Goal: Information Seeking & Learning: Learn about a topic

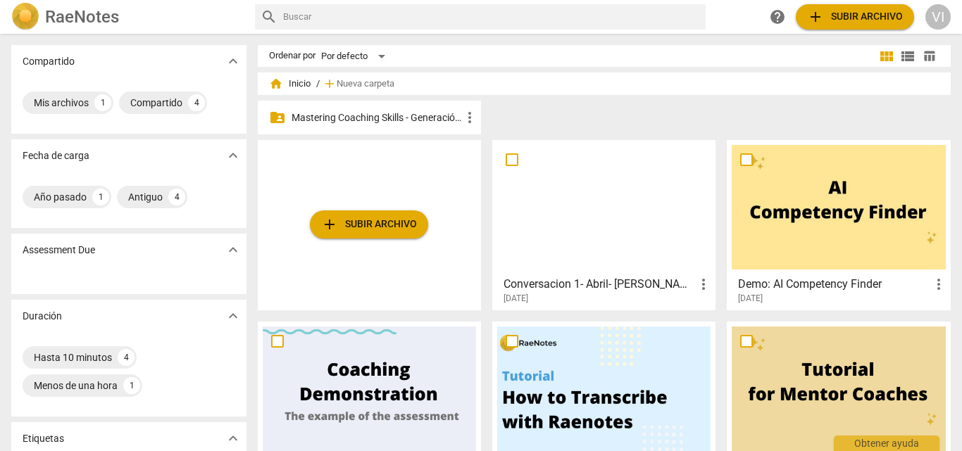
click at [382, 117] on p "Mastering Coaching Skills - Generación 31" at bounding box center [376, 118] width 170 height 15
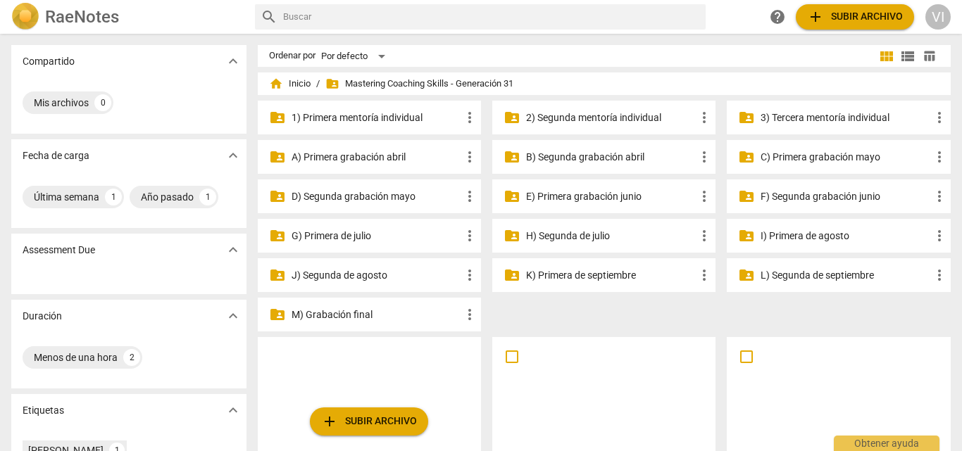
click at [822, 115] on p "3) Tercera mentoría individual" at bounding box center [845, 118] width 170 height 15
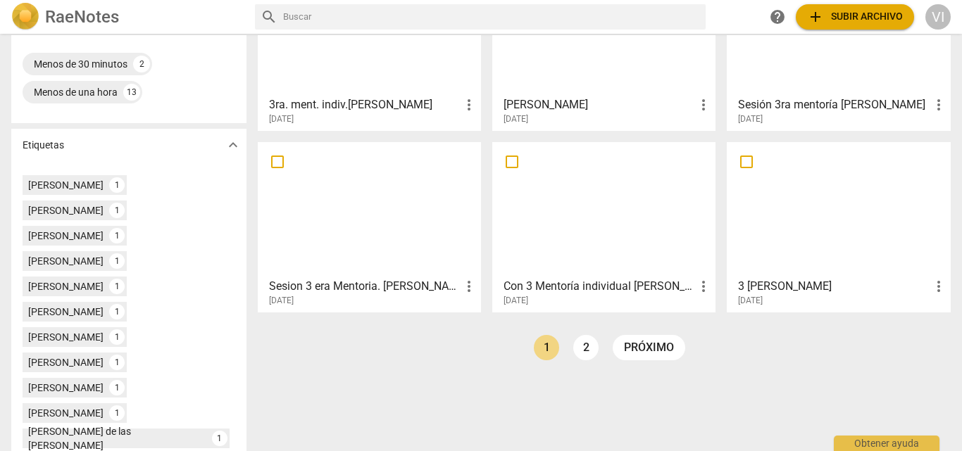
scroll to position [352, 0]
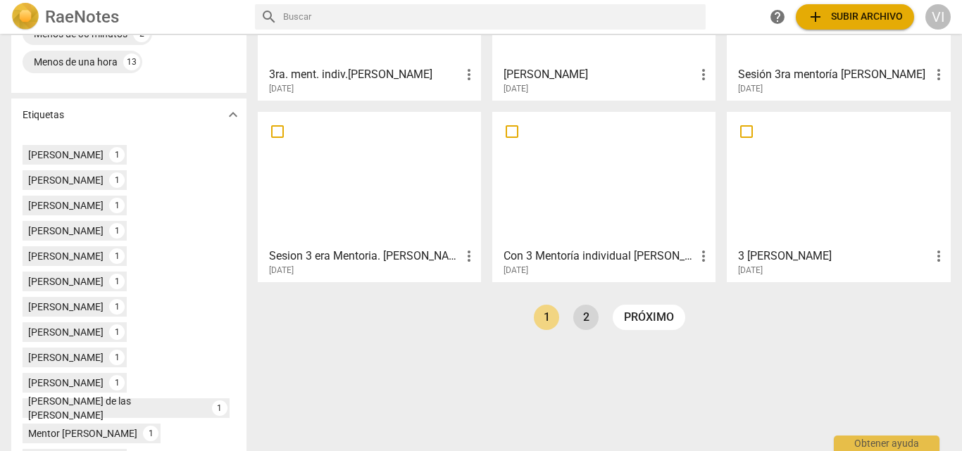
click at [585, 319] on link "2" at bounding box center [585, 317] width 25 height 25
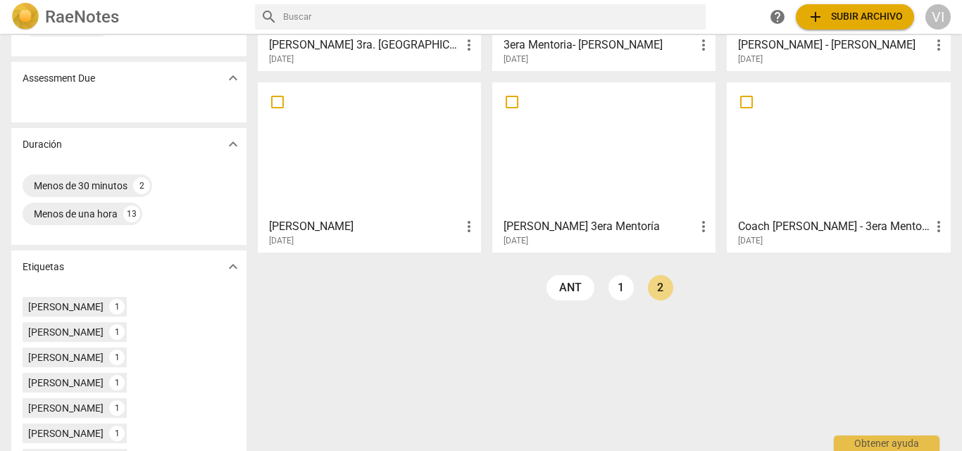
scroll to position [211, 0]
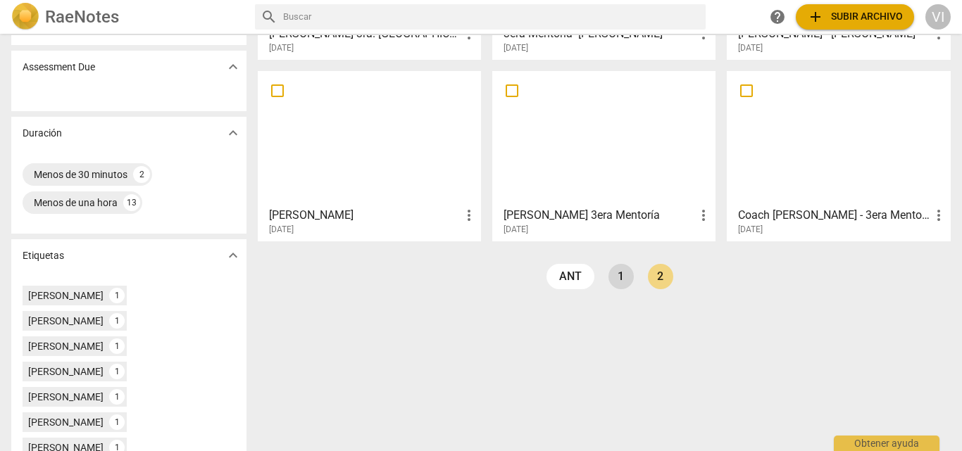
click at [624, 277] on link "1" at bounding box center [620, 276] width 25 height 25
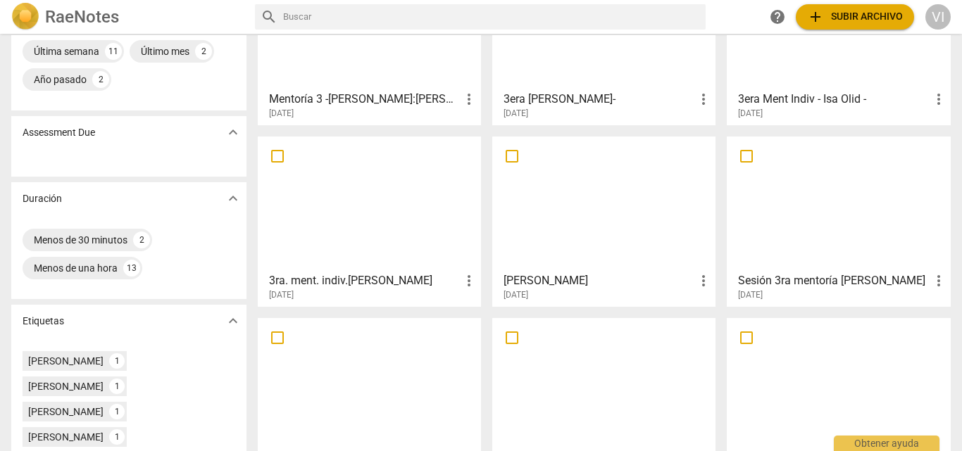
scroll to position [141, 0]
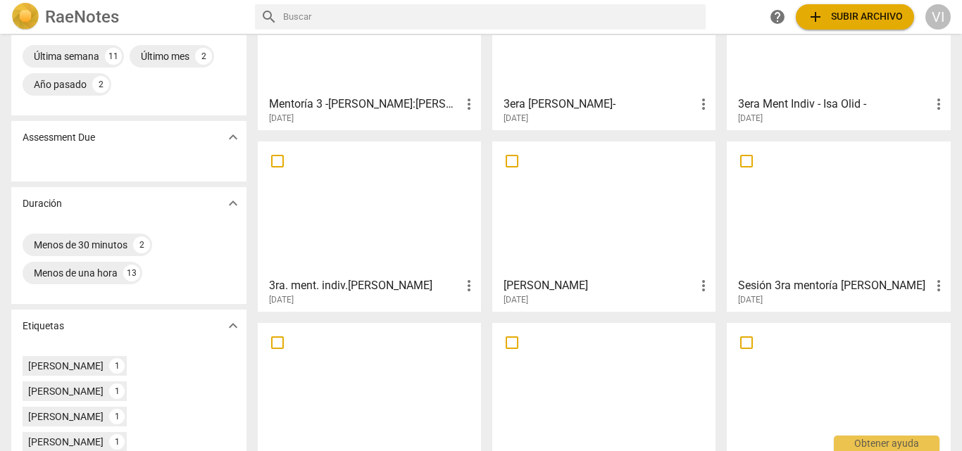
click at [321, 258] on div at bounding box center [369, 208] width 213 height 125
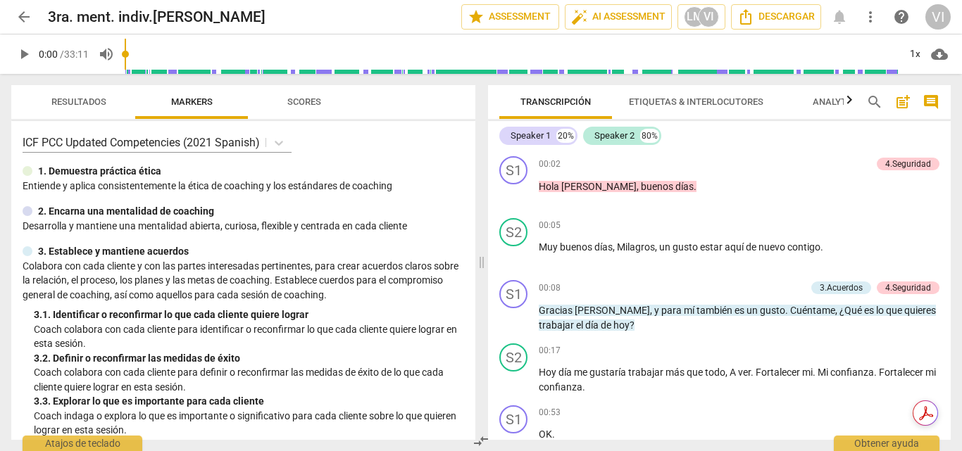
type input "609"
click at [363, 68] on input "range" at bounding box center [512, 54] width 774 height 45
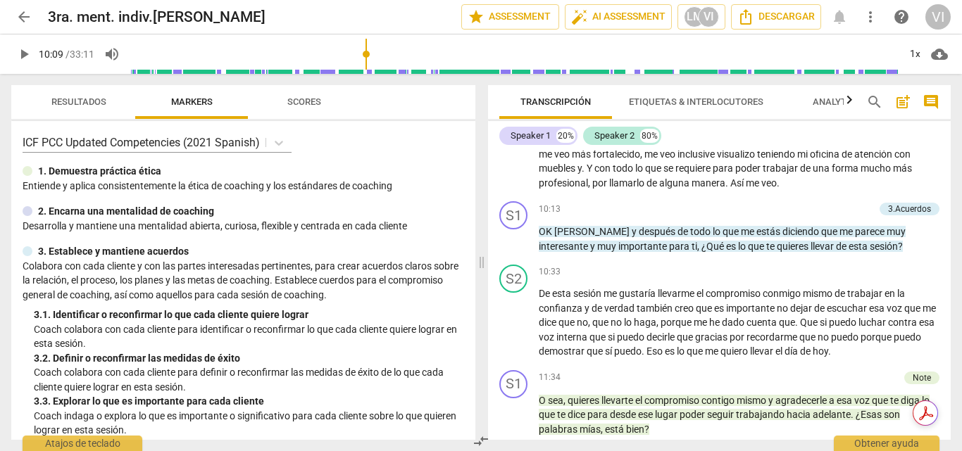
scroll to position [1690, 0]
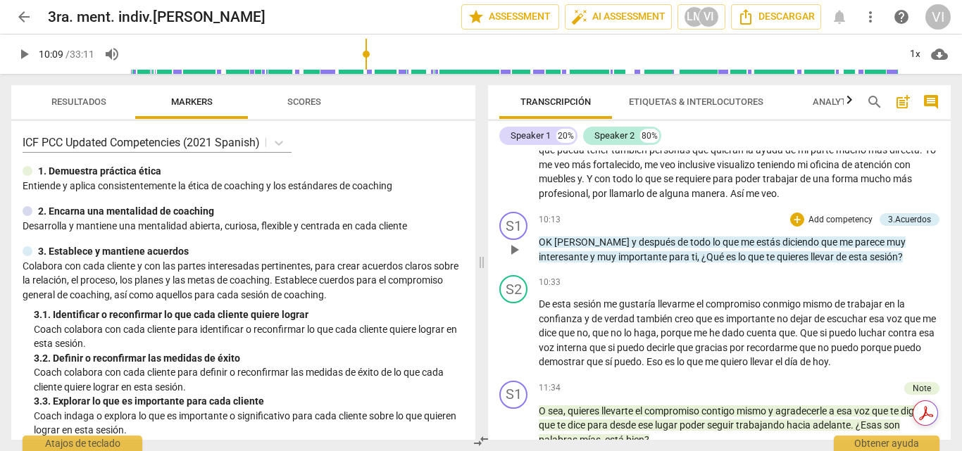
click at [814, 227] on p "Add competency" at bounding box center [840, 220] width 67 height 13
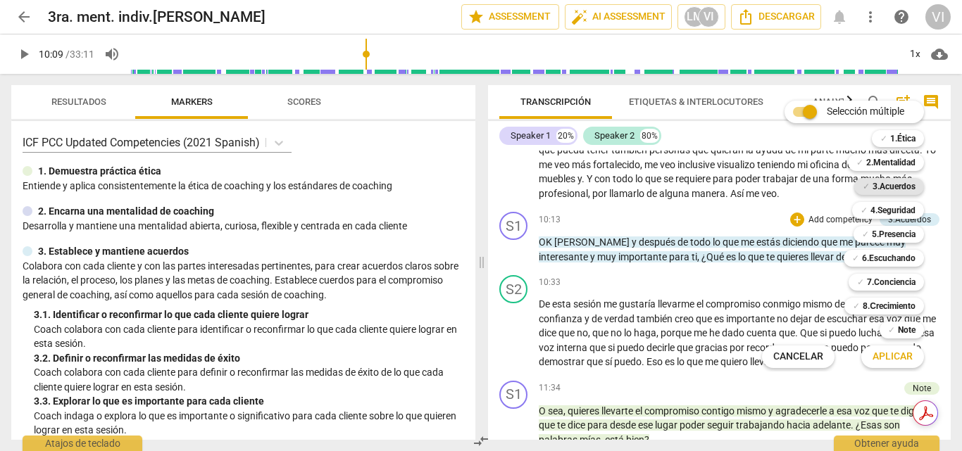
click at [888, 190] on b "3.Acuerdos" at bounding box center [893, 186] width 43 height 17
click at [899, 361] on span "Aplicar" at bounding box center [892, 357] width 40 height 14
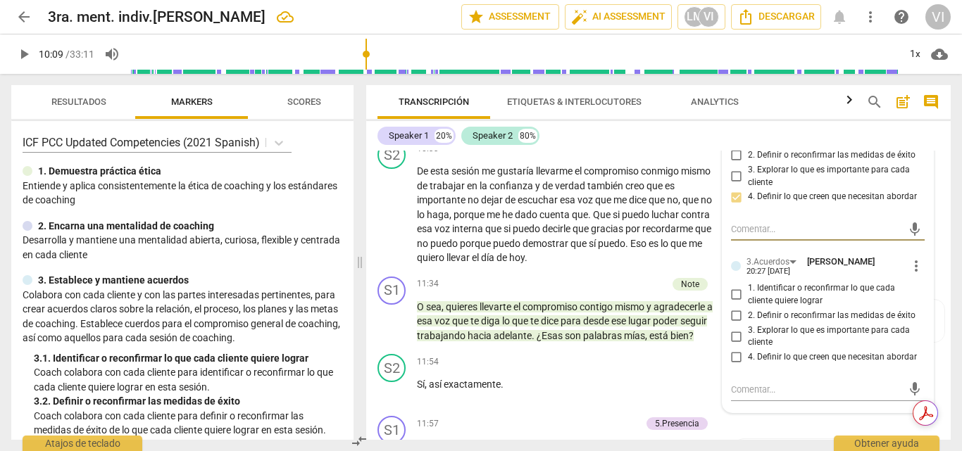
scroll to position [2093, 0]
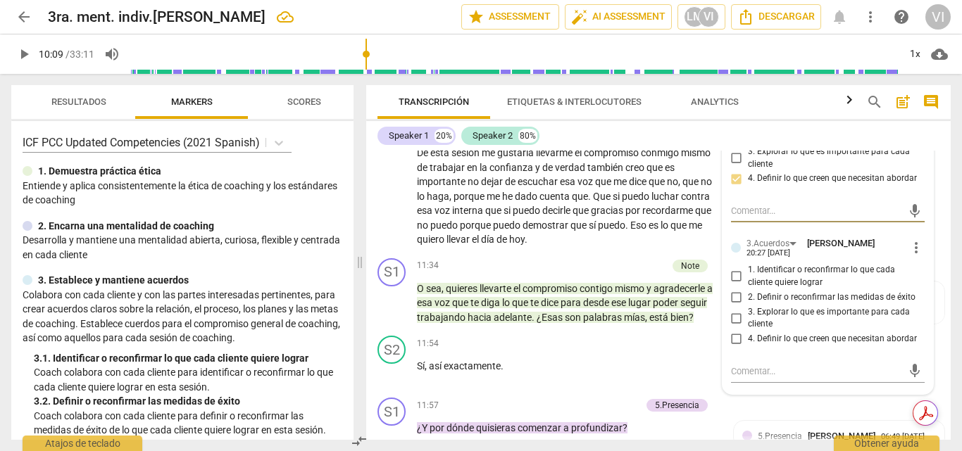
click at [732, 331] on input "4. Definir lo que creen que necesitan abordar" at bounding box center [736, 339] width 23 height 17
checkbox input "true"
click at [21, 51] on span "play_arrow" at bounding box center [23, 54] width 17 height 17
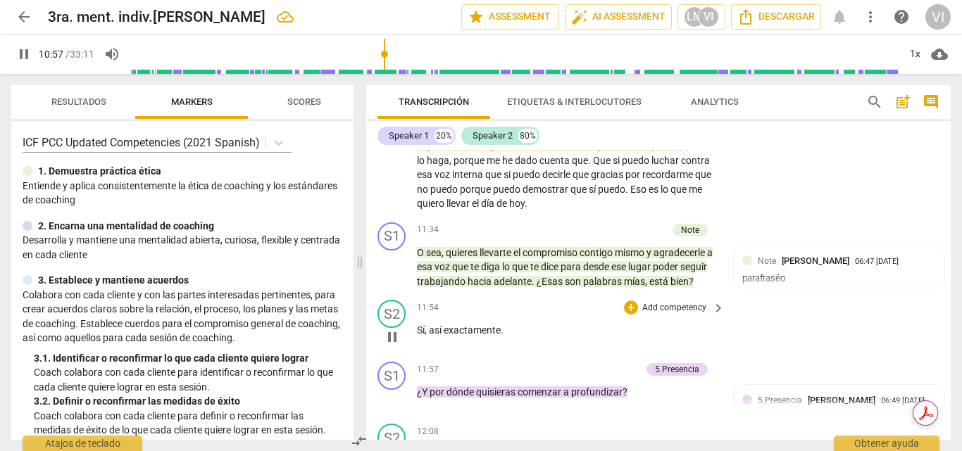
scroll to position [2163, 0]
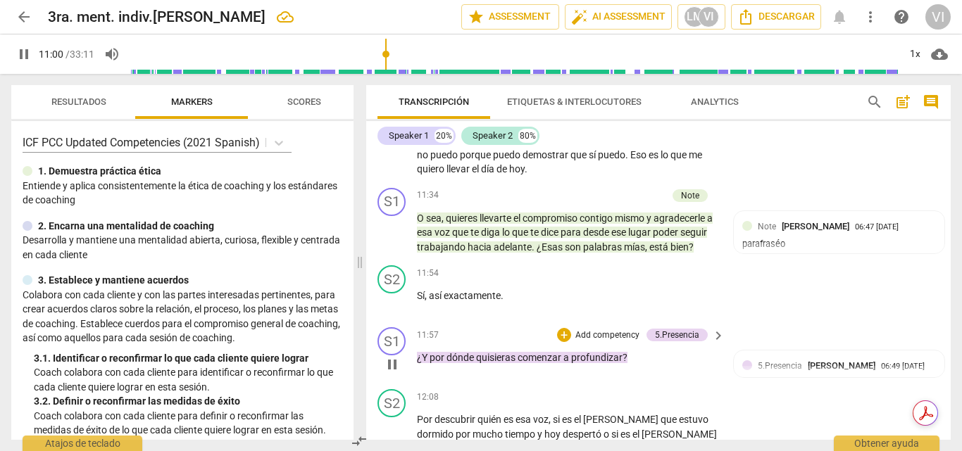
click at [620, 335] on p "Add competency" at bounding box center [607, 335] width 67 height 13
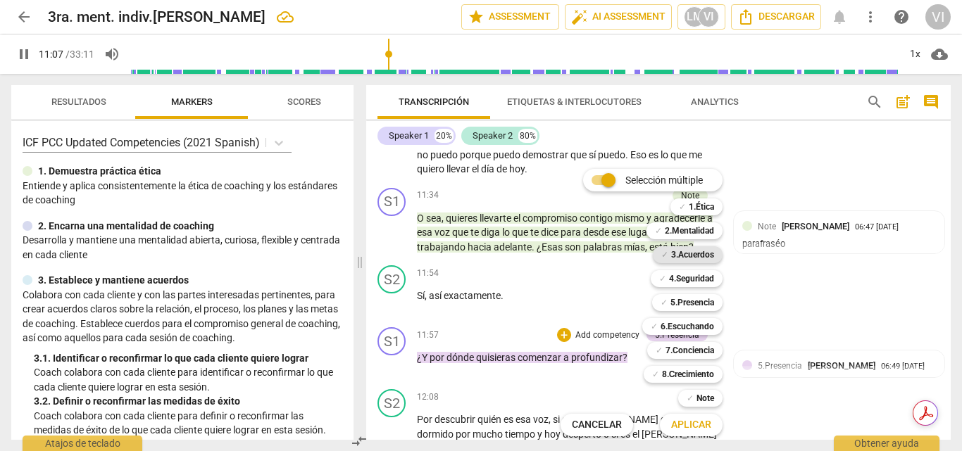
click at [700, 253] on b "3.Acuerdos" at bounding box center [692, 254] width 43 height 17
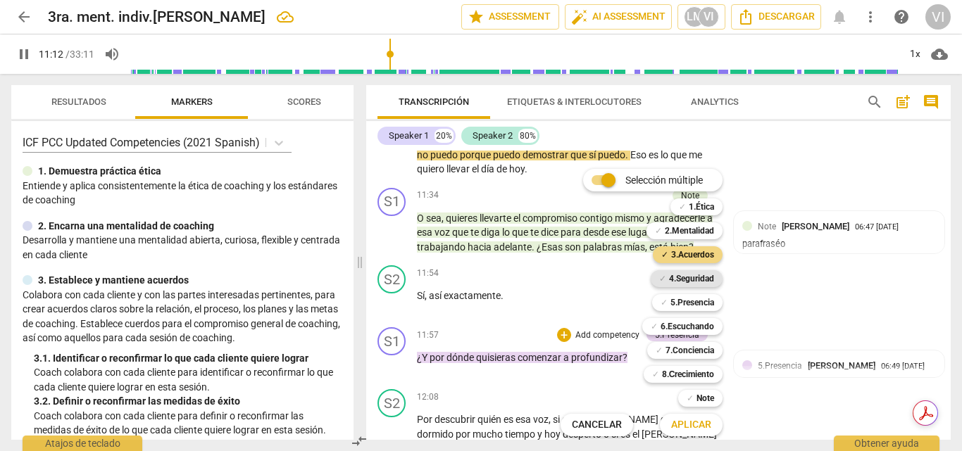
click at [704, 282] on b "4.Seguridad" at bounding box center [691, 278] width 45 height 17
click at [693, 424] on span "Aplicar" at bounding box center [691, 425] width 40 height 14
type input "675"
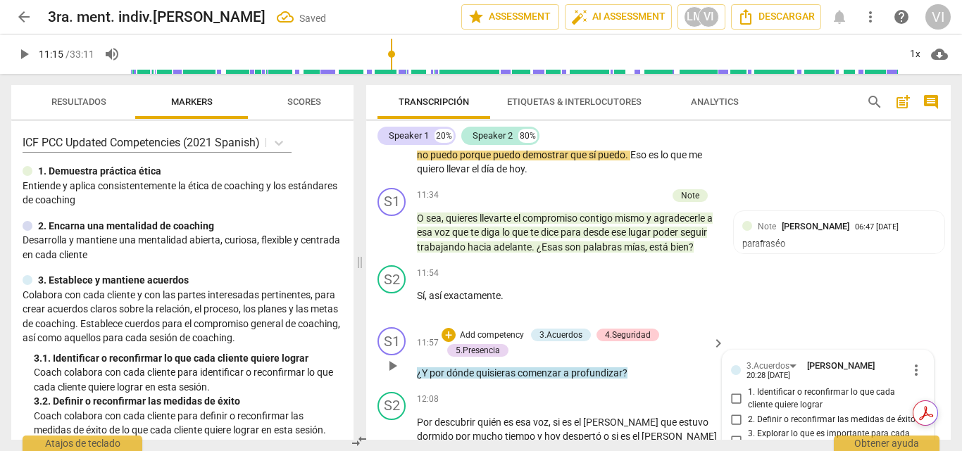
scroll to position [2362, 0]
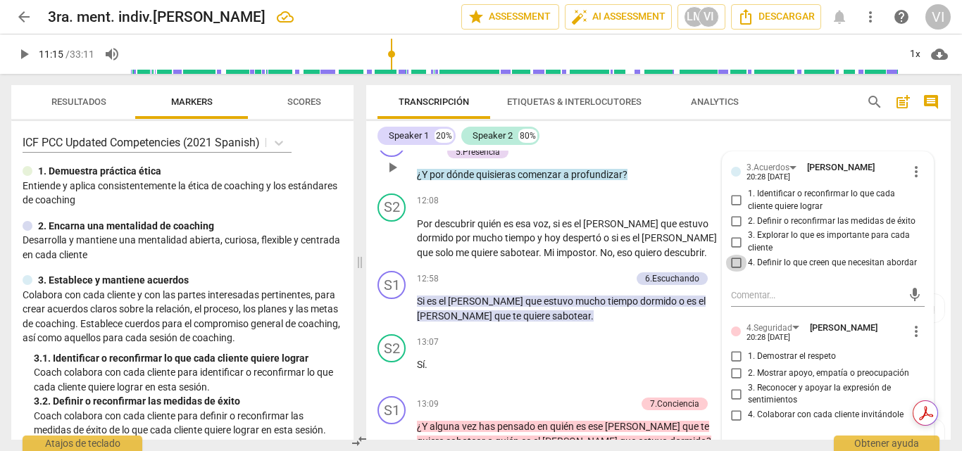
click at [731, 260] on input "4. Definir lo que creen que necesitan abordar" at bounding box center [736, 263] width 23 height 17
checkbox input "true"
click at [736, 392] on input "3. Reconocer y apoyar la expresión de sentimientos" at bounding box center [736, 394] width 23 height 17
click at [734, 398] on input "3. Reconocer y apoyar la expresión de sentimientos" at bounding box center [736, 394] width 23 height 17
checkbox input "true"
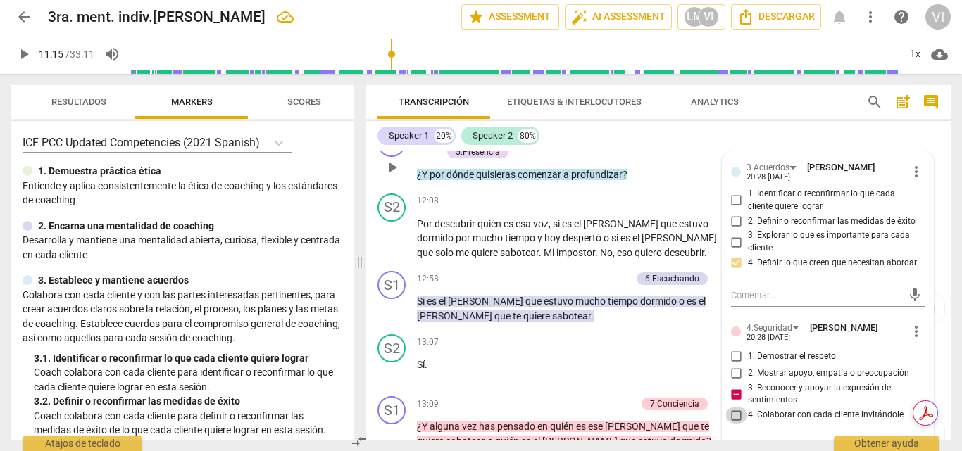
click at [737, 418] on input "4. Colaborar con cada cliente invitándole" at bounding box center [736, 415] width 23 height 17
checkbox input "true"
click at [734, 370] on input "2. Mostrar apoyo, empatía o preocupación" at bounding box center [736, 373] width 23 height 17
checkbox input "true"
click at [23, 56] on span "play_arrow" at bounding box center [23, 54] width 17 height 17
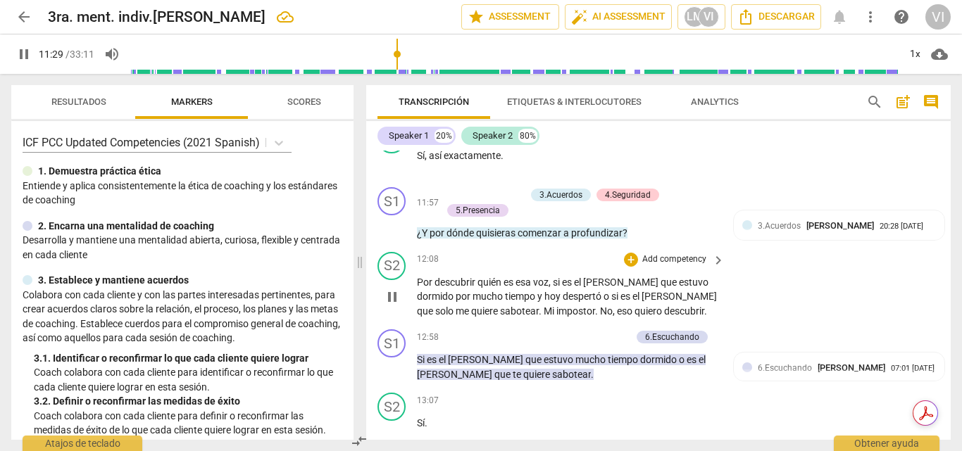
scroll to position [2329, 0]
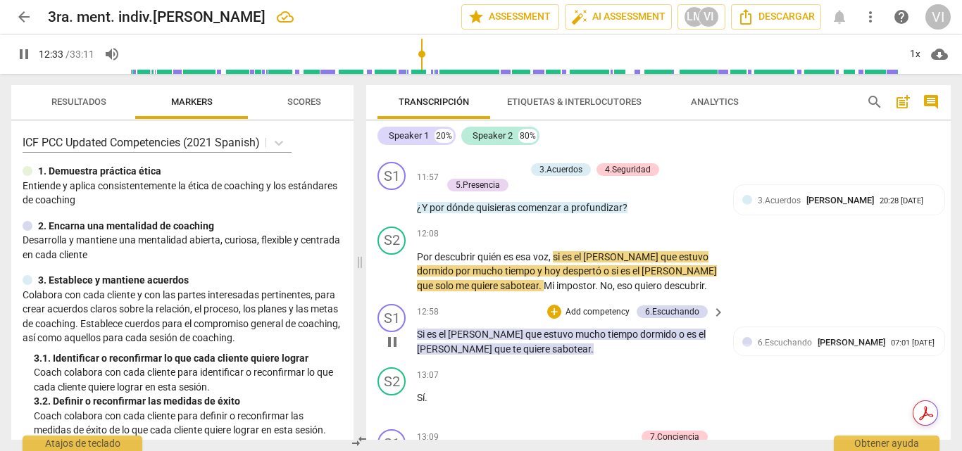
click at [612, 313] on p "Add competency" at bounding box center [597, 312] width 67 height 13
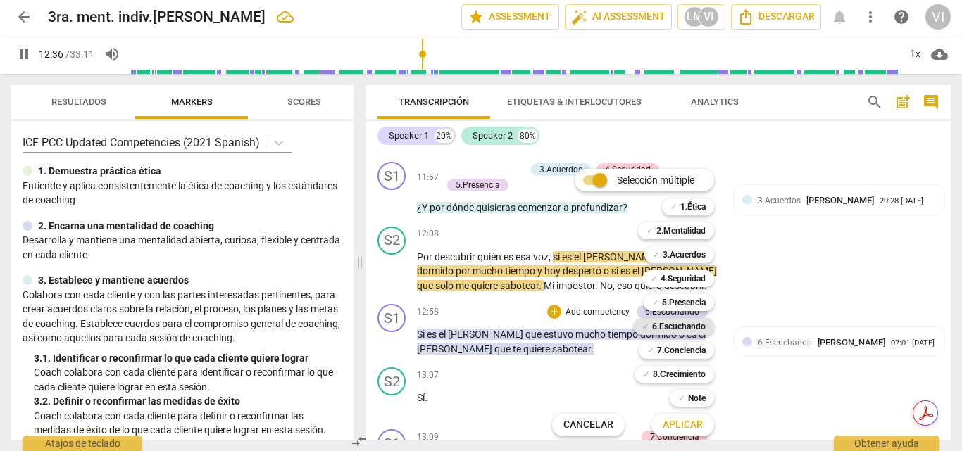
click at [679, 329] on b "6.Escuchando" at bounding box center [679, 326] width 54 height 17
click at [693, 399] on b "Note" at bounding box center [697, 398] width 18 height 17
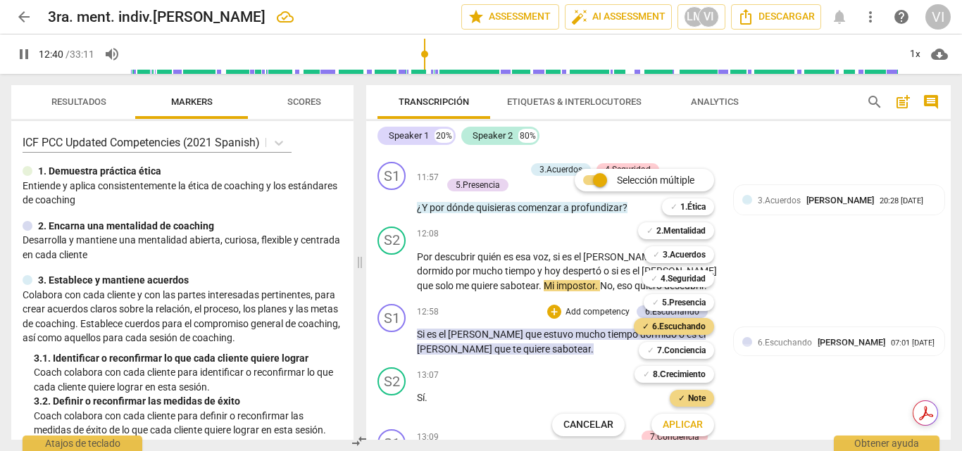
click at [685, 431] on span "Aplicar" at bounding box center [682, 425] width 40 height 14
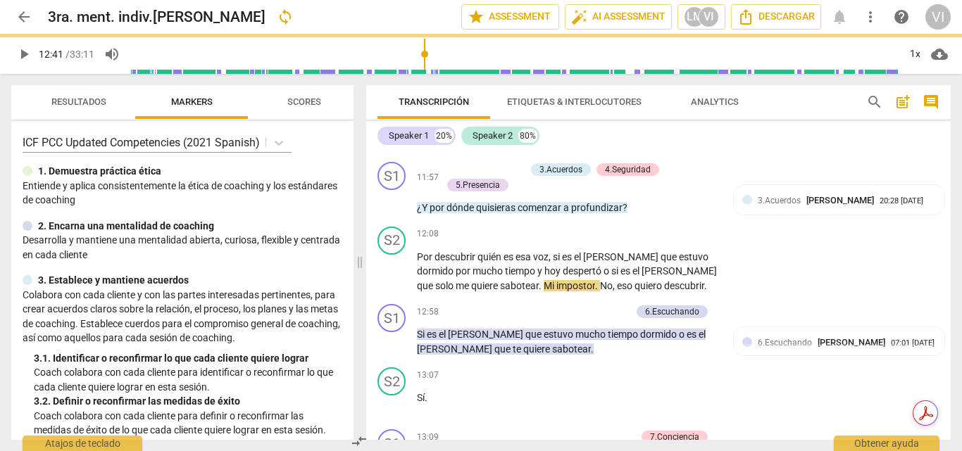
type input "761"
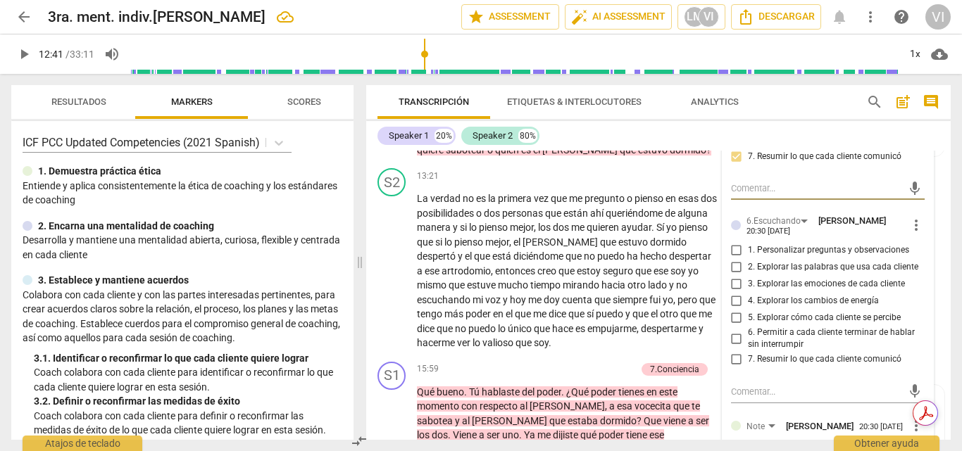
scroll to position [2688, 0]
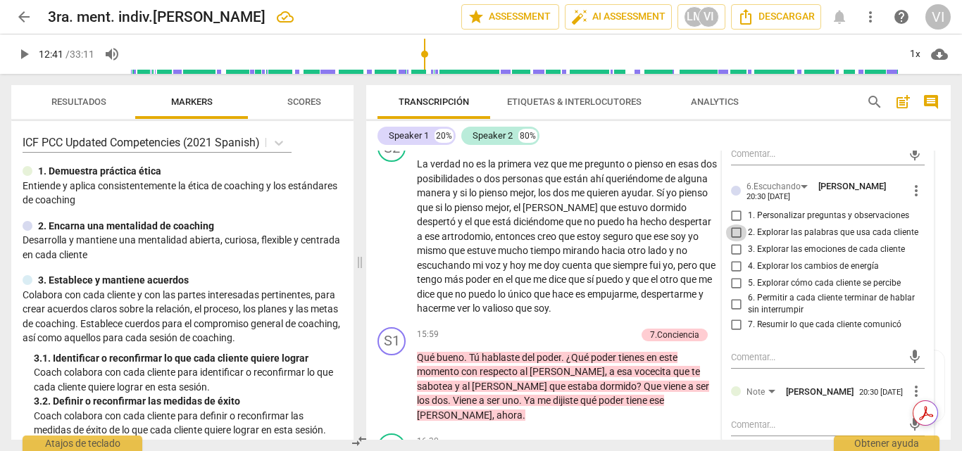
click at [734, 234] on input "2. Explorar las palabras que usa cada cliente" at bounding box center [736, 233] width 23 height 17
checkbox input "true"
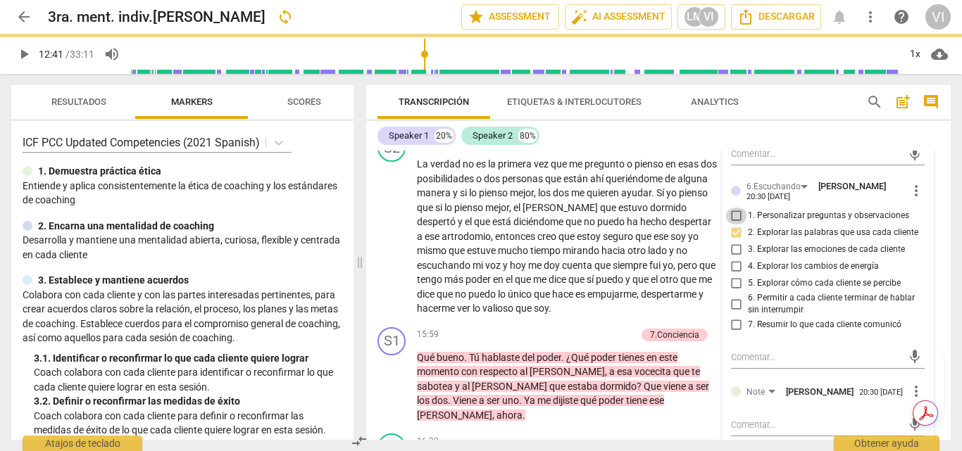
click at [734, 220] on input "1. Personalizar preguntas y observaciones" at bounding box center [736, 216] width 23 height 17
checkbox input "true"
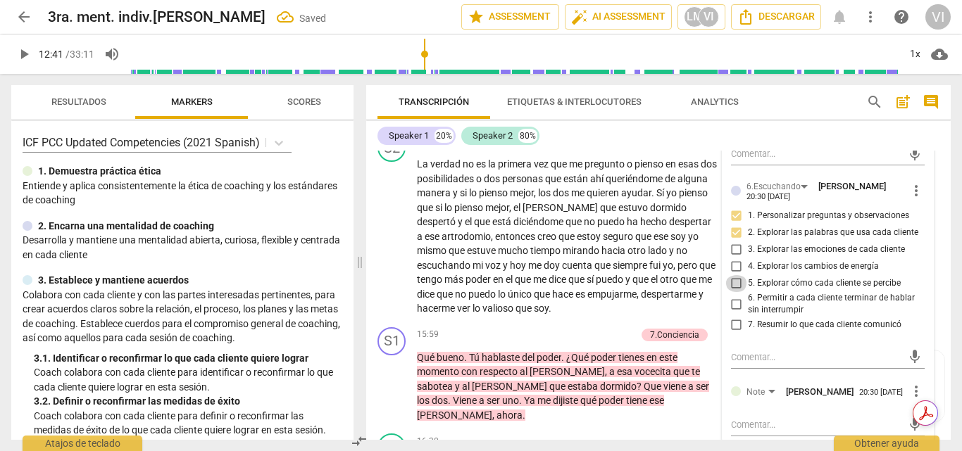
click at [734, 283] on input "5. Explorar cómo cada cliente se percibe" at bounding box center [736, 283] width 23 height 17
checkbox input "true"
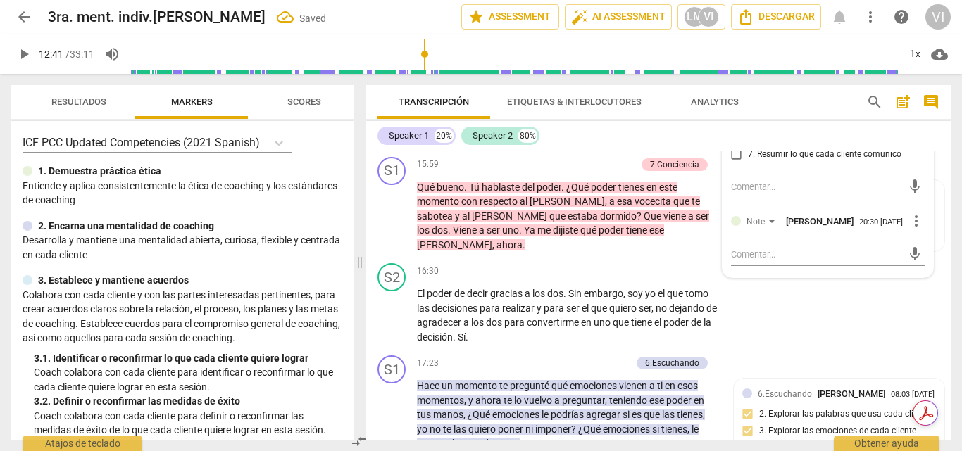
scroll to position [2899, 0]
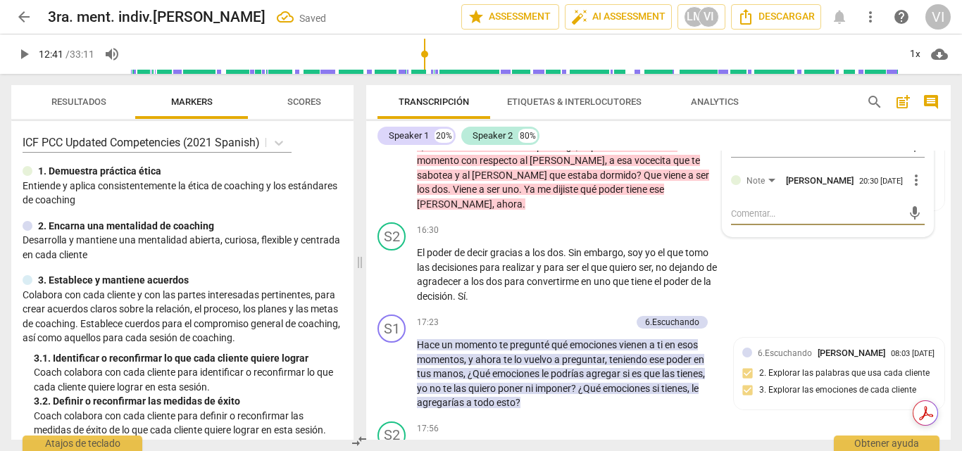
click at [742, 219] on textarea at bounding box center [817, 213] width 172 height 13
type textarea "Q"
type textarea "Qu"
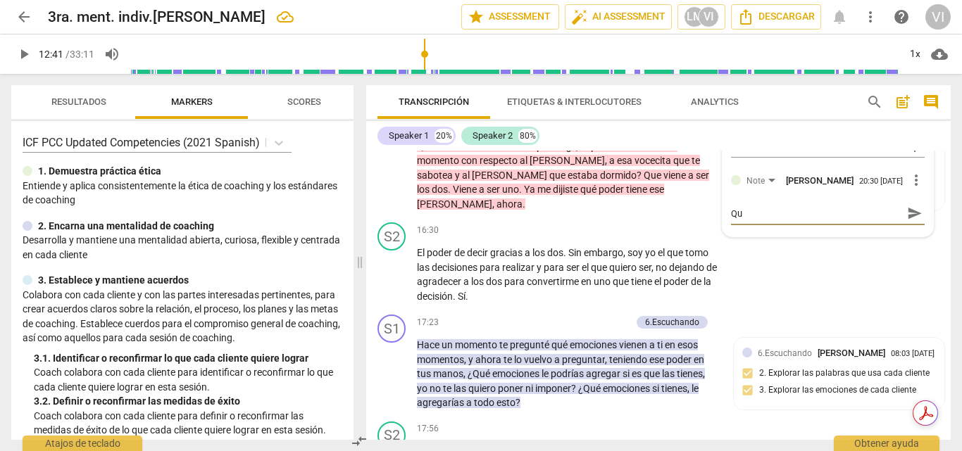
type textarea "Que"
type textarea "Que p"
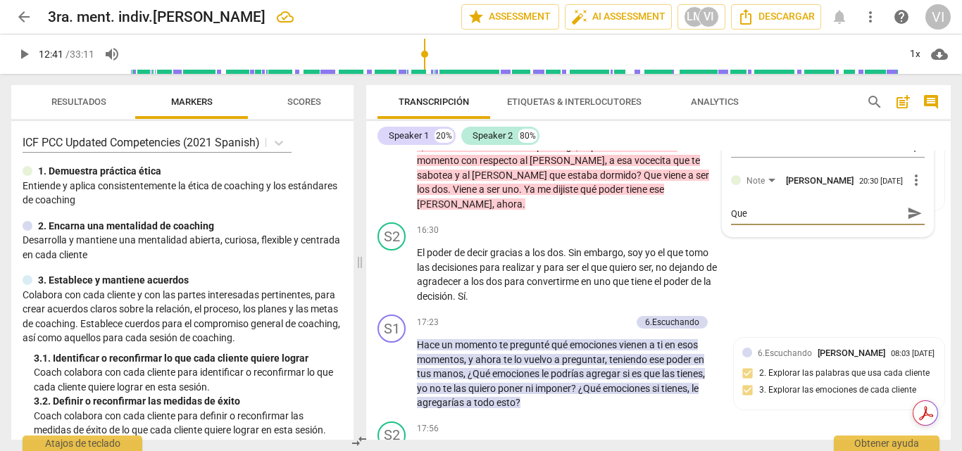
type textarea "Que p"
type textarea "Que pr"
type textarea "Que pre"
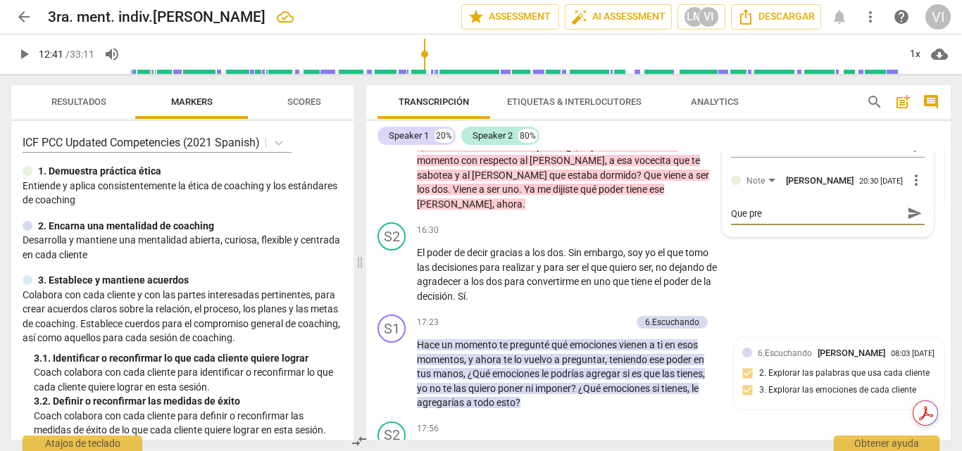
type textarea "Que preg"
type textarea "Que pregu"
type textarea "Que pregun"
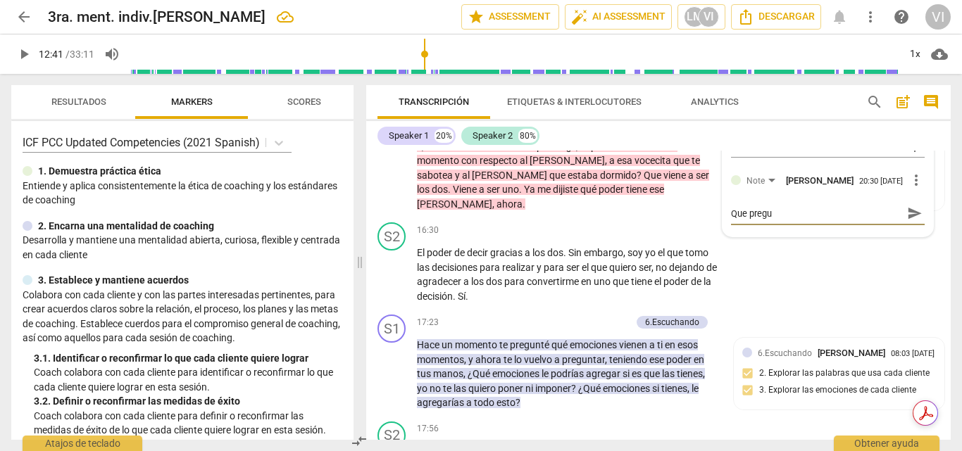
type textarea "Que pregun"
type textarea "Que pregunt"
type textarea "Que pregunta"
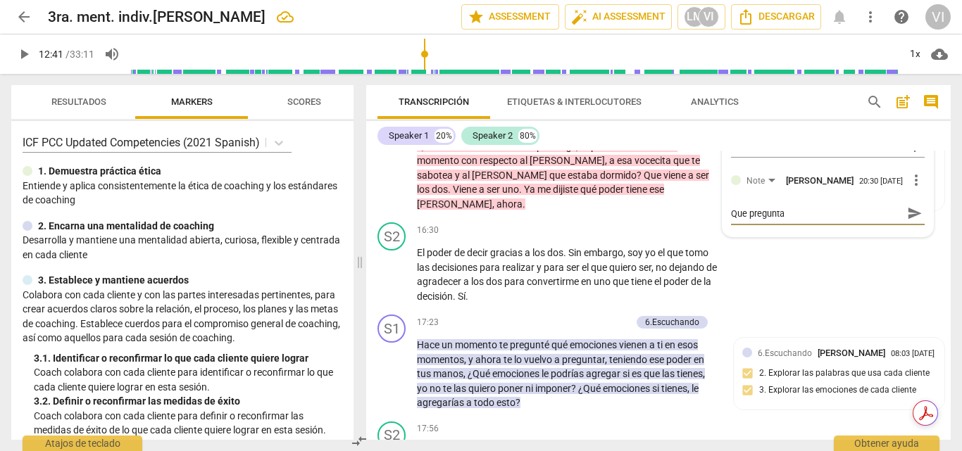
type textarea "Que pregunta"
type textarea "Que pregunta h"
type textarea "Que pregunta hu"
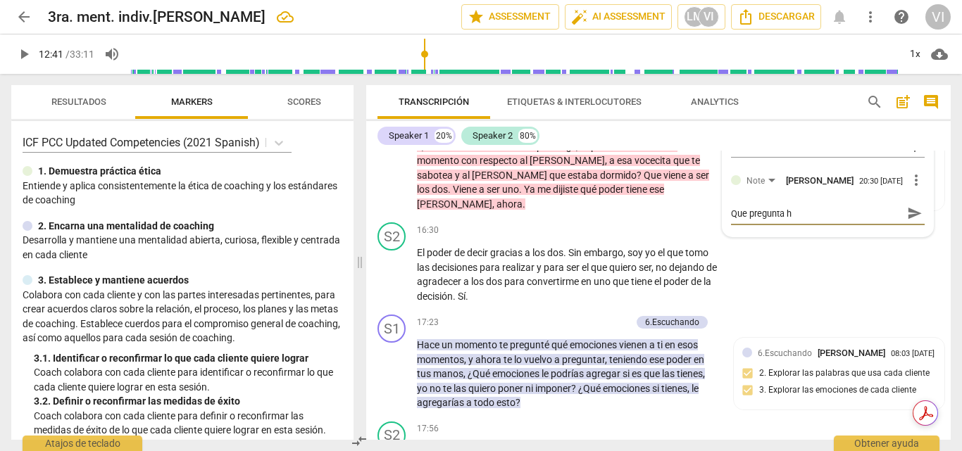
type textarea "Que pregunta hu"
type textarea "Que pregunta hub"
type textarea "Que pregunta hubi"
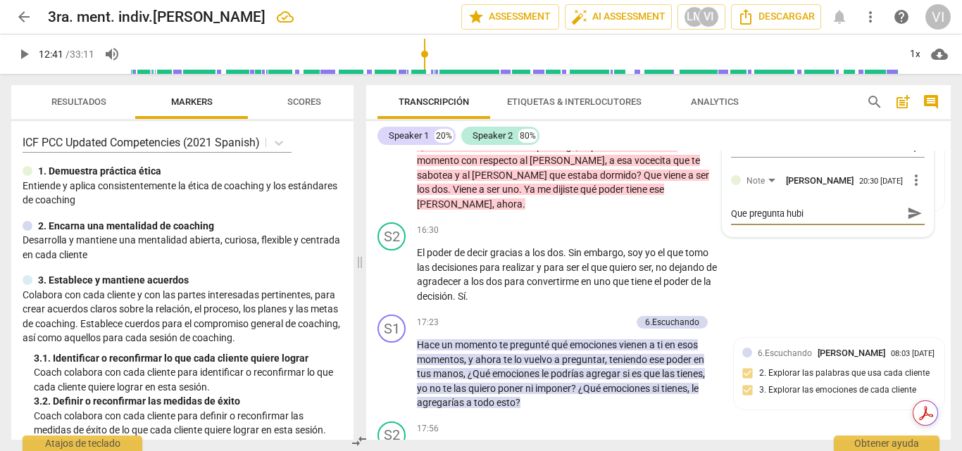
type textarea "Que pregunta hubie"
type textarea "Que pregunta hubies"
type textarea "Que pregunta hubiese"
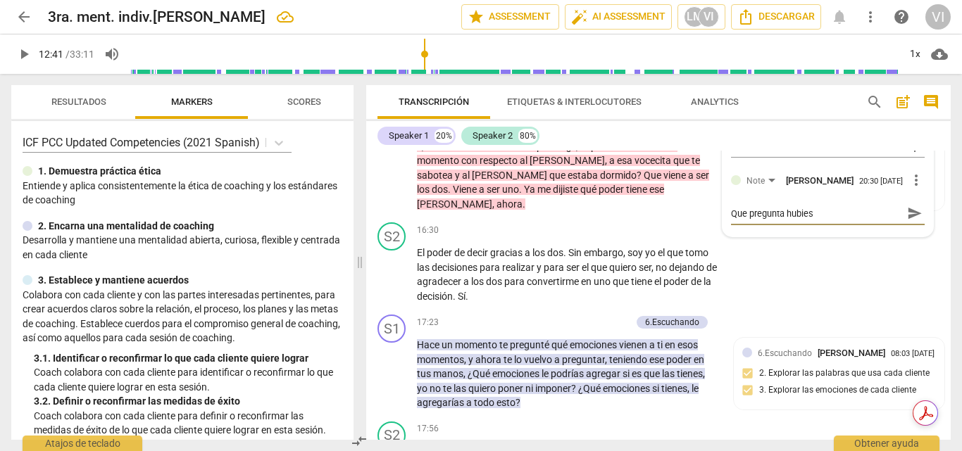
type textarea "Que pregunta hubiese"
type textarea "Que pregunta hubiese r"
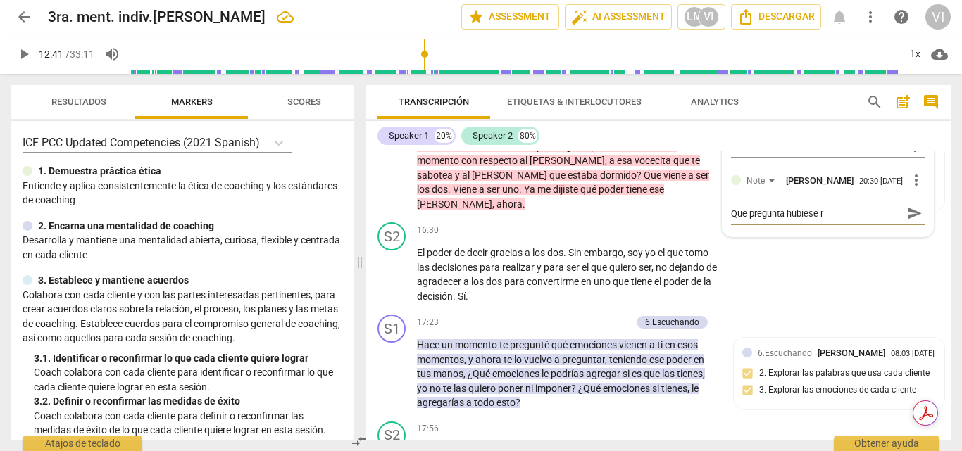
type textarea "Que pregunta hubiese re"
type textarea "Que pregunta hubiese rea"
type textarea "Que pregunta hubiese real"
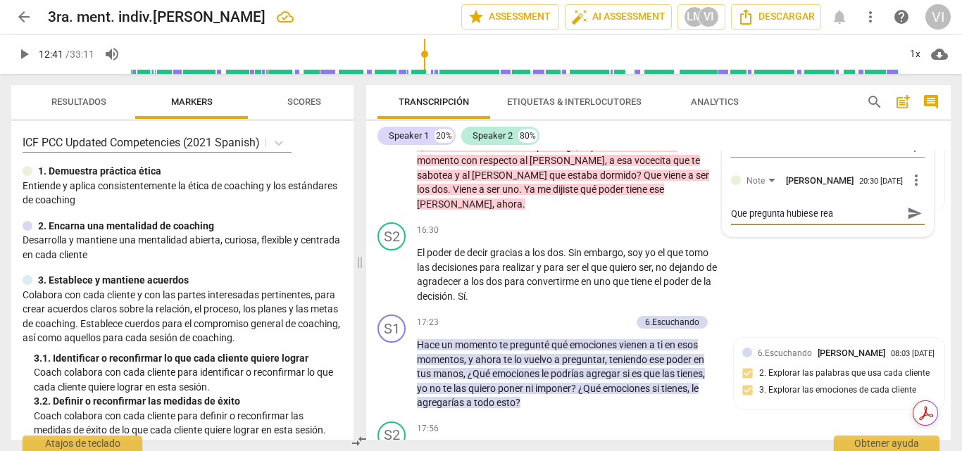
type textarea "Que pregunta hubiese real"
type textarea "Que pregunta hubiese reali"
type textarea "Que pregunta hubiese realiz"
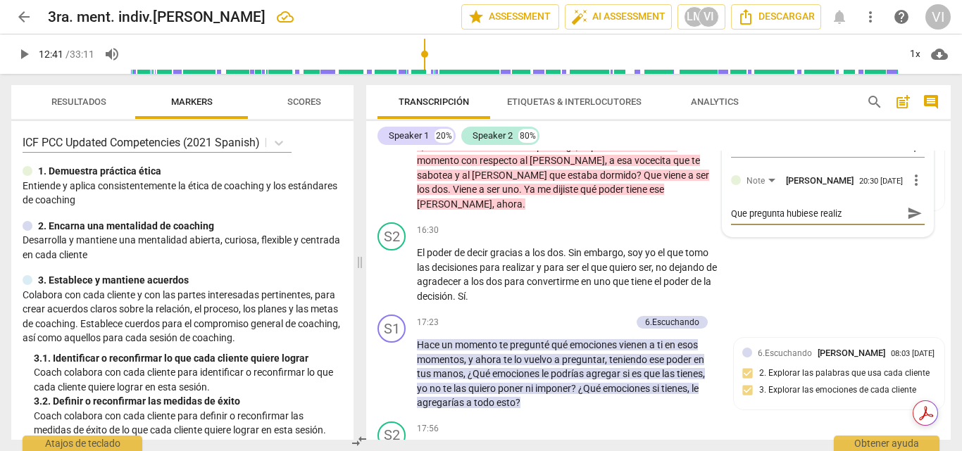
type textarea "Que pregunta hubiese realiza"
type textarea "Que pregunta hubiese realizad"
type textarea "Que pregunta hubiese realizado"
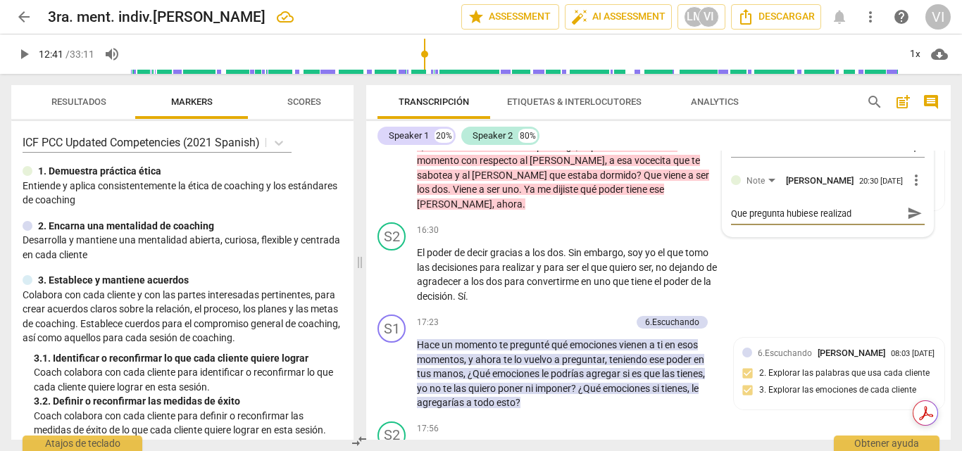
type textarea "Que pregunta hubiese realizado"
type textarea "Que pregunta hubiese realizado p"
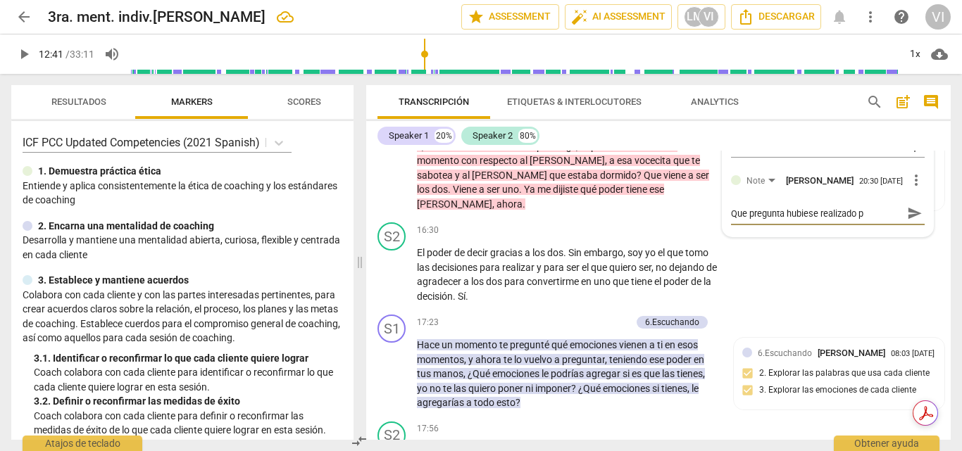
type textarea "Que pregunta hubiese realizado pa"
type textarea "Que pregunta hubiese realizado par"
type textarea "Que pregunta hubiese realizado para"
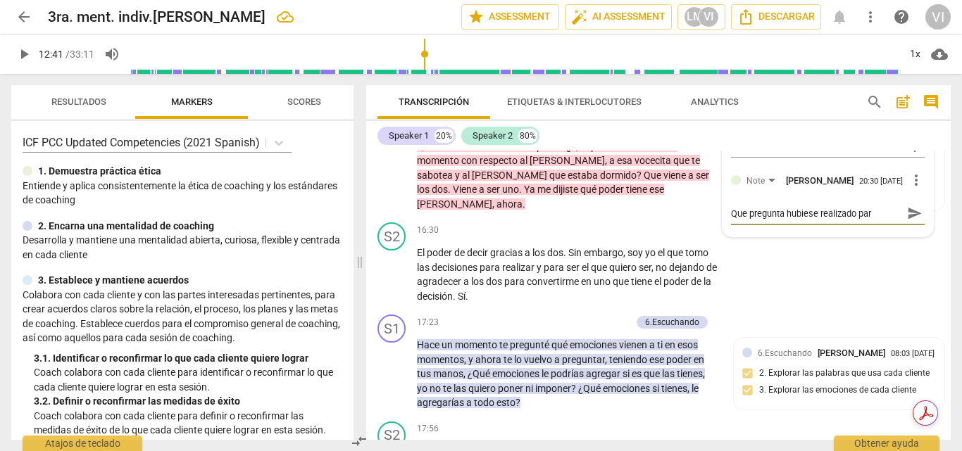
type textarea "Que pregunta hubiese realizado para"
type textarea "Que pregunta hubiese realizado para c"
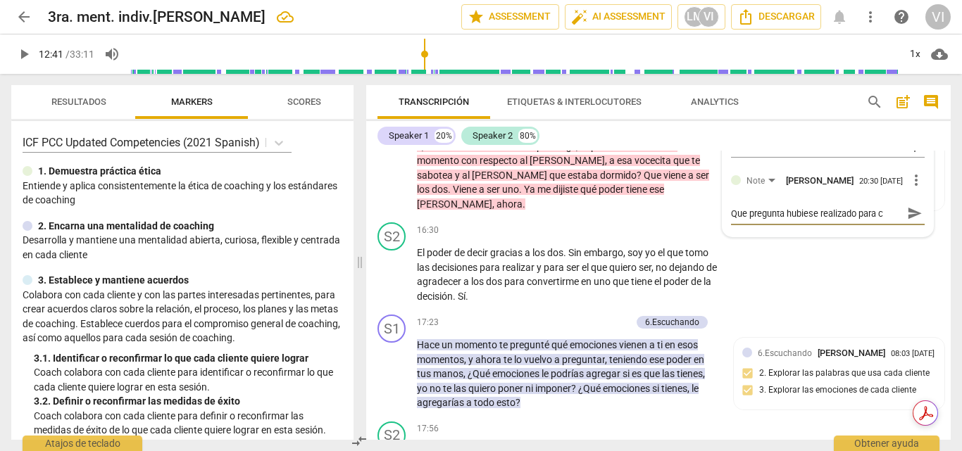
type textarea "Que pregunta hubiese realizado para co"
type textarea "Que pregunta hubiese realizado para con"
type textarea "Que pregunta hubiese realizado para cone"
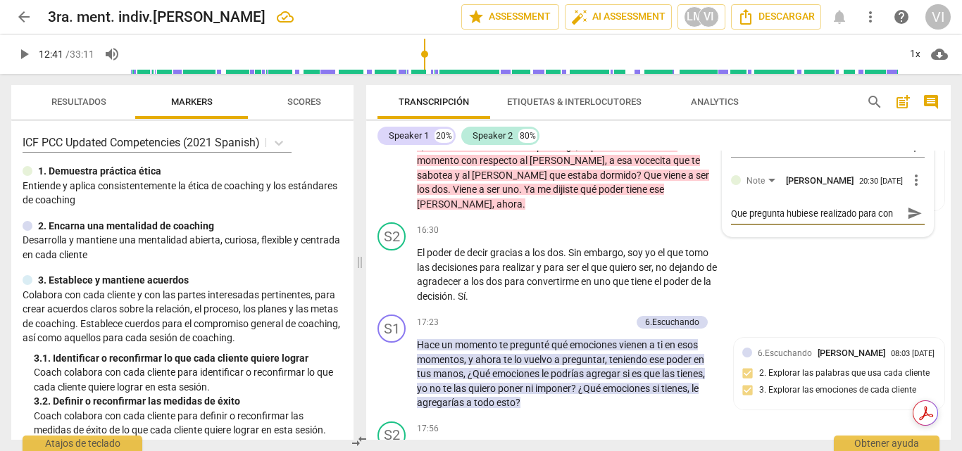
type textarea "Que pregunta hubiese realizado para cone"
type textarea "Que pregunta hubiese realizado para conec"
type textarea "Que pregunta hubiese realizado para conect"
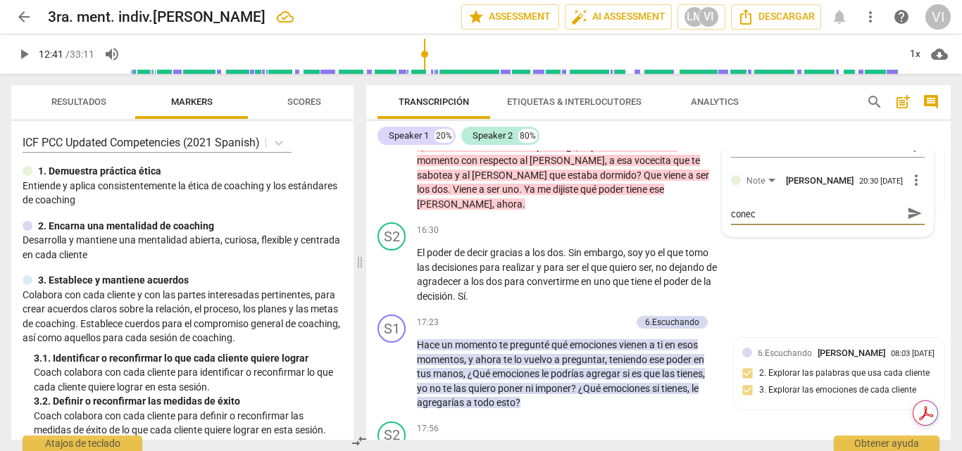
type textarea "Que pregunta hubiese realizado para conect"
type textarea "Que pregunta hubiese realizado para conecta"
type textarea "Que pregunta hubiese realizado para conectar"
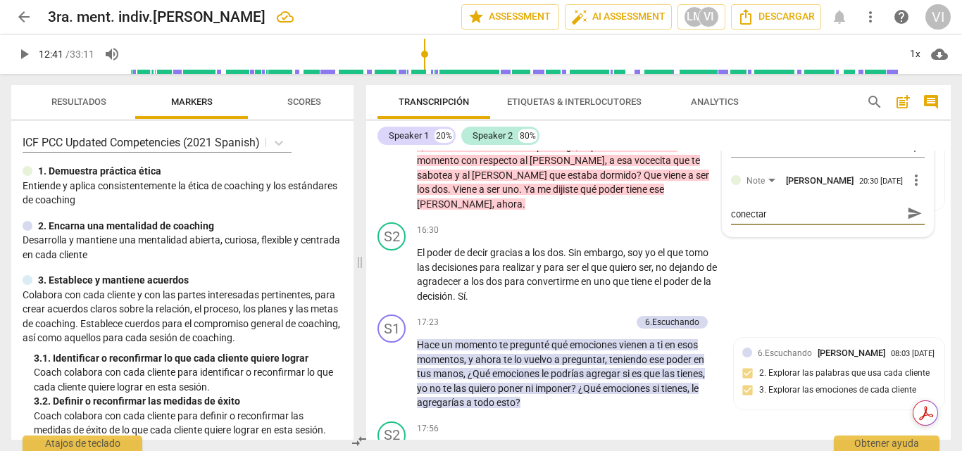
type textarea "Que pregunta hubiese realizado para conectarl"
type textarea "Que pregunta hubiese realizado para conectarlo"
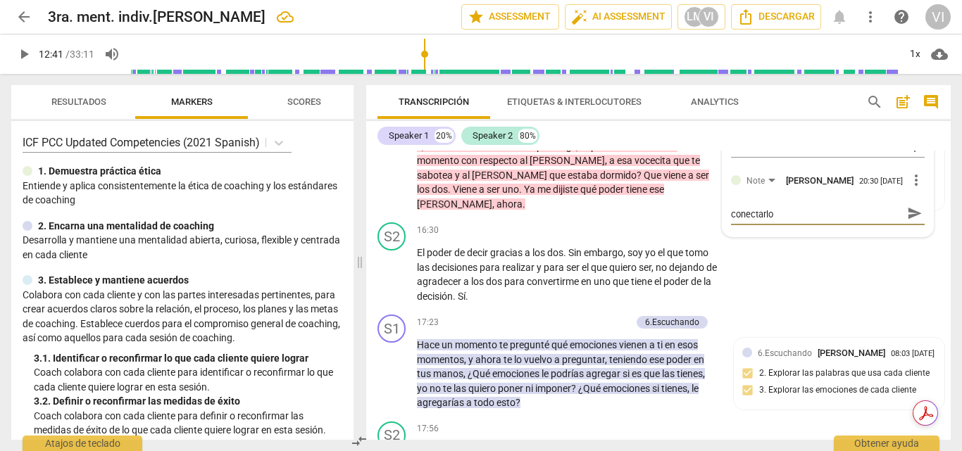
type textarea "Que pregunta hubiese realizado para conectarlo"
type textarea "Que pregunta hubiese realizado para conectarlo c"
type textarea "Que pregunta hubiese realizado para conectarlo co"
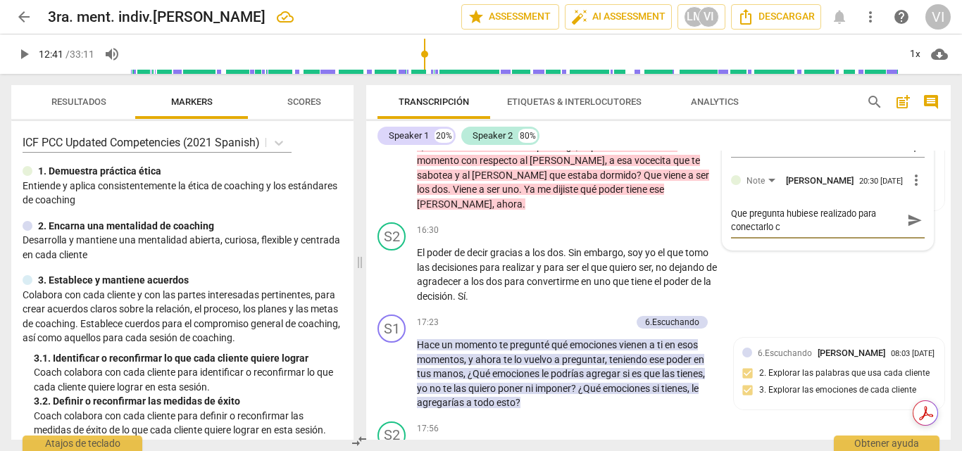
type textarea "Que pregunta hubiese realizado para conectarlo co"
type textarea "Que pregunta hubiese realizado para conectarlo con"
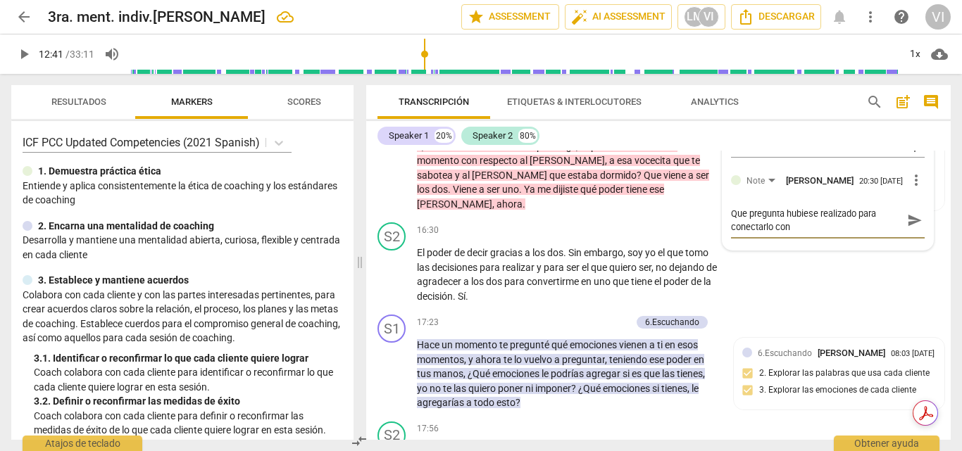
type textarea "Que pregunta hubiese realizado para conectarlo con l"
type textarea "Que pregunta hubiese realizado para conectarlo con la"
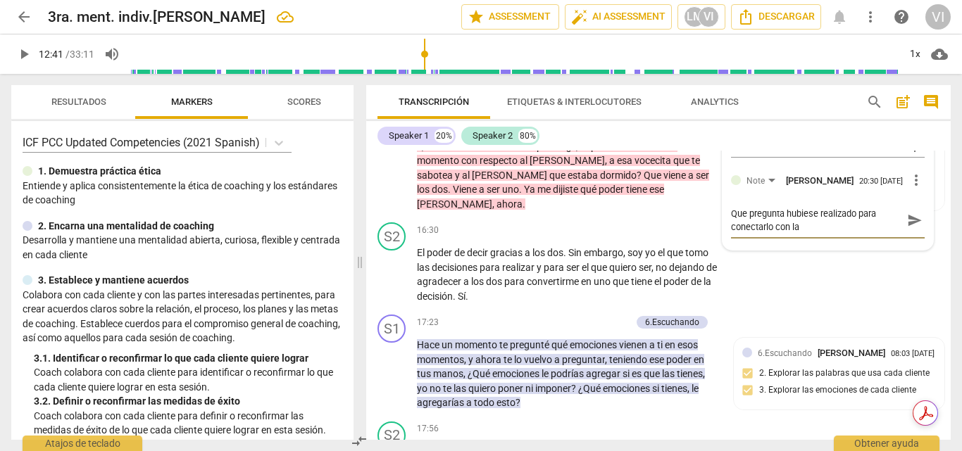
type textarea "Que pregunta hubiese realizado para conectarlo con la"
type textarea "Que pregunta hubiese realizado para conectarlo con la p"
type textarea "Que pregunta hubiese realizado para conectarlo con la po"
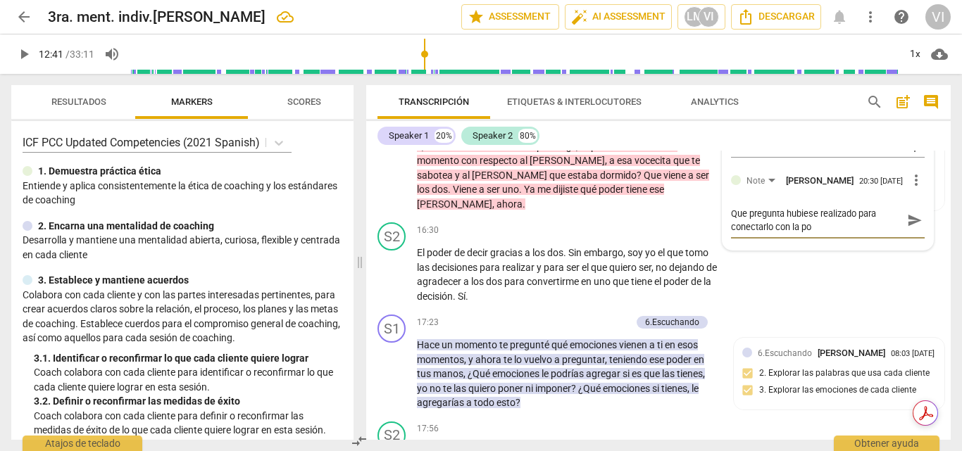
type textarea "Que pregunta hubiese realizado para conectarlo con la pos"
type textarea "Que pregunta hubiese realizado para conectarlo con la posi"
type textarea "Que pregunta hubiese realizado para conectarlo con la posib"
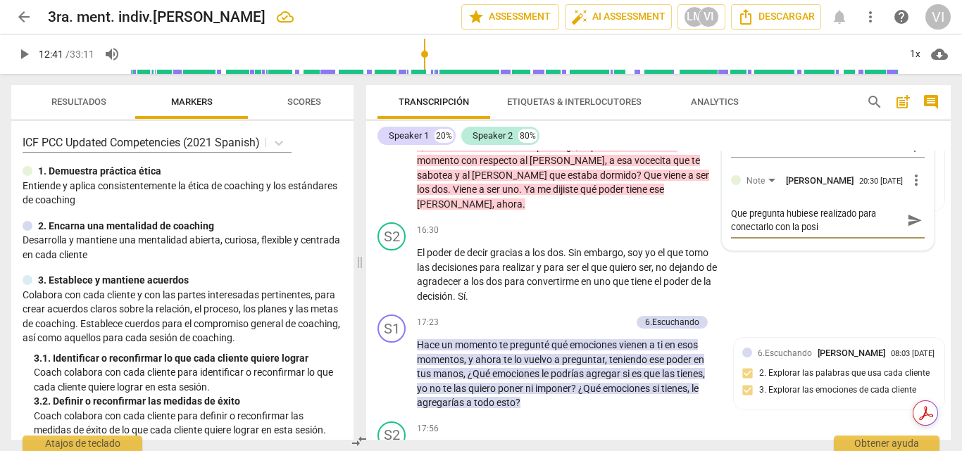
type textarea "Que pregunta hubiese realizado para conectarlo con la posib"
type textarea "Que pregunta hubiese realizado para conectarlo con la posibi"
type textarea "Que pregunta hubiese realizado para conectarlo con la posibil"
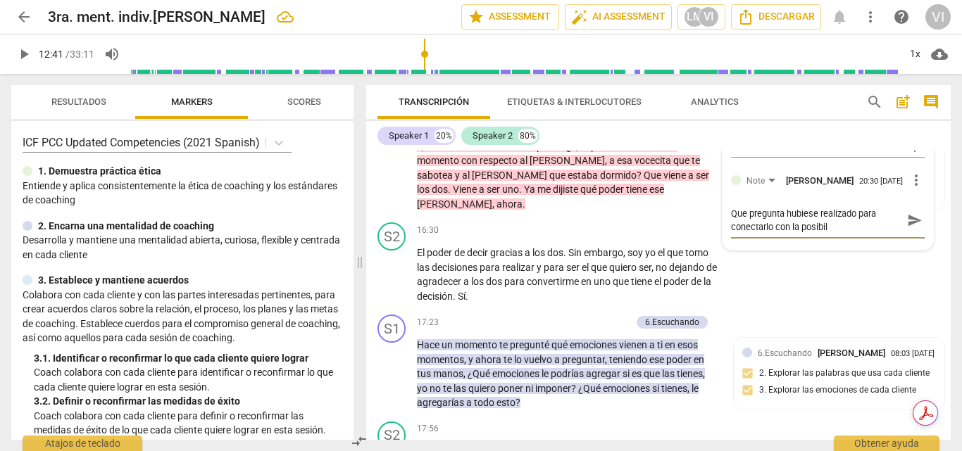
type textarea "Que pregunta hubiese realizado para conectarlo con la posibili"
type textarea "Que pregunta hubiese realizado para conectarlo con la posibilid"
type textarea "Que pregunta hubiese realizado para conectarlo con la posibilida"
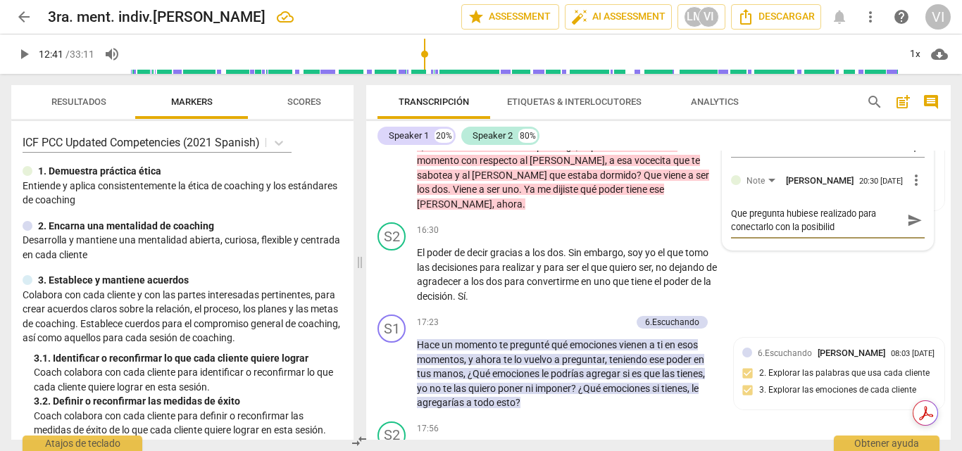
type textarea "Que pregunta hubiese realizado para conectarlo con la posibilida"
type textarea "Que pregunta hubiese realizado para conectarlo con la posibilidad"
type textarea "Que pregunta hubiese realizado para conectarlo con la posibilidad?"
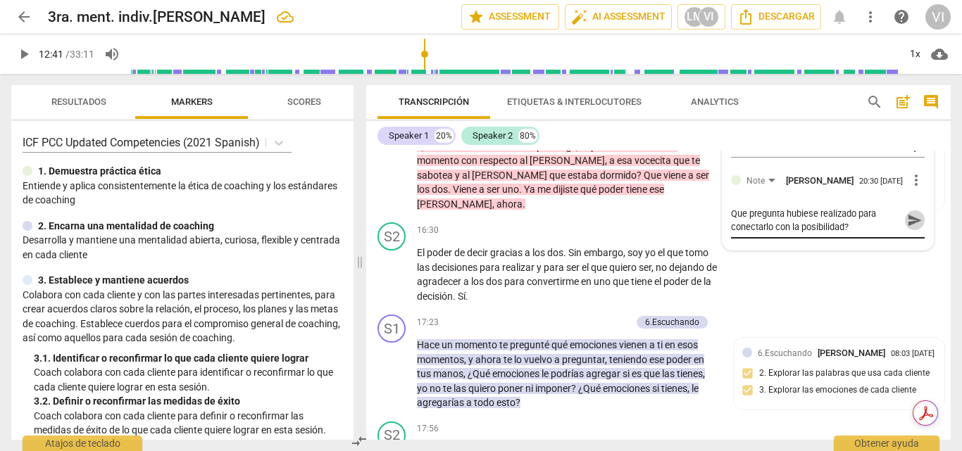
click at [907, 228] on span "send" at bounding box center [914, 220] width 15 height 15
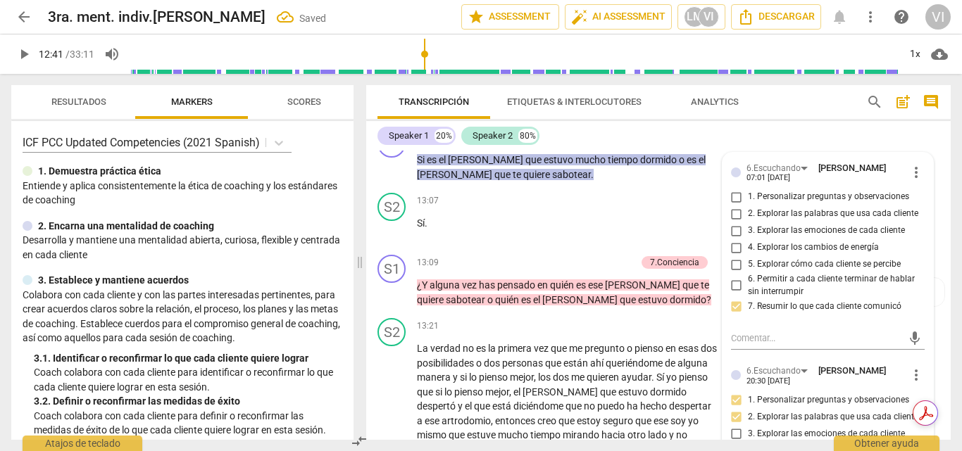
scroll to position [2477, 0]
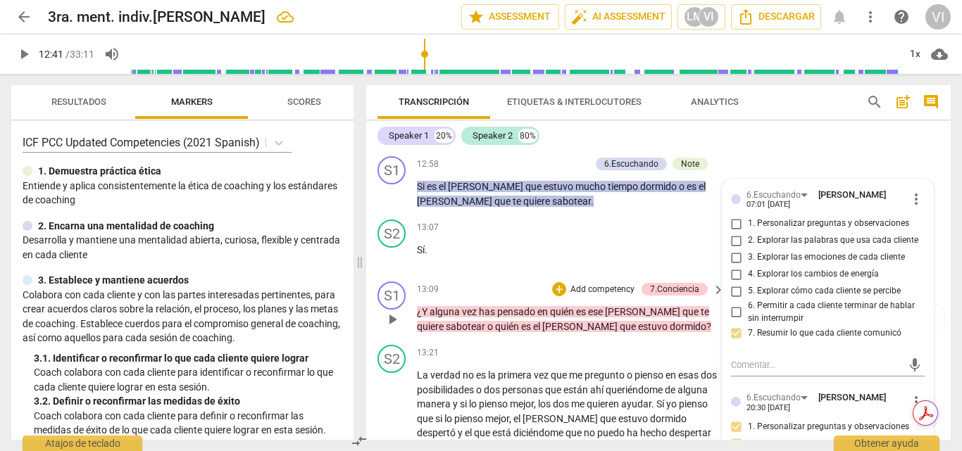
click at [595, 293] on p "Add competency" at bounding box center [602, 290] width 67 height 13
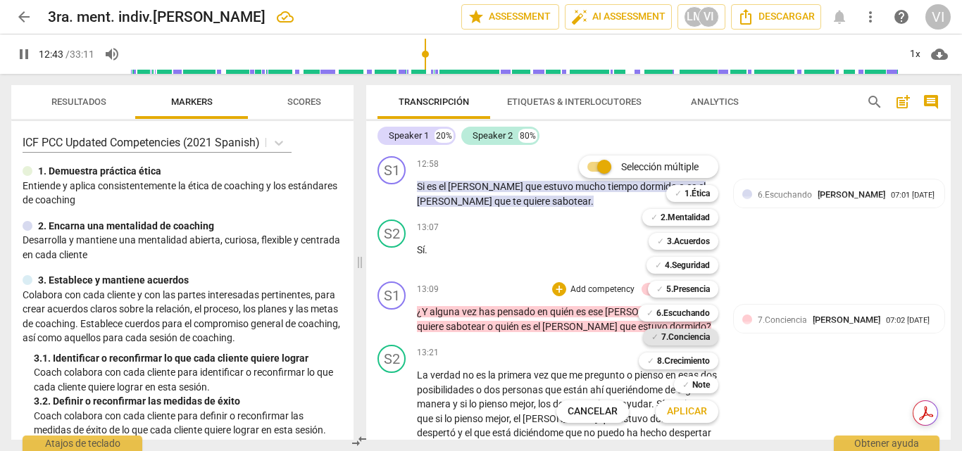
click at [702, 341] on b "7.Conciencia" at bounding box center [685, 337] width 49 height 17
click at [687, 415] on span "Aplicar" at bounding box center [687, 412] width 40 height 14
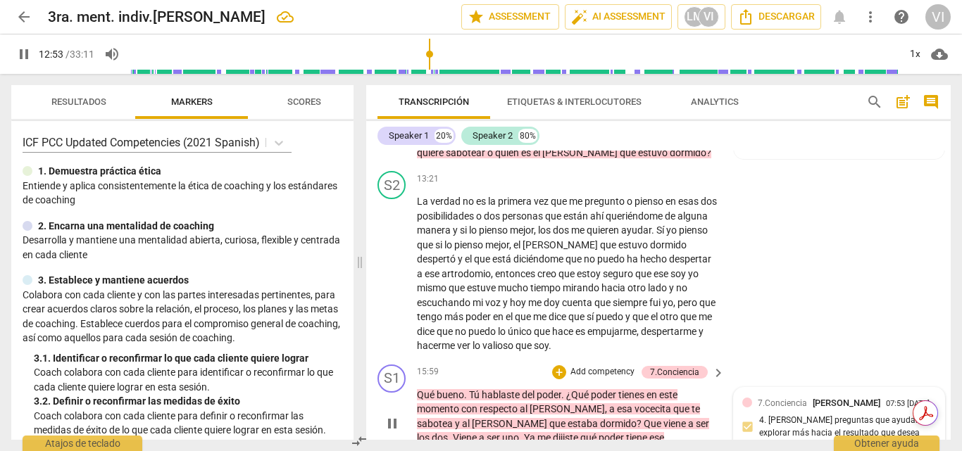
scroll to position [2592, 0]
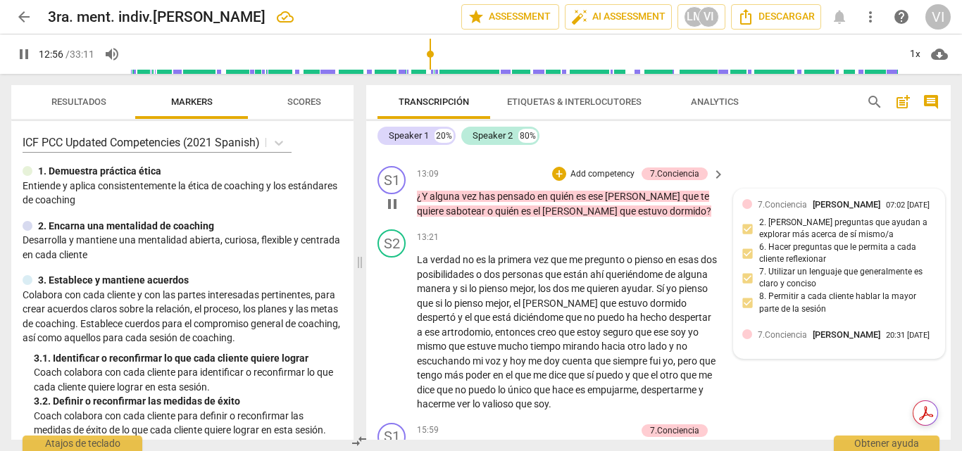
click at [742, 339] on div at bounding box center [747, 334] width 10 height 10
type input "777"
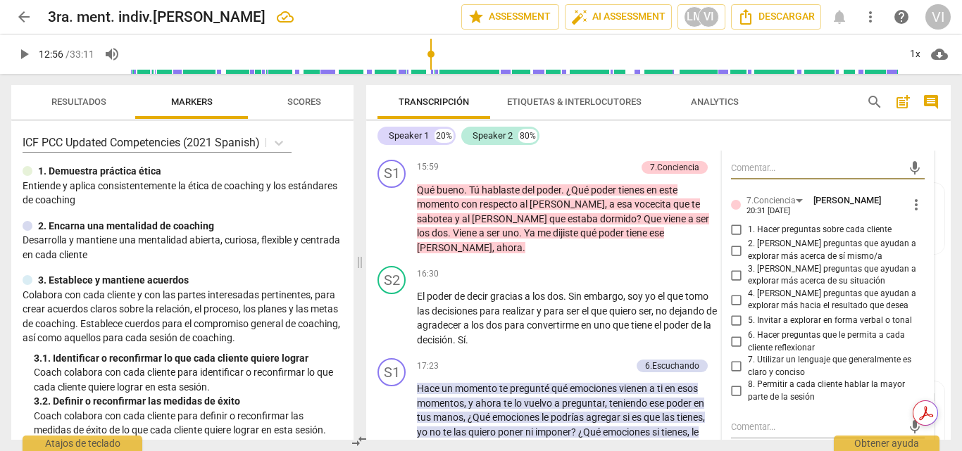
scroll to position [2874, 0]
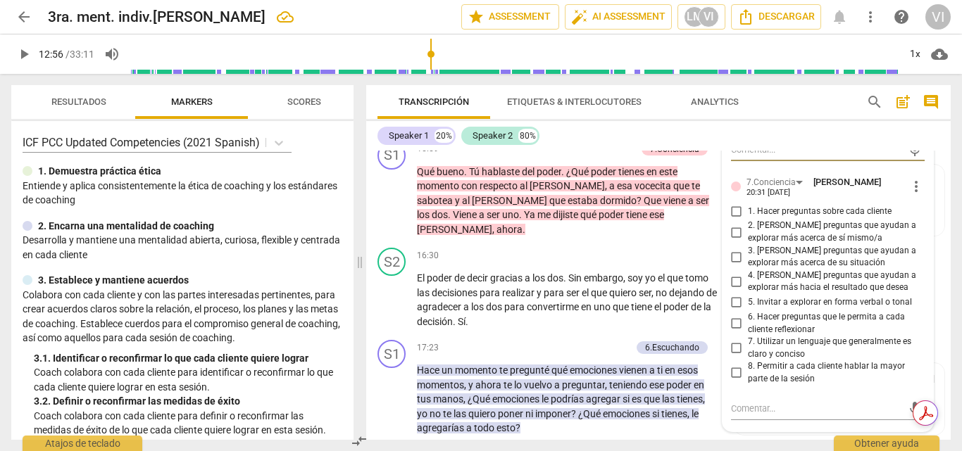
click at [734, 213] on input "1. Hacer preguntas sobre cada cliente" at bounding box center [736, 211] width 23 height 17
checkbox input "true"
click at [733, 237] on input "2. [PERSON_NAME] preguntas que ayudan a explorar más acerca de sí mismo/a" at bounding box center [736, 232] width 23 height 17
checkbox input "true"
click at [731, 256] on input "3. [PERSON_NAME] preguntas que ayudan a explorar más acerca de su situación" at bounding box center [736, 257] width 23 height 17
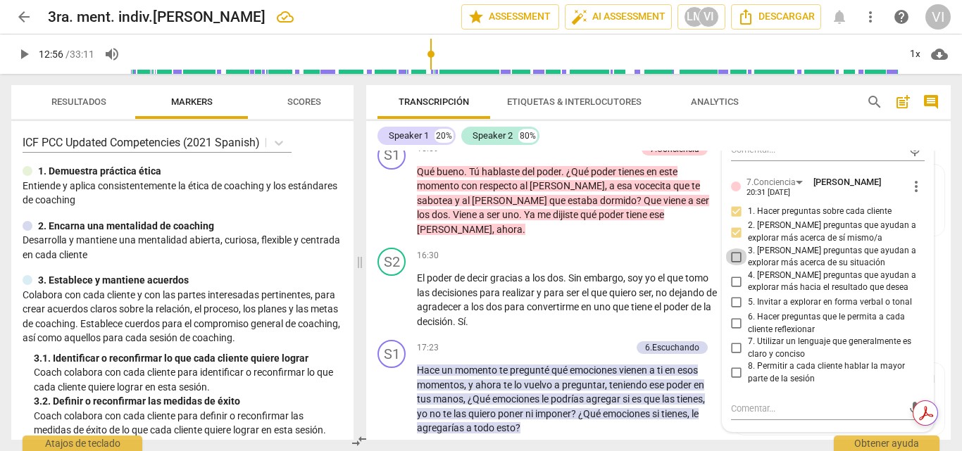
checkbox input "true"
click at [734, 322] on input "6. Hacer preguntas que le permita a cada cliente reflexionar" at bounding box center [736, 323] width 23 height 17
checkbox input "true"
click at [734, 372] on input "8. Permitir a cada cliente hablar la mayor parte de la sesión" at bounding box center [736, 373] width 23 height 17
checkbox input "true"
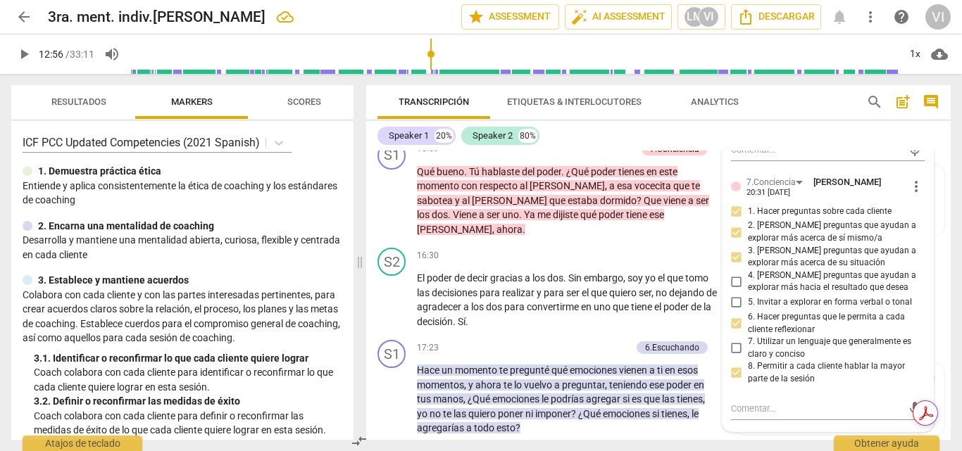
click at [20, 56] on span "play_arrow" at bounding box center [23, 54] width 17 height 17
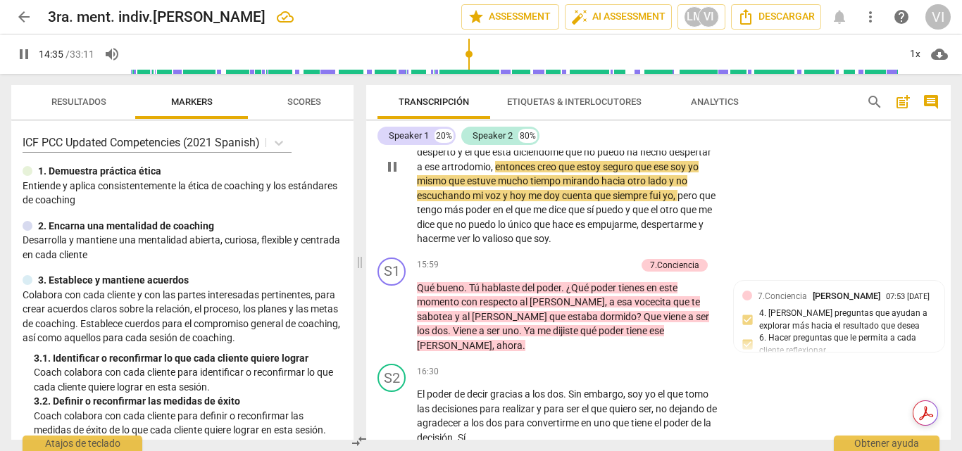
scroll to position [2733, 0]
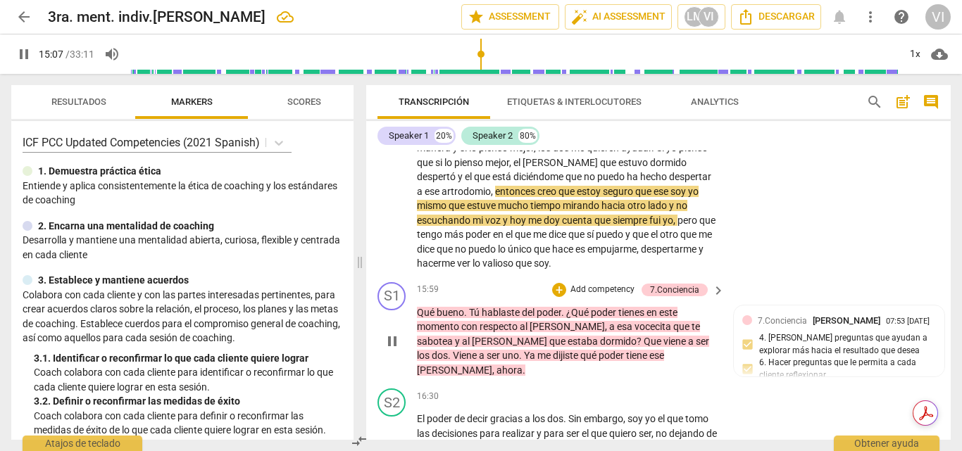
click at [606, 289] on p "Add competency" at bounding box center [602, 290] width 67 height 13
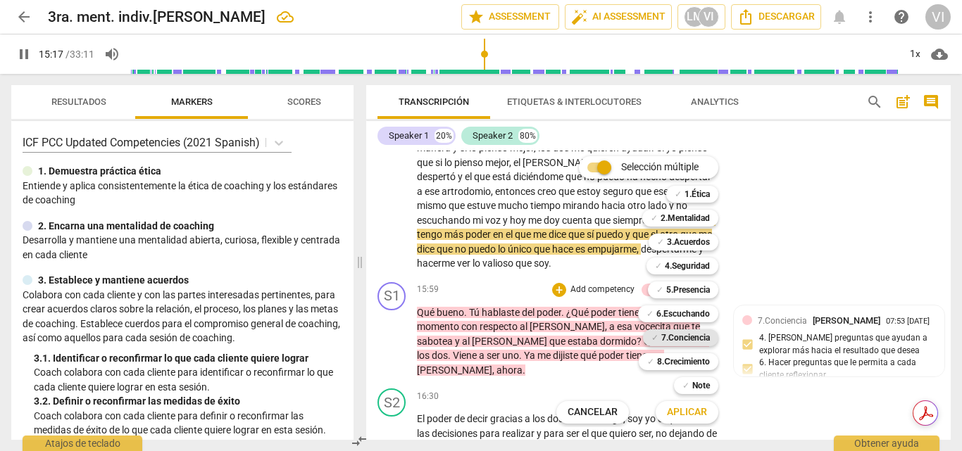
click at [693, 340] on b "7.Conciencia" at bounding box center [685, 337] width 49 height 17
click at [691, 293] on b "5.Presencia" at bounding box center [688, 290] width 44 height 17
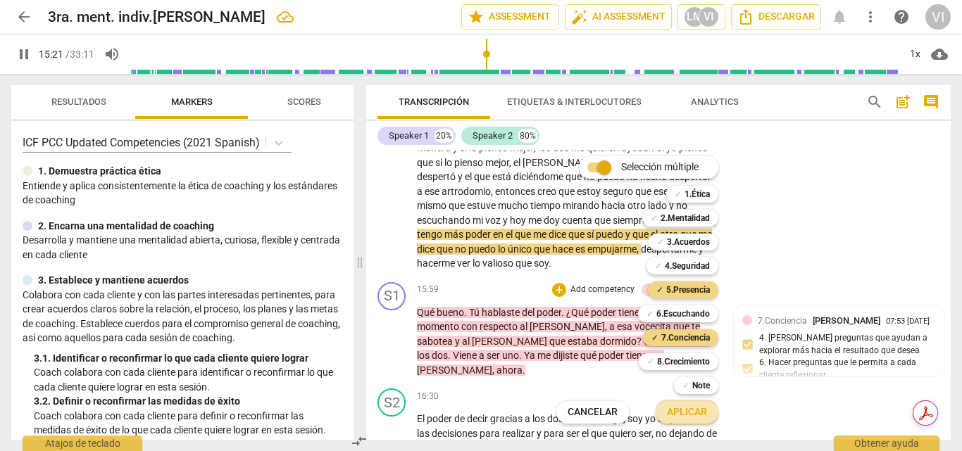
click at [692, 416] on span "Aplicar" at bounding box center [687, 412] width 40 height 14
type input "921"
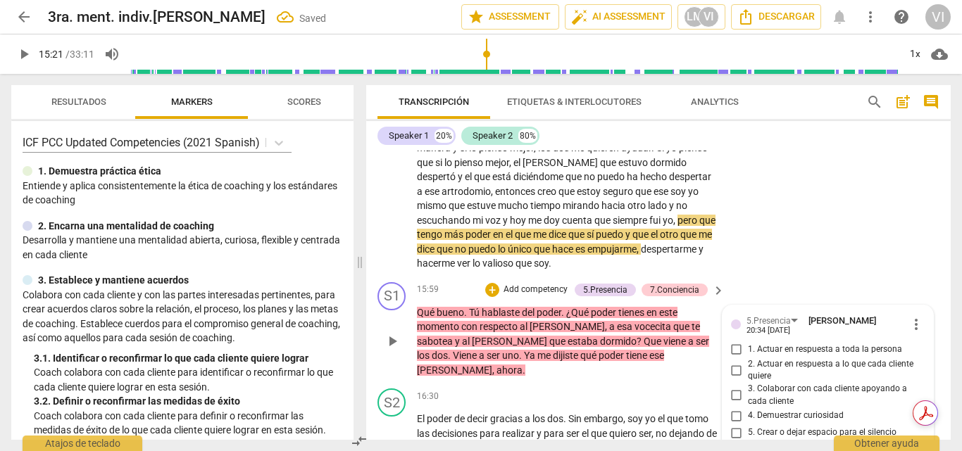
scroll to position [2903, 0]
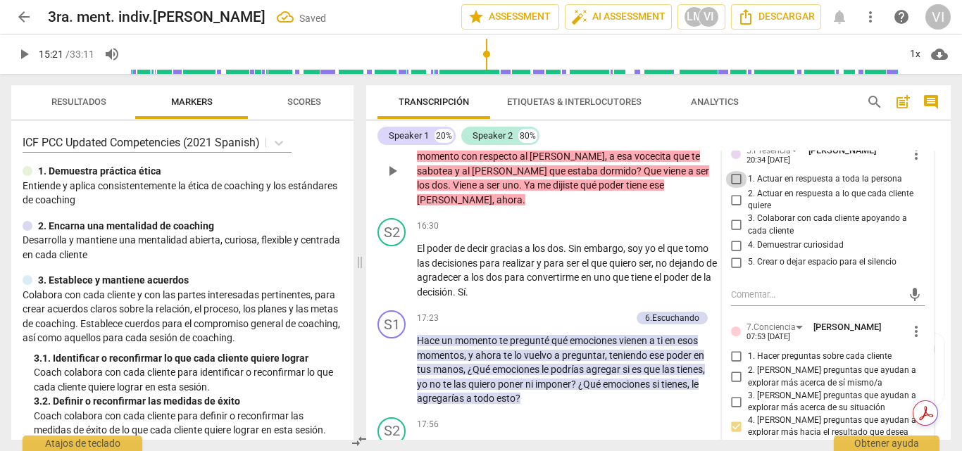
click at [734, 179] on input "1. Actuar en respuesta a toda la persona" at bounding box center [736, 179] width 23 height 17
checkbox input "true"
click at [729, 227] on input "3. Colaborar con cada cliente apoyando a cada cliente" at bounding box center [736, 225] width 23 height 17
checkbox input "true"
click at [736, 243] on input "4. Demuestrar curiosidad" at bounding box center [736, 245] width 23 height 17
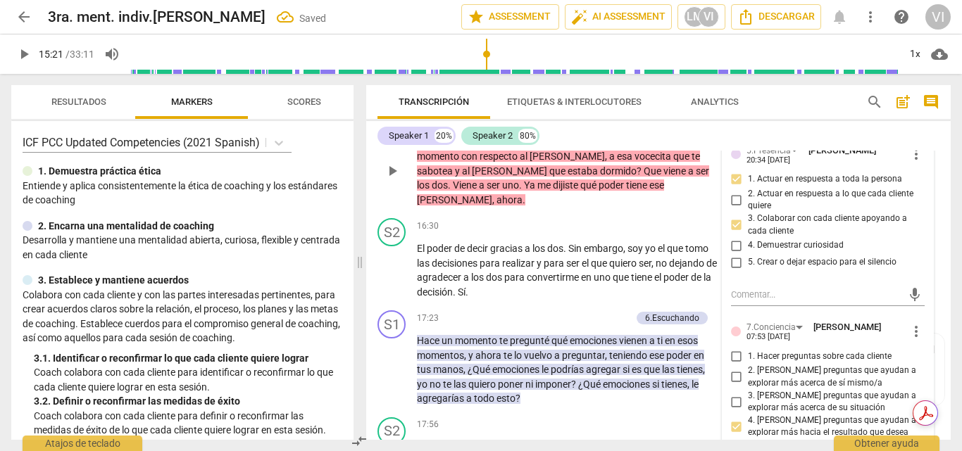
checkbox input "true"
click at [737, 260] on input "5. Crear o dejar espacio para el silencio" at bounding box center [736, 262] width 23 height 17
checkbox input "true"
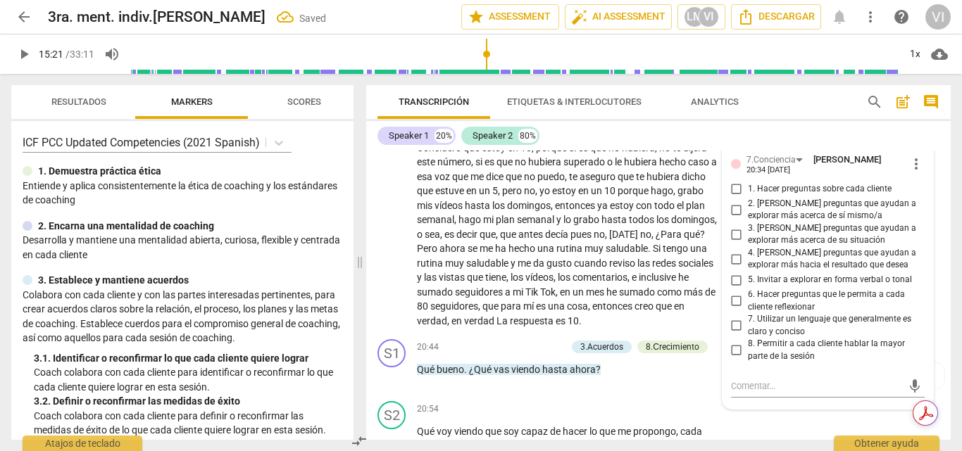
scroll to position [3326, 0]
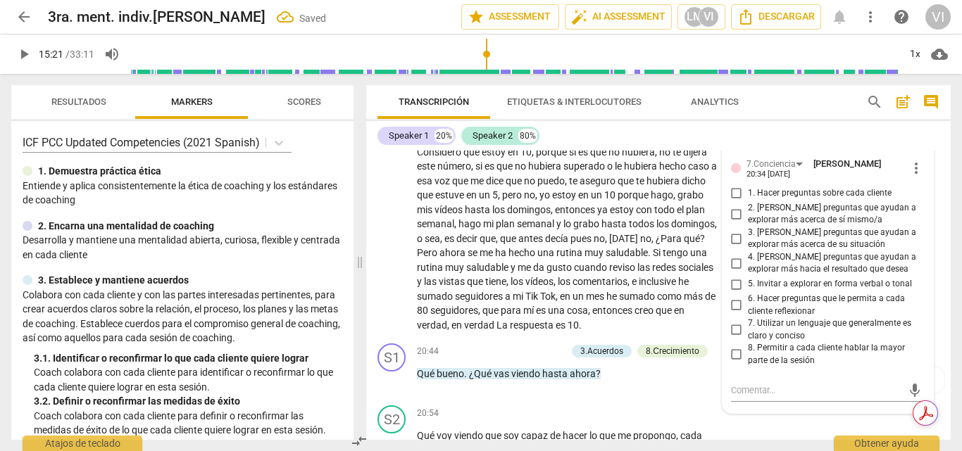
click at [731, 308] on input "6. Hacer preguntas que le permita a cada cliente reflexionar" at bounding box center [736, 305] width 23 height 17
checkbox input "true"
click at [733, 351] on input "8. Permitir a cada cliente hablar la mayor parte de la sesión" at bounding box center [736, 354] width 23 height 17
checkbox input "true"
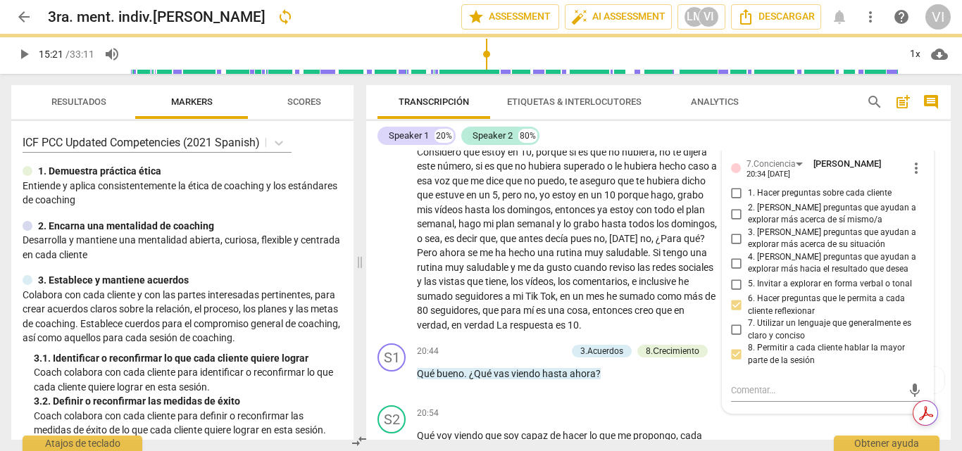
click at [732, 263] on input "4. [PERSON_NAME] preguntas que ayudan a explorar más hacia el resultado que des…" at bounding box center [736, 263] width 23 height 17
checkbox input "true"
click at [19, 53] on span "play_arrow" at bounding box center [23, 54] width 17 height 17
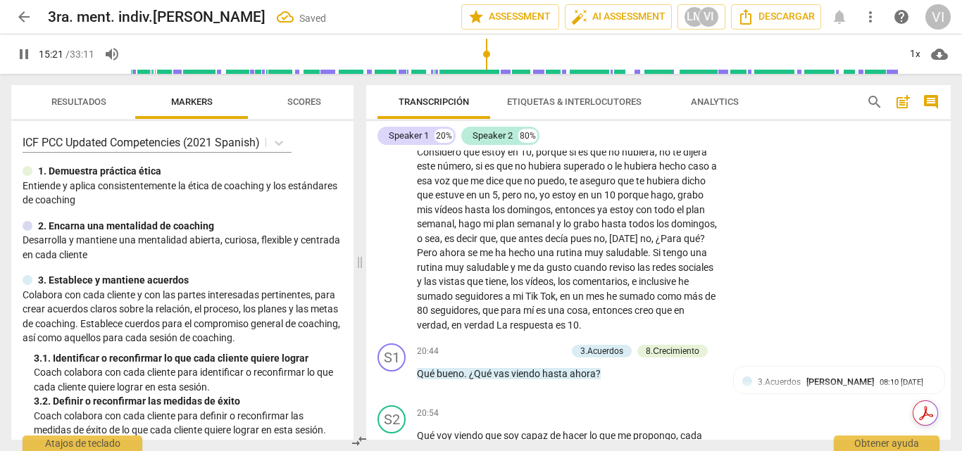
scroll to position [2810, 0]
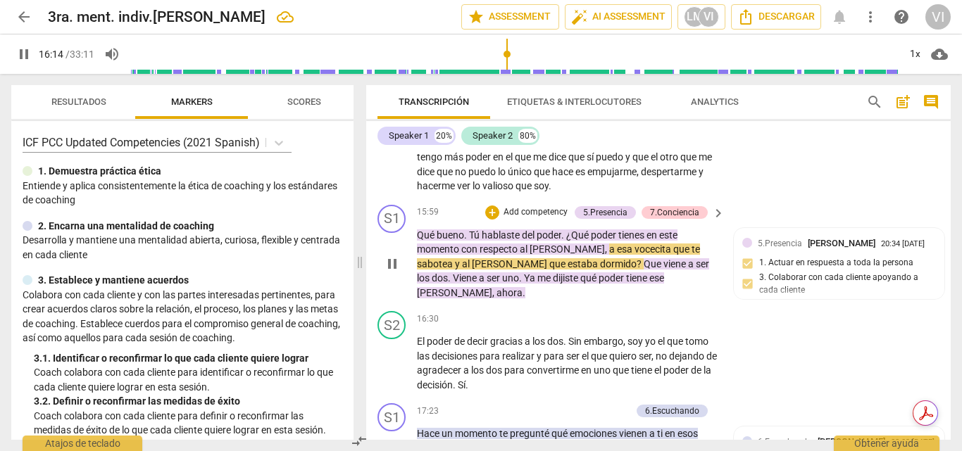
click at [549, 213] on p "Add competency" at bounding box center [535, 212] width 67 height 13
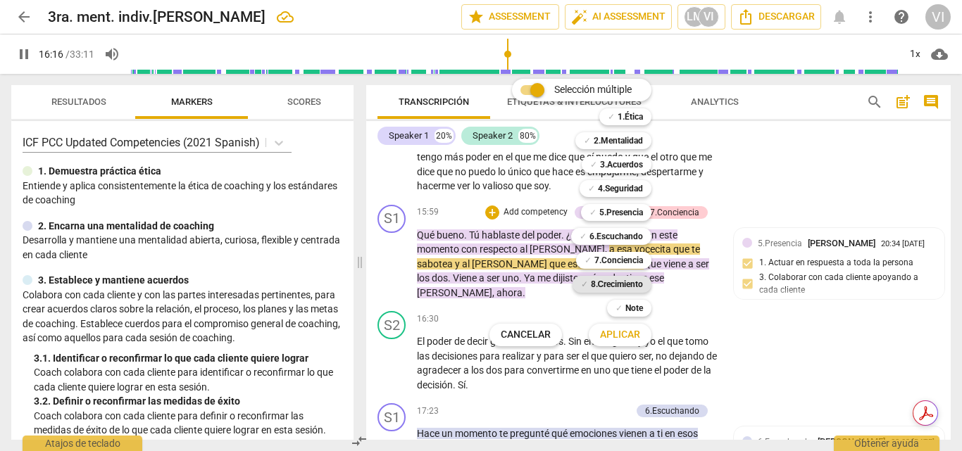
click at [626, 280] on b "8.Сrecimiento" at bounding box center [617, 284] width 53 height 17
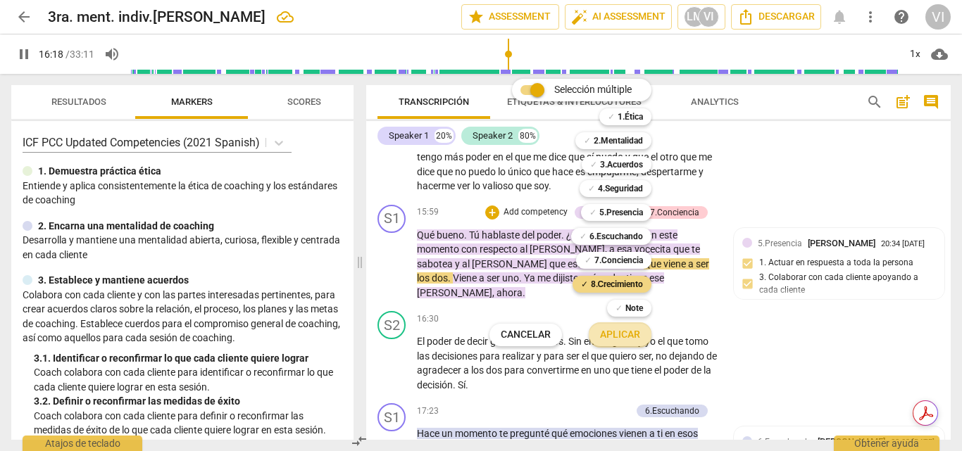
click at [634, 333] on span "Aplicar" at bounding box center [620, 335] width 40 height 14
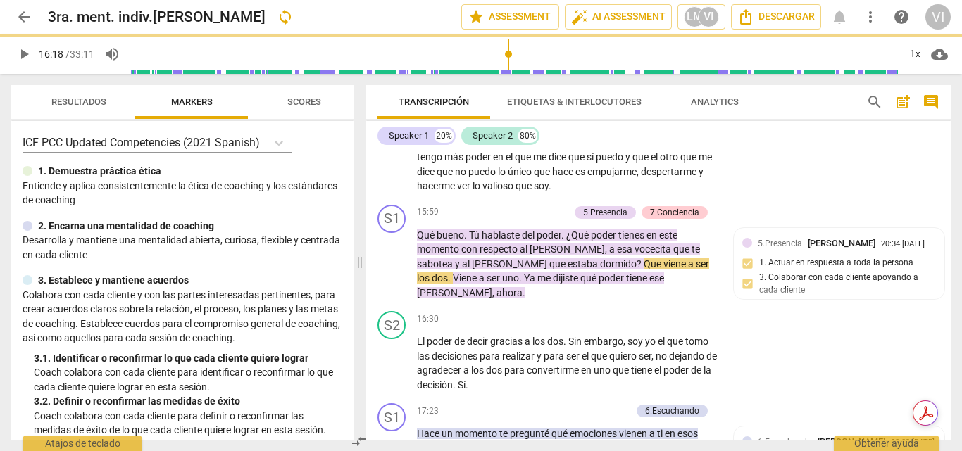
type input "978"
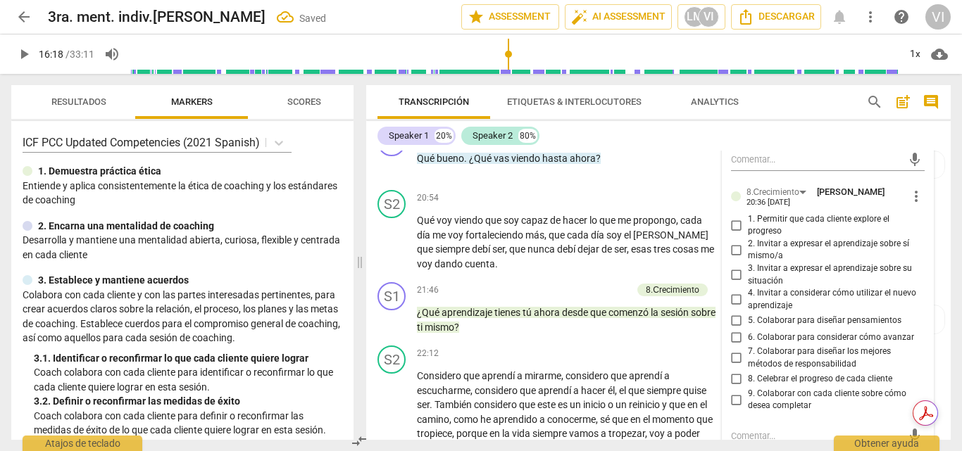
scroll to position [3585, 0]
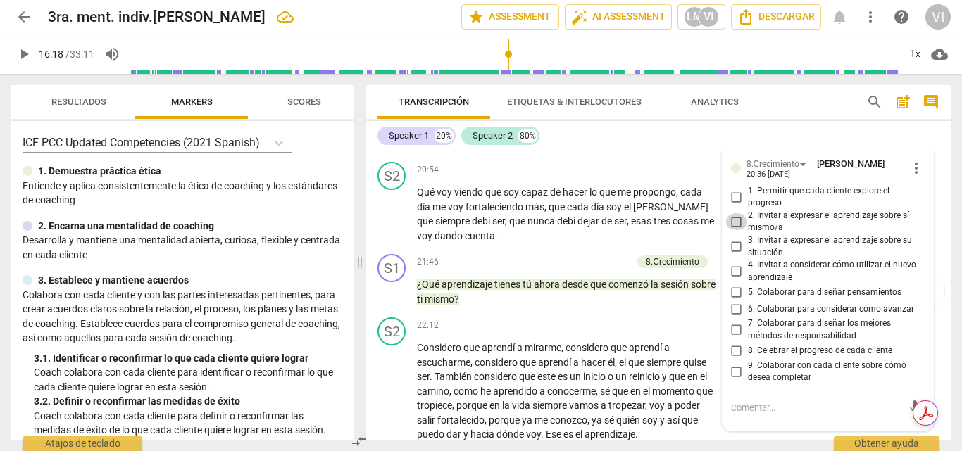
click at [736, 222] on input "2. Invitar a expresar el aprendizaje sobre sí mismo/a" at bounding box center [736, 221] width 23 height 17
checkbox input "true"
click at [734, 198] on input "1. Permitir que cada cliente explore el progreso" at bounding box center [736, 197] width 23 height 17
checkbox input "true"
click at [738, 293] on input "5. Colaborar para diseñar pensamientos" at bounding box center [736, 292] width 23 height 17
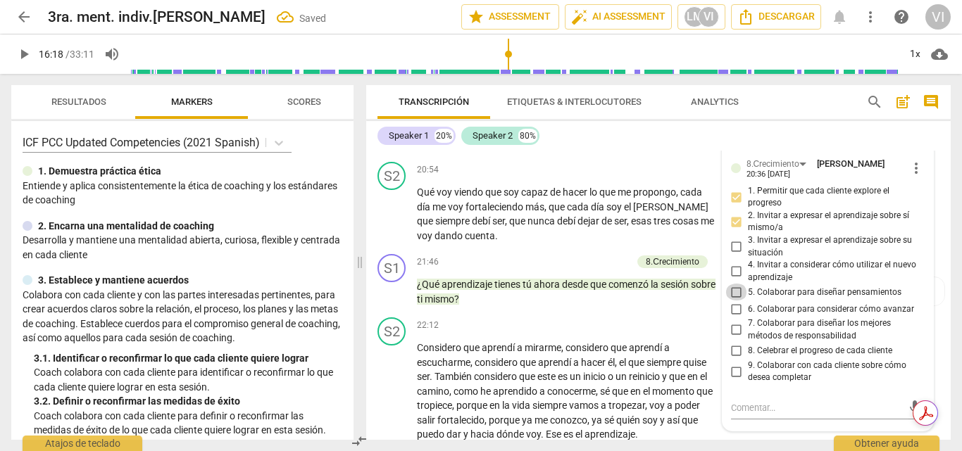
checkbox input "true"
click at [21, 54] on span "play_arrow" at bounding box center [23, 54] width 17 height 17
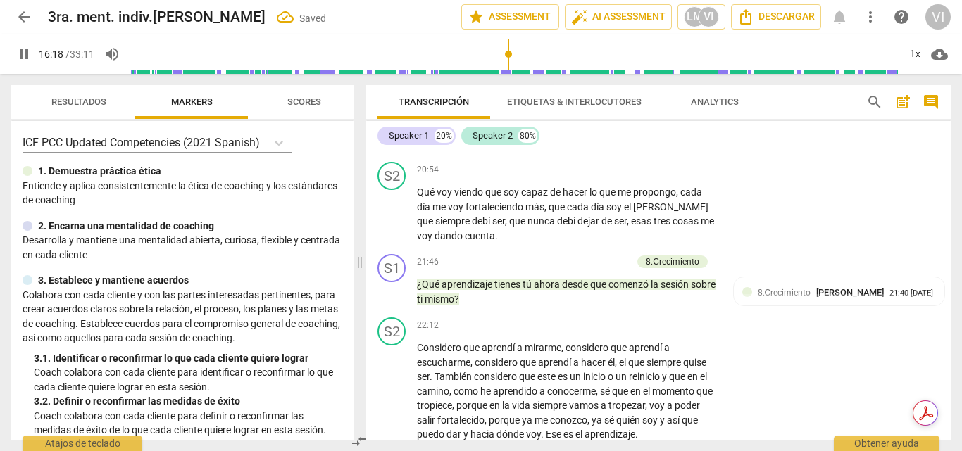
scroll to position [2933, 0]
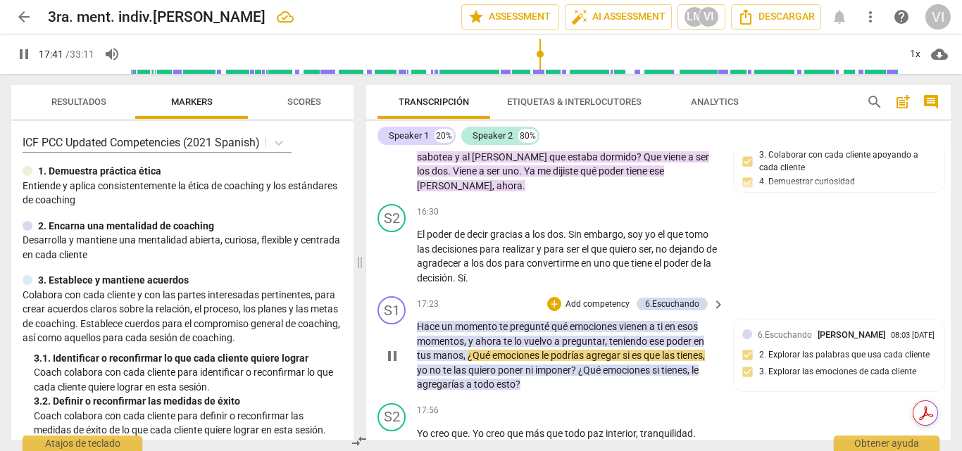
click at [606, 298] on p "Add competency" at bounding box center [597, 304] width 67 height 13
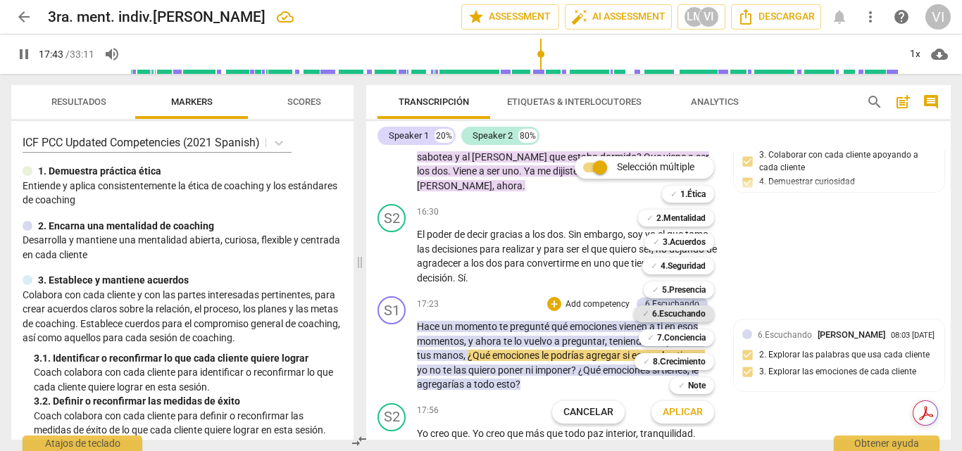
click at [669, 315] on b "6.Escuchando" at bounding box center [679, 314] width 54 height 17
click at [686, 415] on span "Aplicar" at bounding box center [682, 412] width 40 height 14
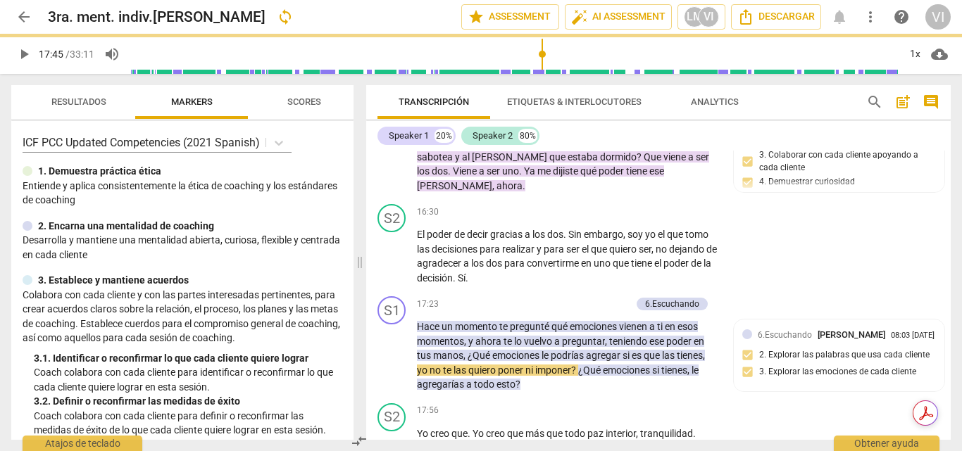
type input "1066"
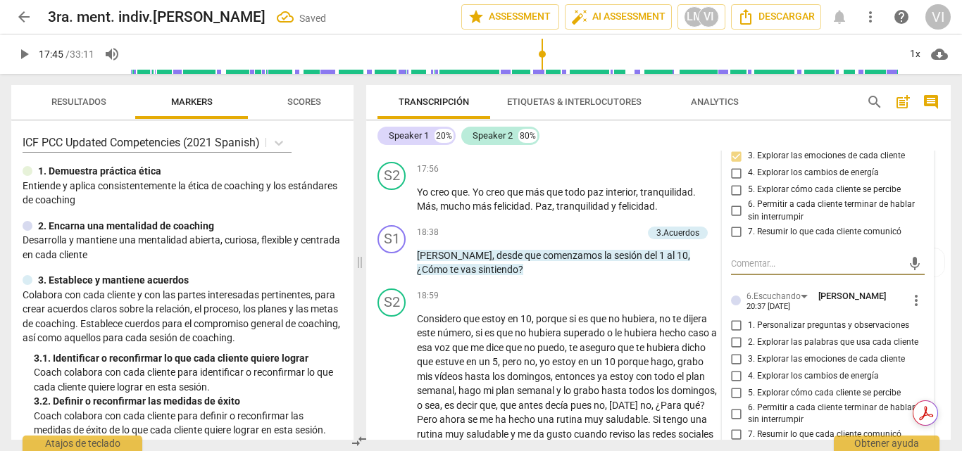
scroll to position [3199, 0]
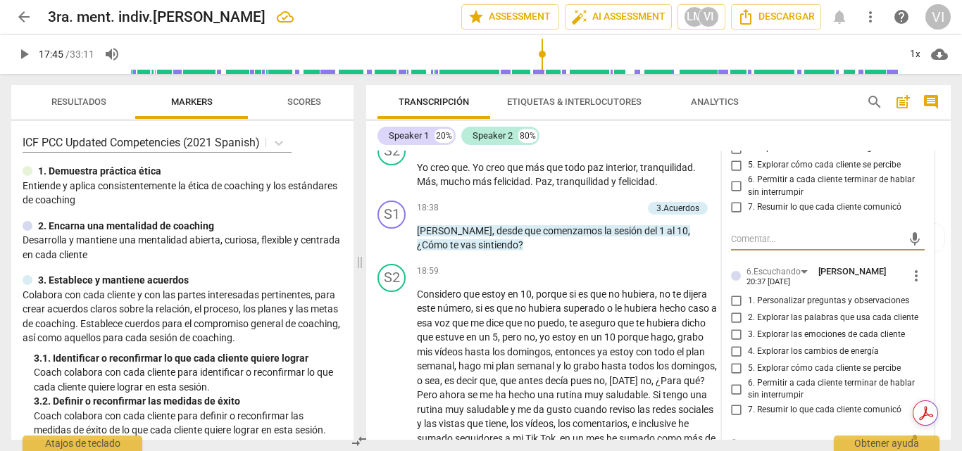
click at [736, 327] on input "3. Explorar las emociones de cada cliente" at bounding box center [736, 335] width 23 height 17
checkbox input "true"
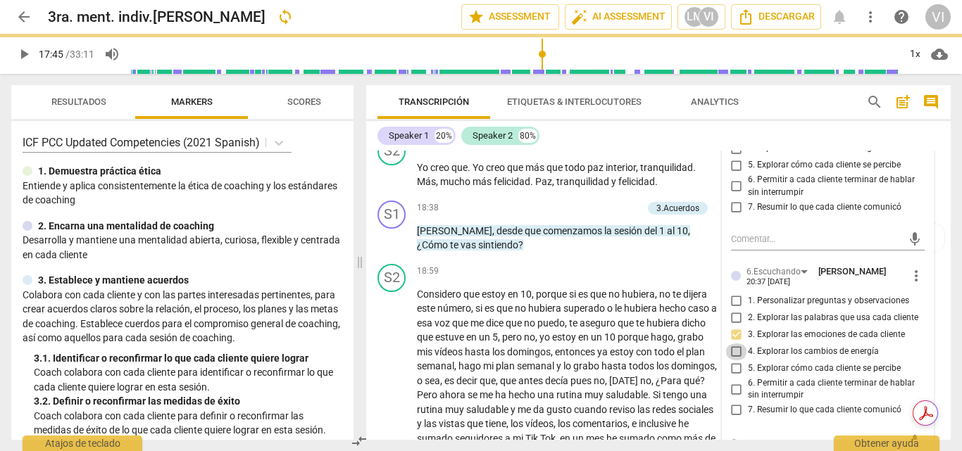
click at [727, 344] on input "4. Explorar los cambios de energía" at bounding box center [736, 352] width 23 height 17
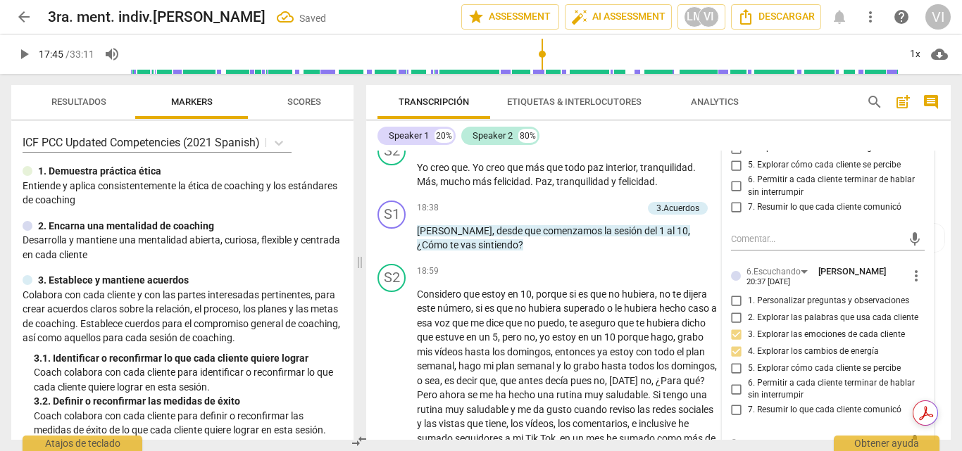
click at [727, 344] on input "4. Explorar los cambios de energía" at bounding box center [736, 352] width 23 height 17
checkbox input "true"
click at [735, 360] on input "5. Explorar cómo cada cliente se percibe" at bounding box center [736, 368] width 23 height 17
checkbox input "true"
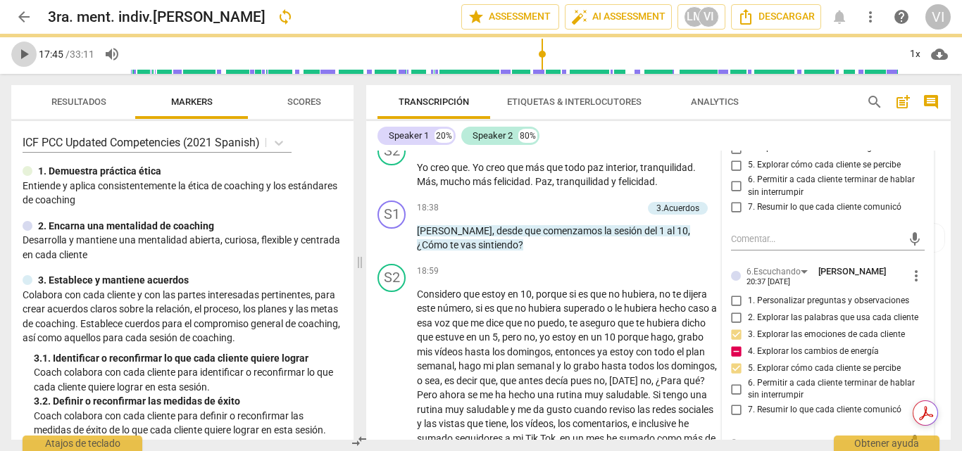
click at [26, 51] on span "play_arrow" at bounding box center [23, 54] width 17 height 17
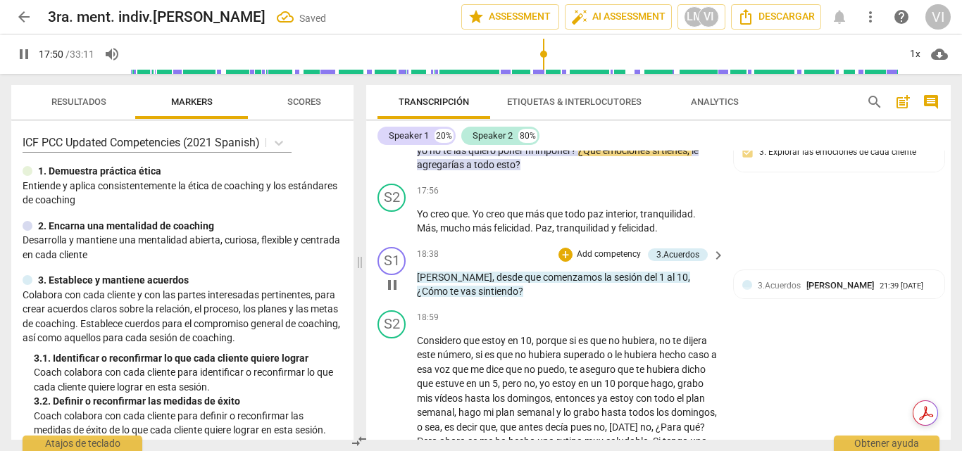
scroll to position [3128, 0]
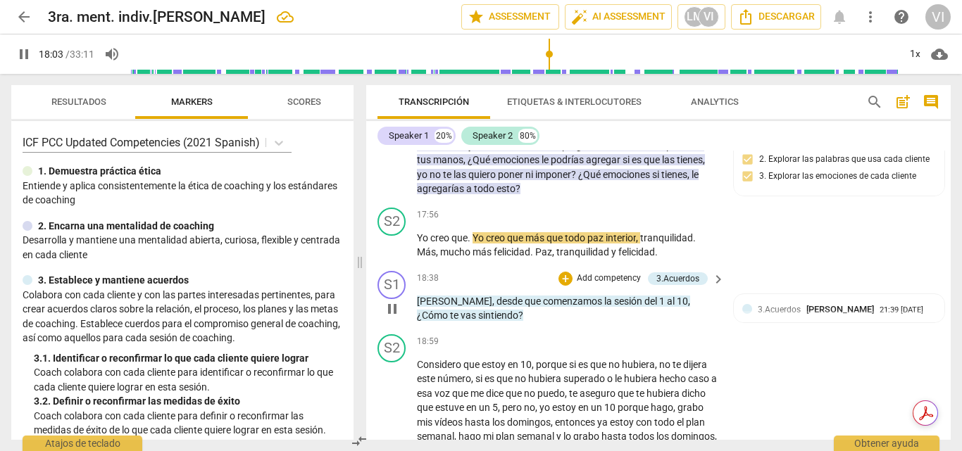
click at [627, 272] on p "Add competency" at bounding box center [608, 278] width 67 height 13
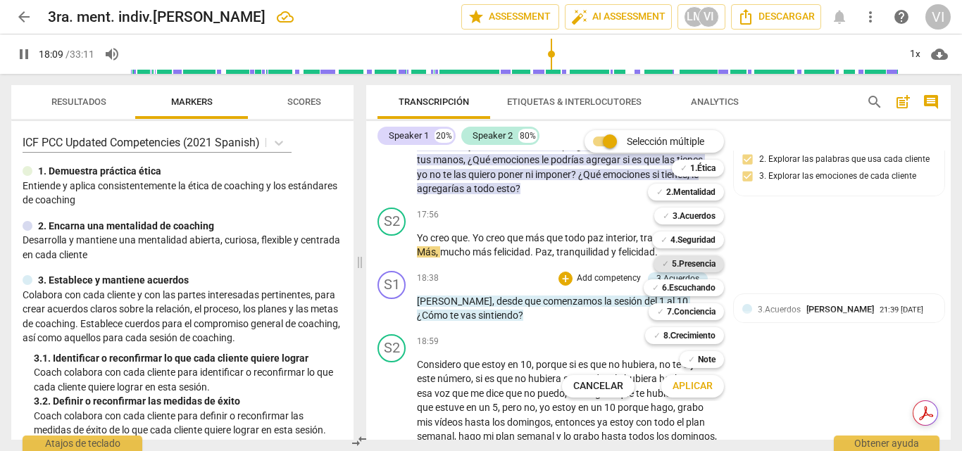
click at [706, 264] on b "5.Presencia" at bounding box center [694, 264] width 44 height 17
click at [693, 389] on span "Aplicar" at bounding box center [692, 386] width 40 height 14
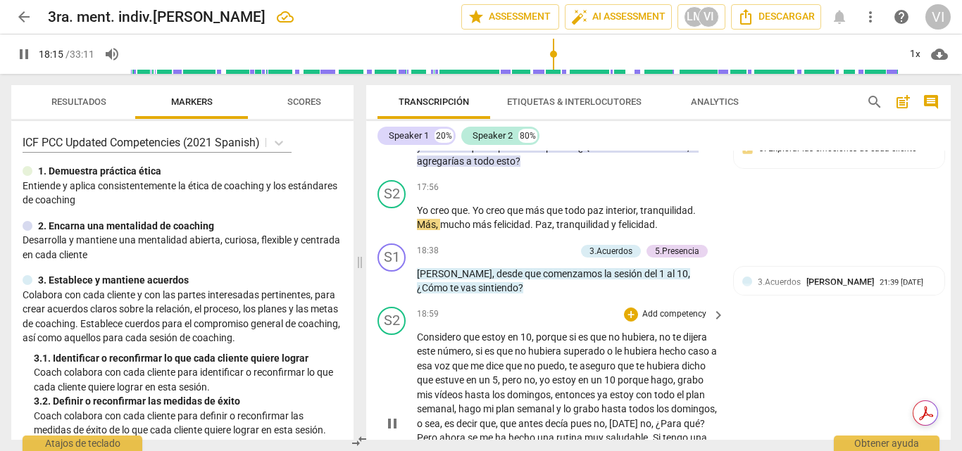
scroll to position [3151, 0]
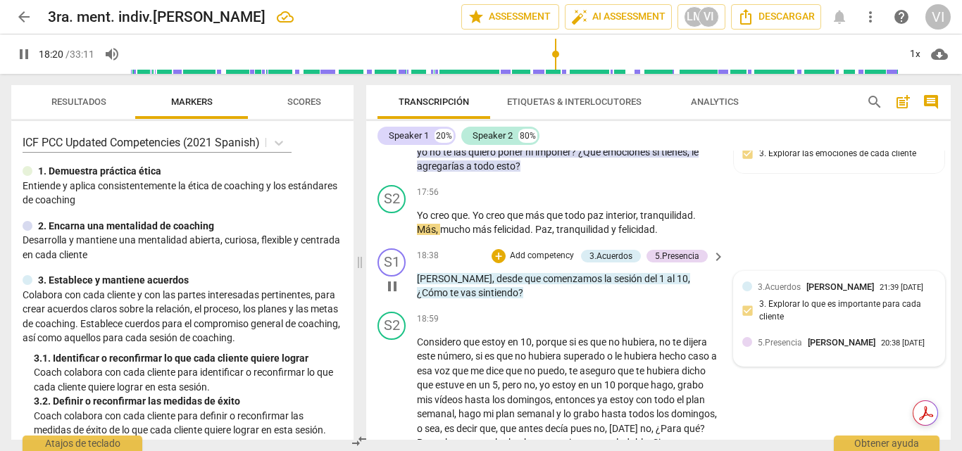
click at [743, 347] on div "5.[PERSON_NAME] 20:38 [DATE]" at bounding box center [839, 342] width 194 height 13
type input "1101"
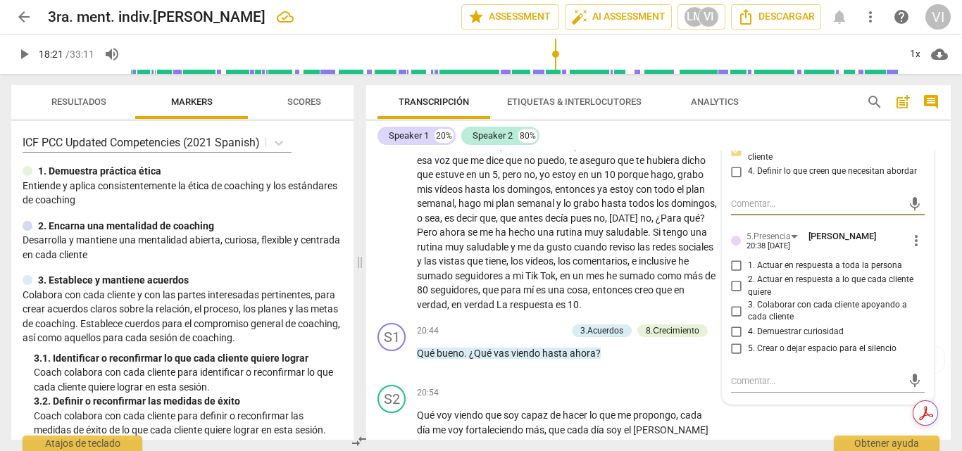
scroll to position [3362, 0]
click at [734, 302] on input "3. Colaborar con cada cliente apoyando a cada cliente" at bounding box center [736, 310] width 23 height 17
checkbox input "true"
click at [736, 323] on input "4. Demuestrar curiosidad" at bounding box center [736, 331] width 23 height 17
checkbox input "true"
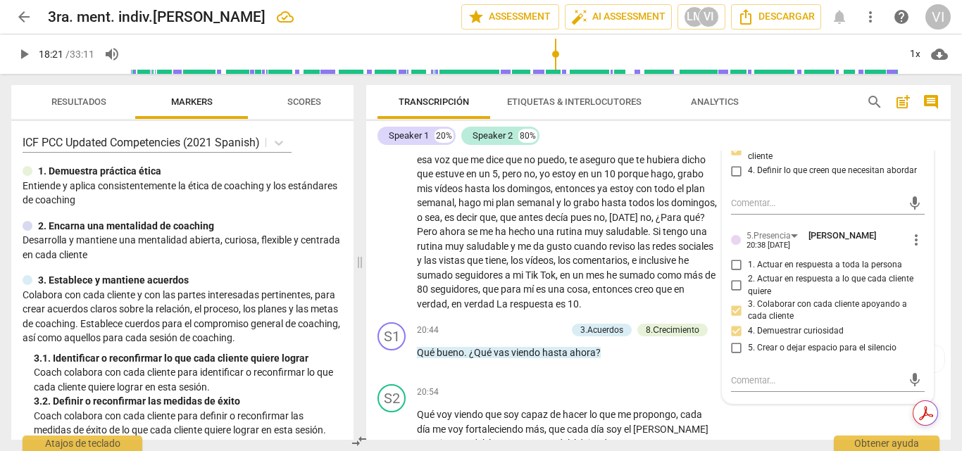
click at [734, 282] on label "2. Actuar en respuesta a lo que cada cliente quiere" at bounding box center [822, 285] width 194 height 25
click at [734, 282] on input "2. Actuar en respuesta a lo que cada cliente quiere" at bounding box center [736, 285] width 23 height 17
checkbox input "true"
click at [734, 340] on input "5. Crear o dejar espacio para el silencio" at bounding box center [736, 348] width 23 height 17
checkbox input "true"
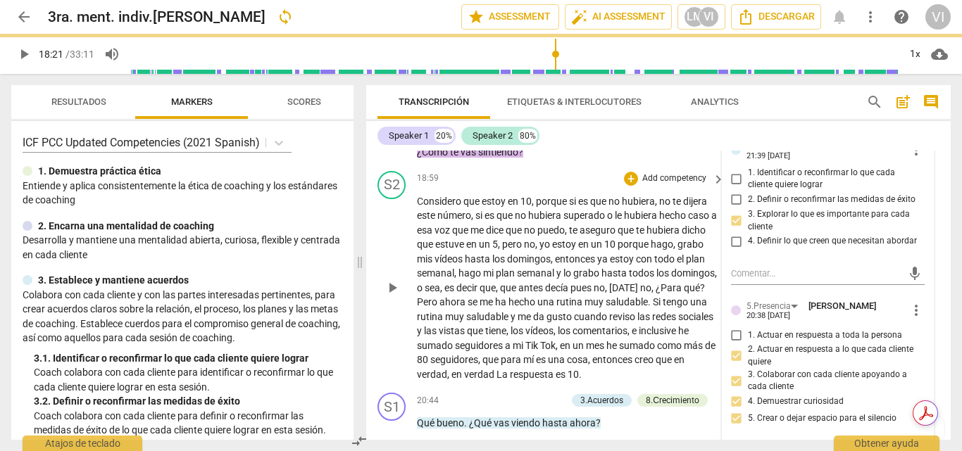
scroll to position [3221, 0]
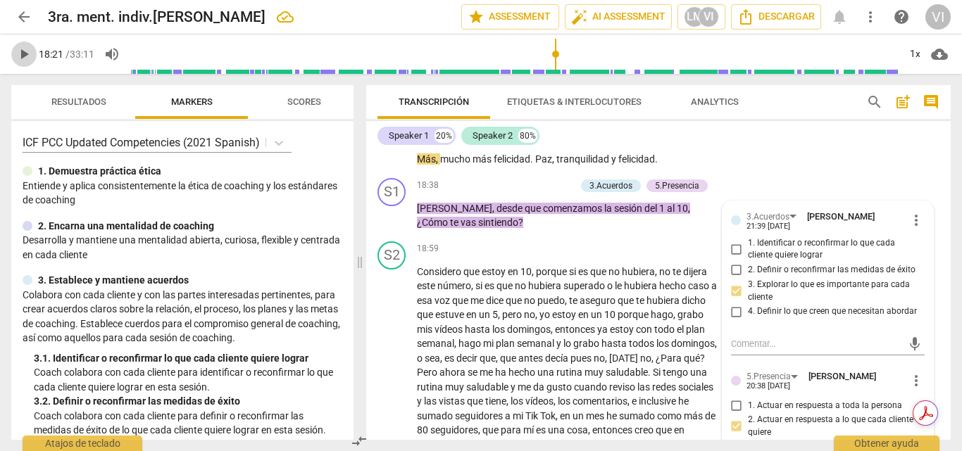
click at [22, 56] on span "play_arrow" at bounding box center [23, 54] width 17 height 17
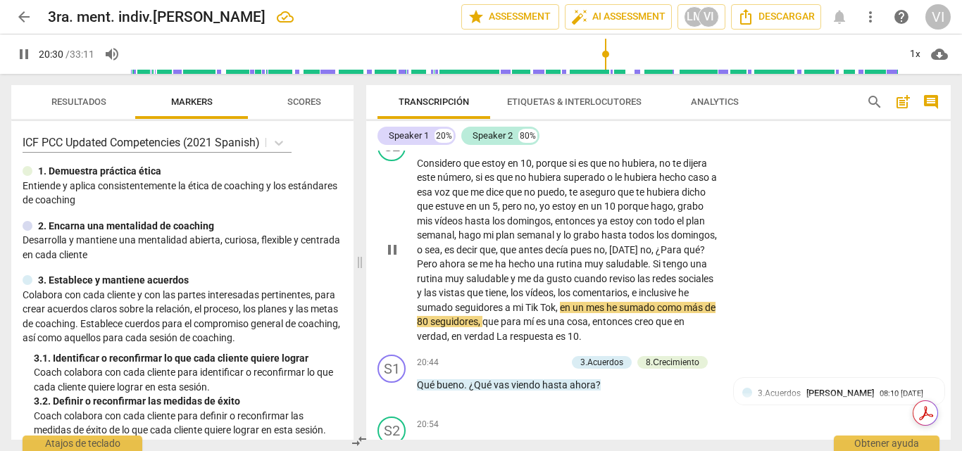
scroll to position [3362, 0]
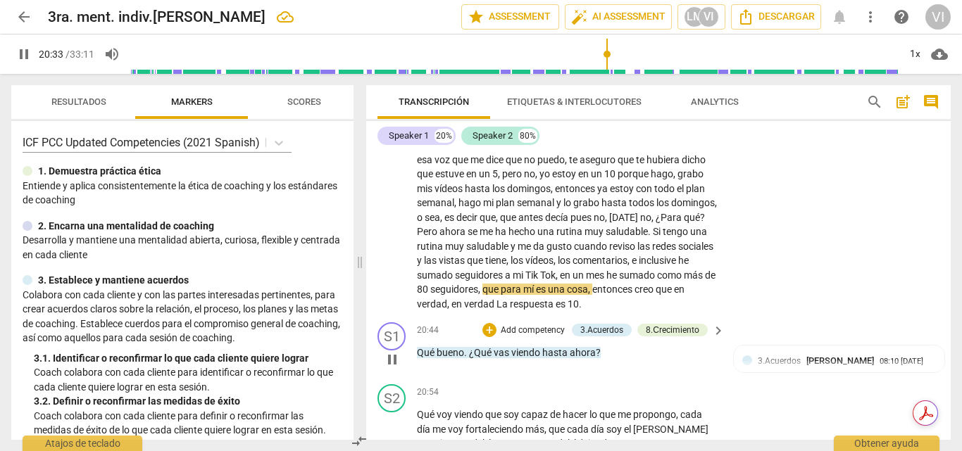
click at [544, 325] on p "Add competency" at bounding box center [532, 331] width 67 height 13
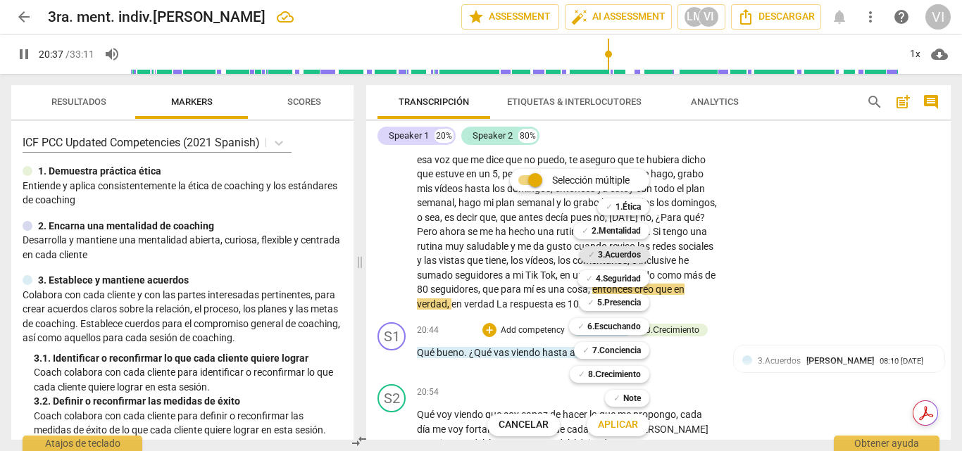
click at [623, 256] on b "3.Acuerdos" at bounding box center [619, 254] width 43 height 17
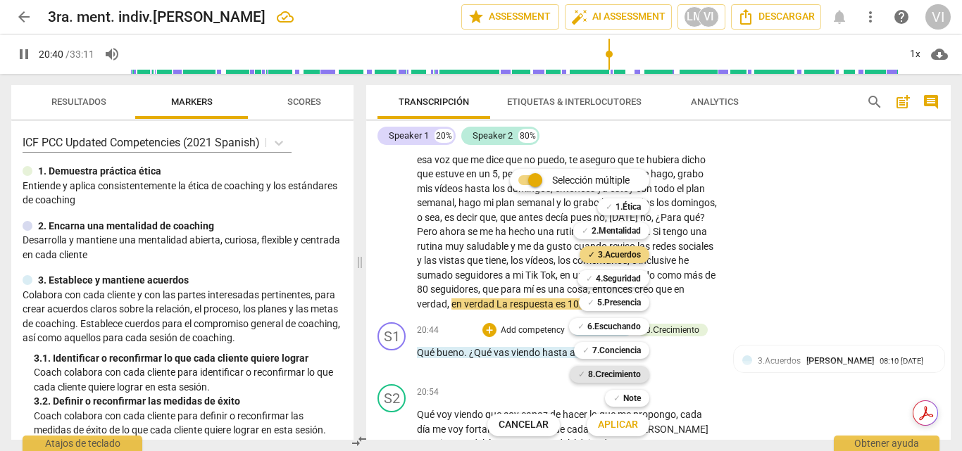
click at [610, 378] on b "8.Сrecimiento" at bounding box center [614, 374] width 53 height 17
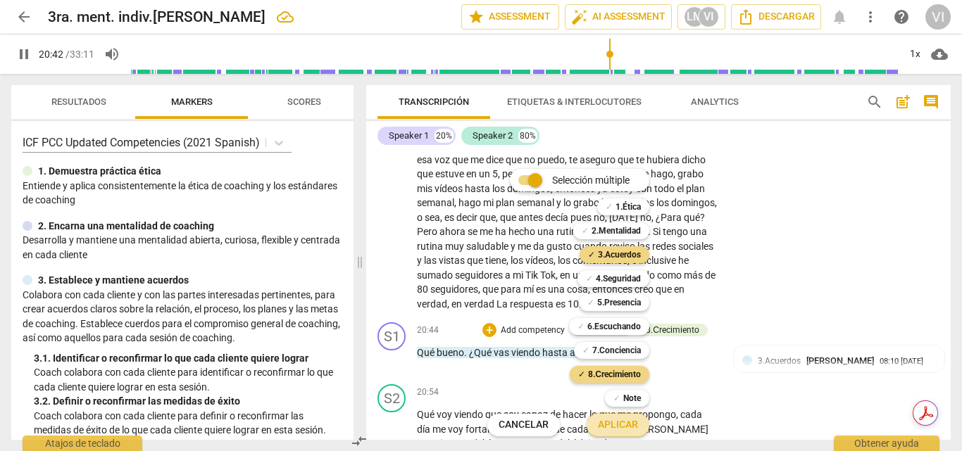
click at [613, 427] on span "Aplicar" at bounding box center [618, 425] width 40 height 14
type input "1243"
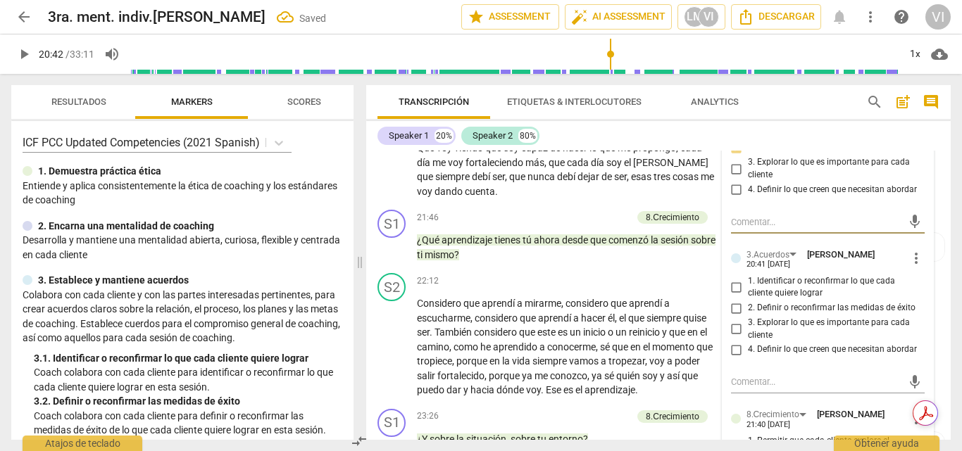
scroll to position [3682, 0]
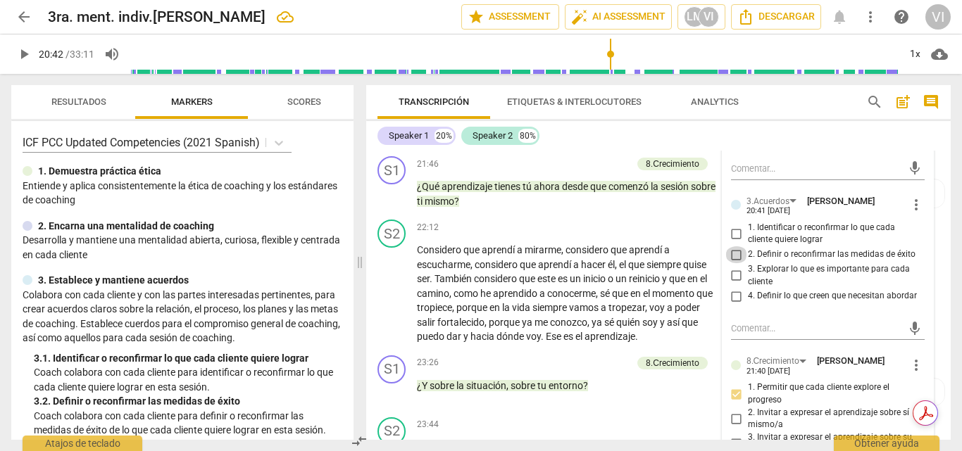
click at [731, 246] on input "2. Definir o reconfirmar las medidas de éxito" at bounding box center [736, 254] width 23 height 17
checkbox input "true"
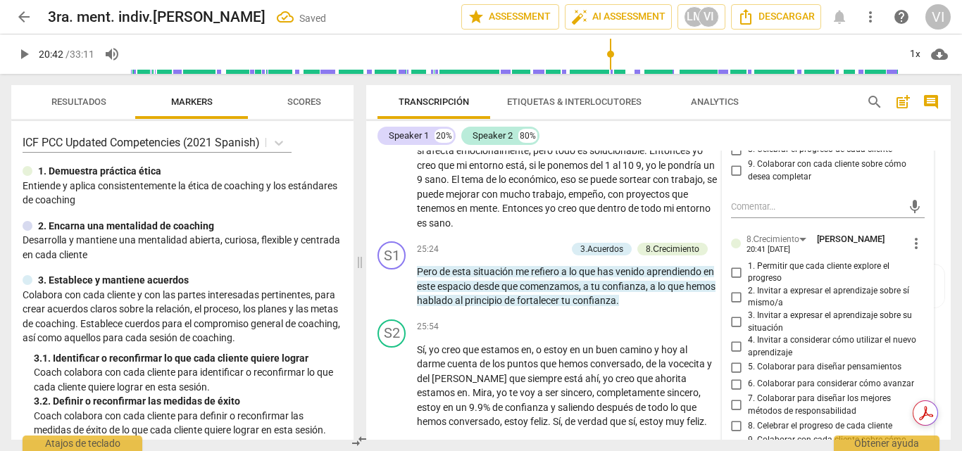
scroll to position [4105, 0]
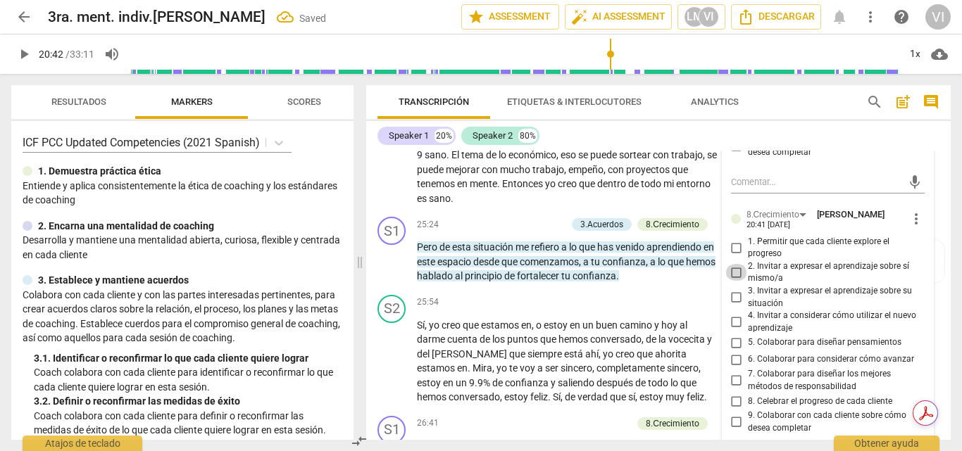
click at [729, 264] on input "2. Invitar a expresar el aprendizaje sobre sí mismo/a" at bounding box center [736, 272] width 23 height 17
checkbox input "true"
click at [733, 289] on input "3. Invitar a expresar el aprendizaje sobre su situación" at bounding box center [736, 297] width 23 height 17
checkbox input "true"
click at [731, 334] on input "5. Colaborar para diseñar pensamientos" at bounding box center [736, 342] width 23 height 17
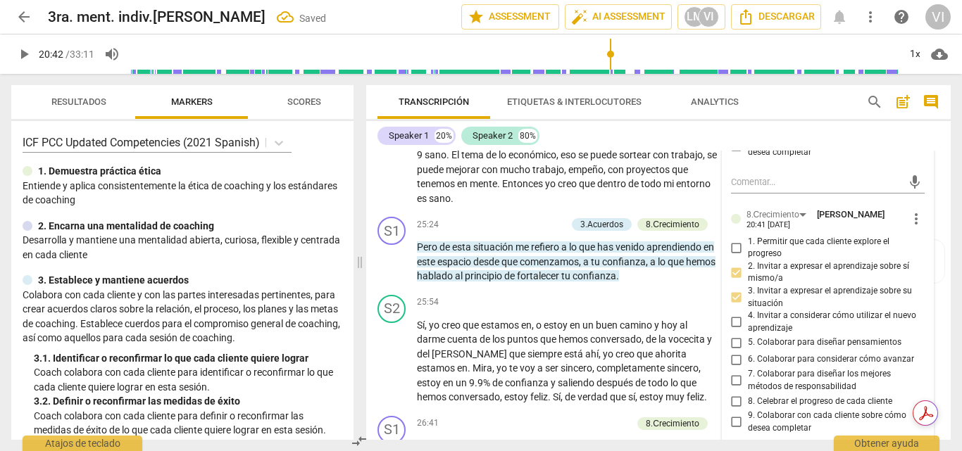
checkbox input "true"
click at [26, 55] on span "play_arrow" at bounding box center [23, 54] width 17 height 17
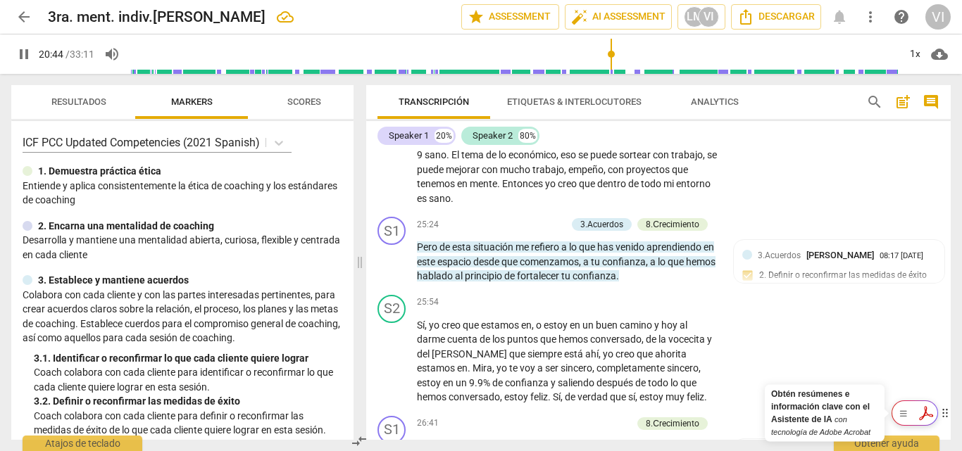
scroll to position [3544, 0]
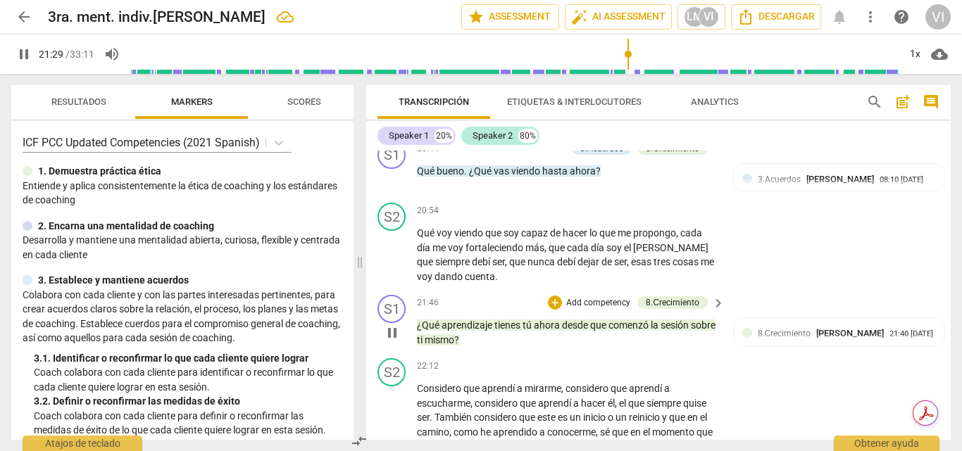
click at [607, 297] on p "Add competency" at bounding box center [598, 303] width 67 height 13
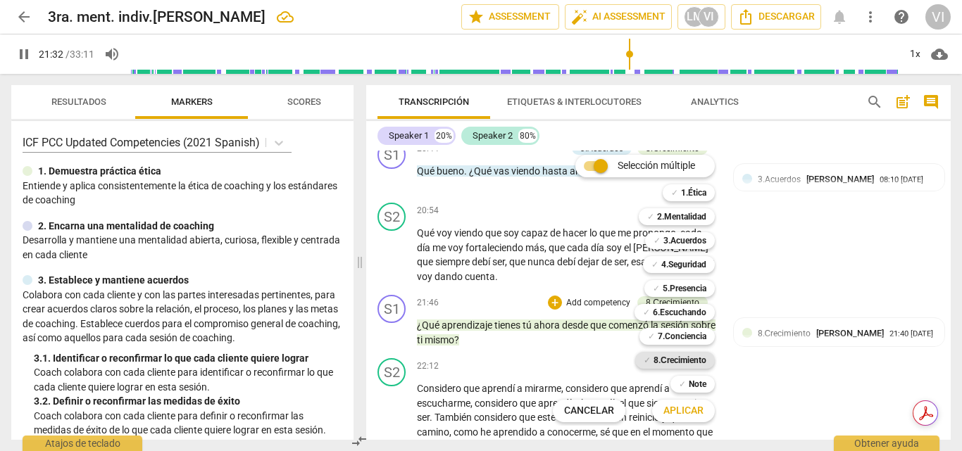
click at [679, 364] on b "8.Сrecimiento" at bounding box center [679, 360] width 53 height 17
click at [694, 410] on span "Aplicar" at bounding box center [683, 411] width 40 height 14
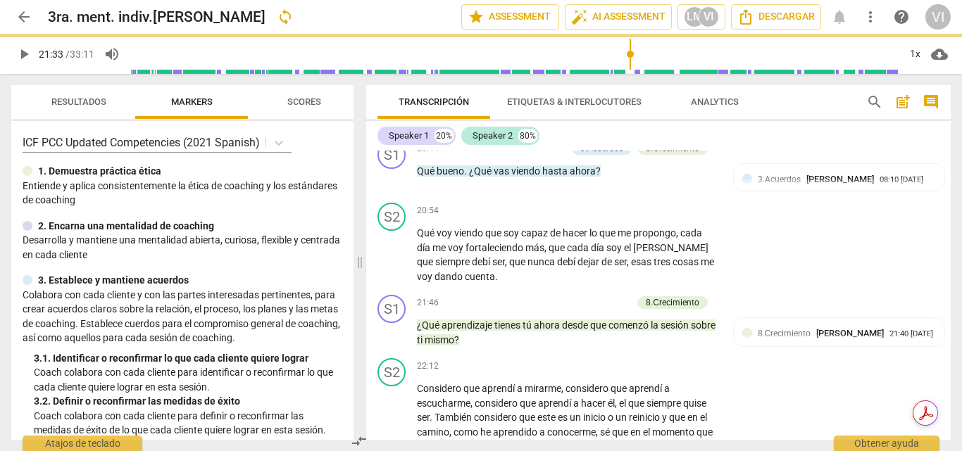
type input "1294"
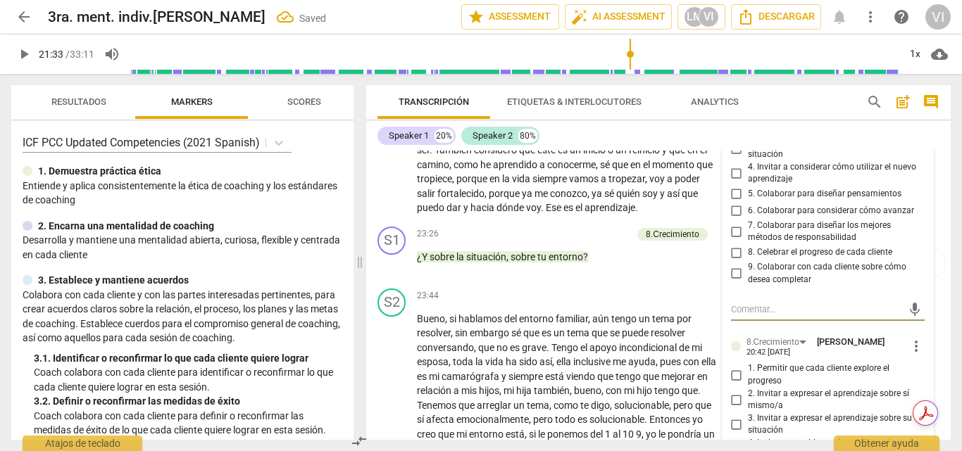
scroll to position [3882, 0]
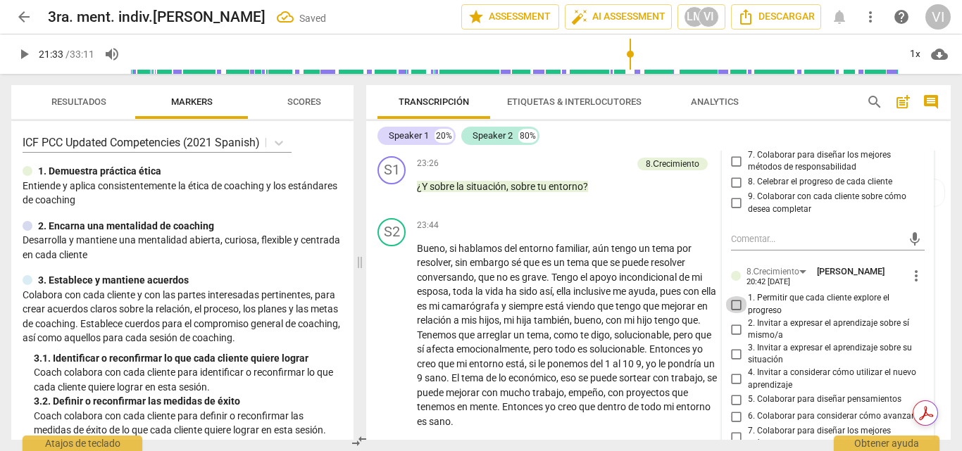
click at [736, 296] on input "1. Permitir que cada cliente explore el progreso" at bounding box center [736, 304] width 23 height 17
checkbox input "true"
click at [735, 321] on input "2. Invitar a expresar el aprendizaje sobre sí mismo/a" at bounding box center [736, 329] width 23 height 17
checkbox input "true"
click at [734, 346] on input "3. Invitar a expresar el aprendizaje sobre su situación" at bounding box center [736, 354] width 23 height 17
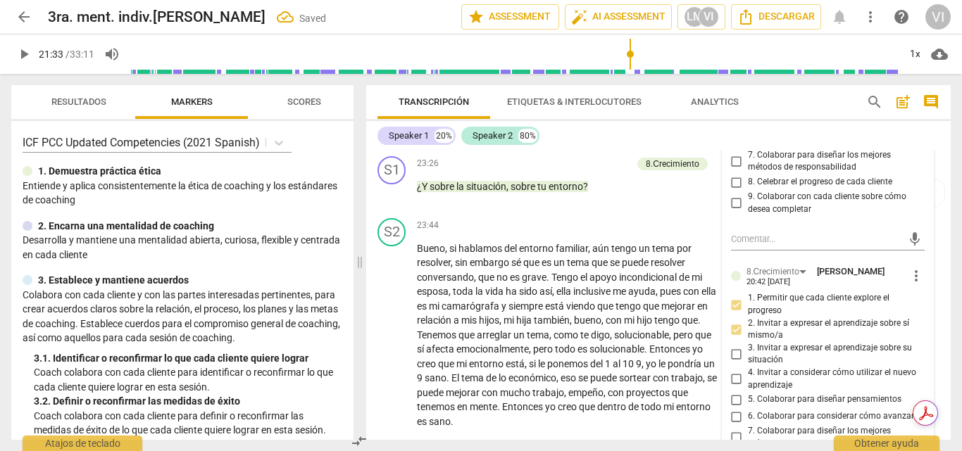
checkbox input "true"
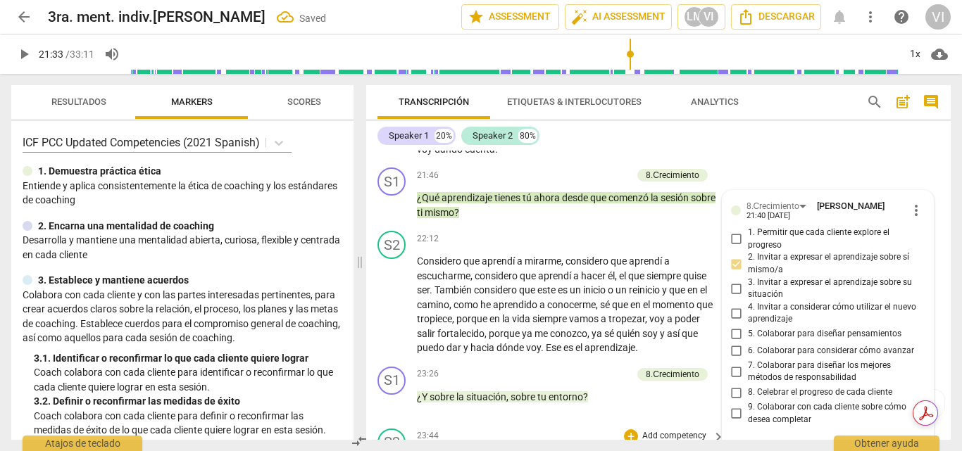
scroll to position [3670, 0]
click at [26, 54] on span "play_arrow" at bounding box center [23, 54] width 17 height 17
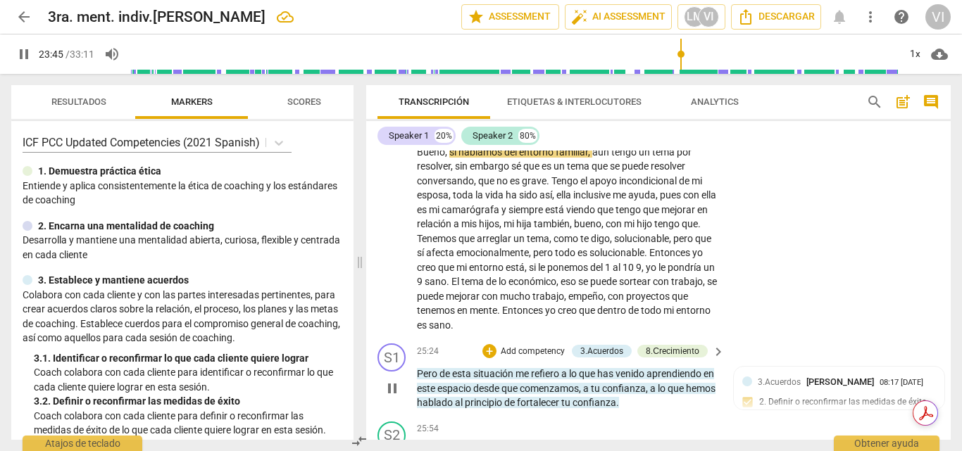
scroll to position [4022, 0]
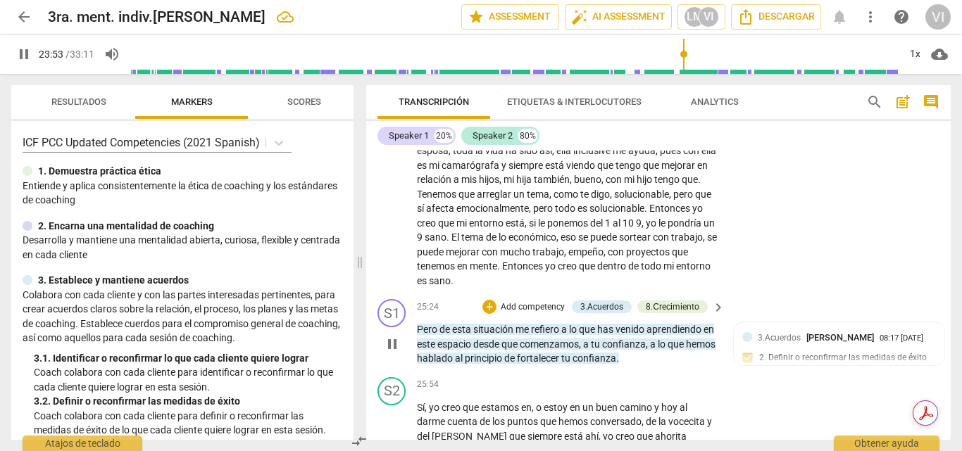
click at [539, 301] on p "Add competency" at bounding box center [532, 307] width 67 height 13
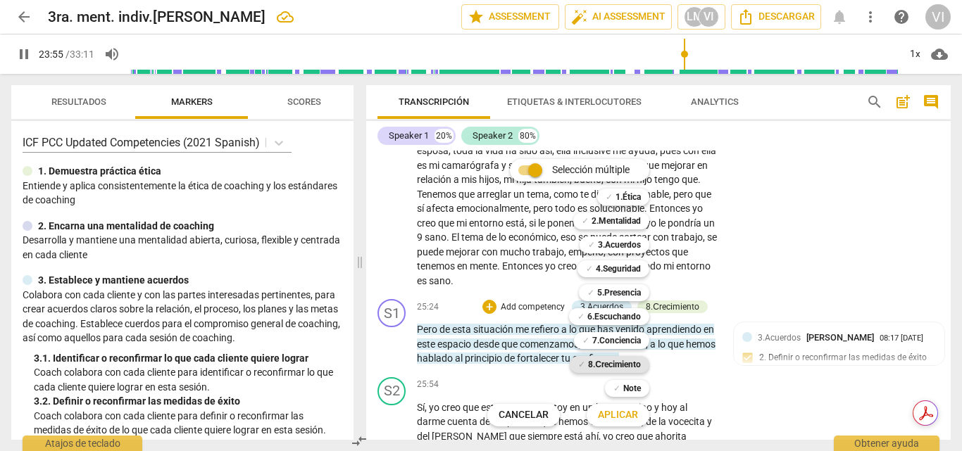
click at [631, 365] on b "8.Сrecimiento" at bounding box center [614, 364] width 53 height 17
click at [631, 246] on b "3.Acuerdos" at bounding box center [619, 245] width 43 height 17
click at [616, 417] on span "Aplicar" at bounding box center [618, 415] width 40 height 14
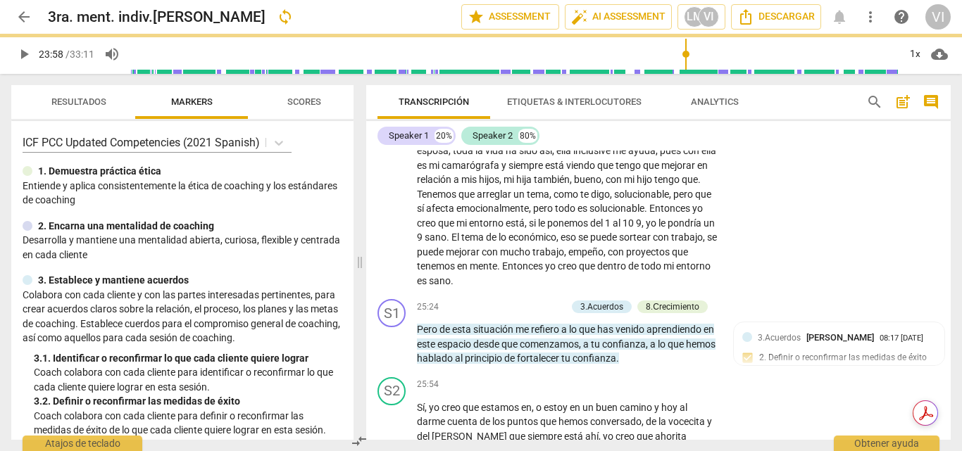
type input "1439"
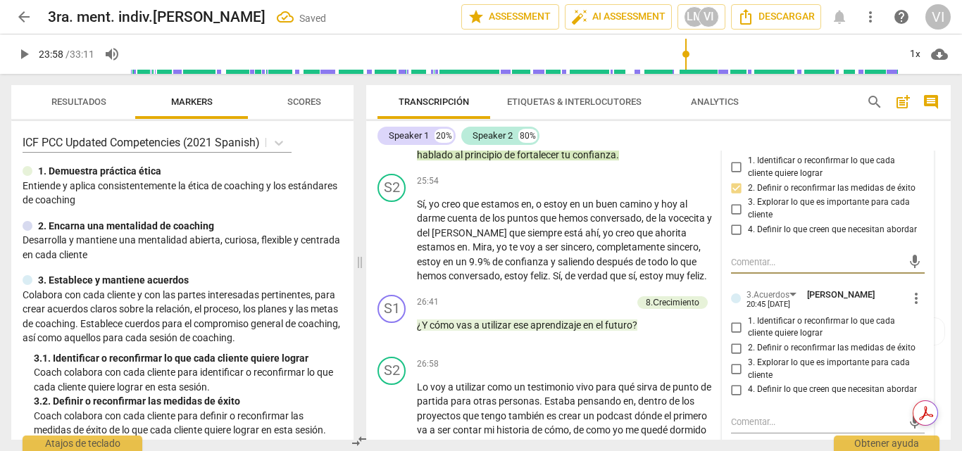
scroll to position [4249, 0]
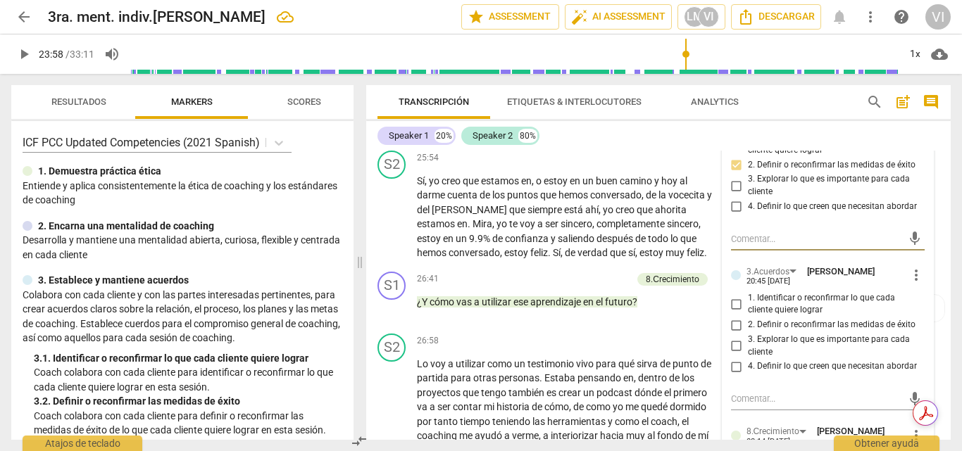
click at [735, 317] on input "2. Definir o reconfirmar las medidas de éxito" at bounding box center [736, 325] width 23 height 17
checkbox input "true"
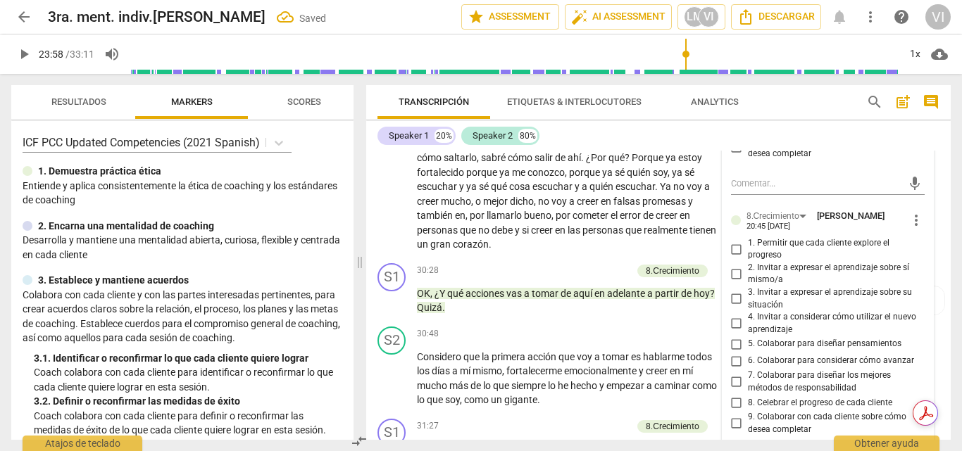
scroll to position [4742, 0]
click at [734, 239] on input "1. Permitir que cada cliente explore el progreso" at bounding box center [736, 247] width 23 height 17
checkbox input "true"
click at [736, 289] on input "3. Invitar a expresar el aprendizaje sobre su situación" at bounding box center [736, 297] width 23 height 17
checkbox input "true"
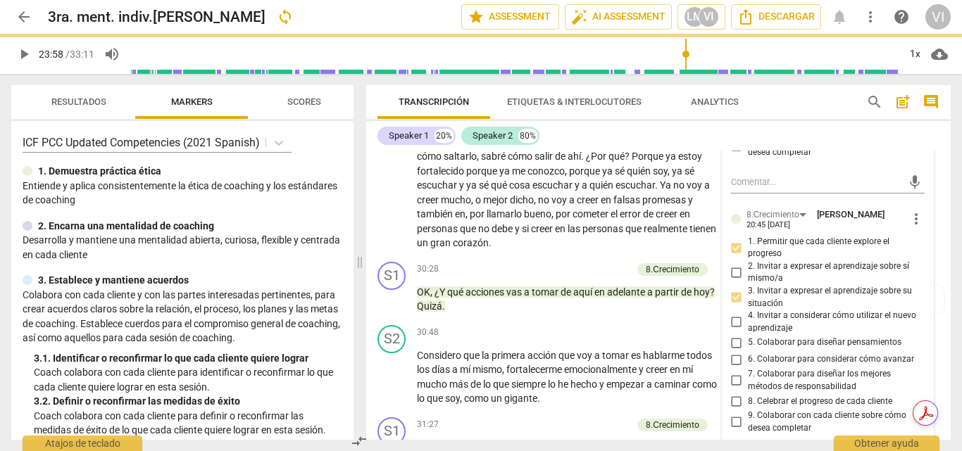
click at [23, 56] on span "play_arrow" at bounding box center [23, 54] width 17 height 17
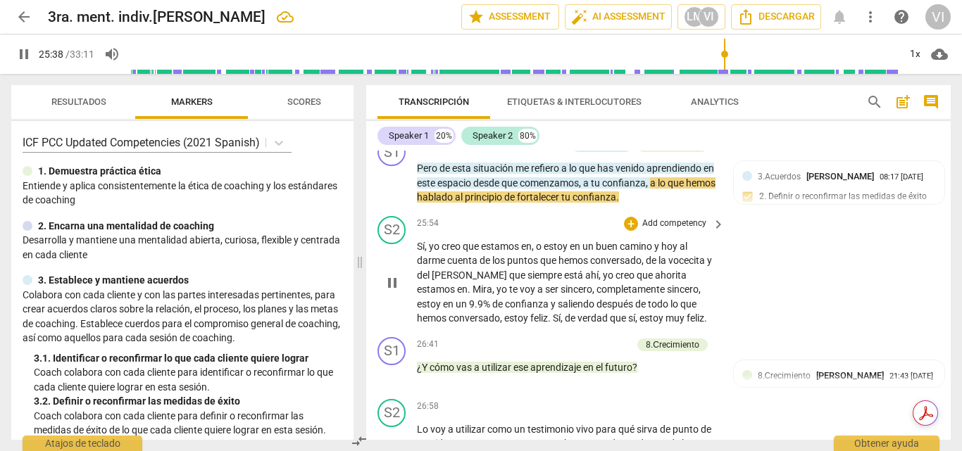
scroll to position [4184, 0]
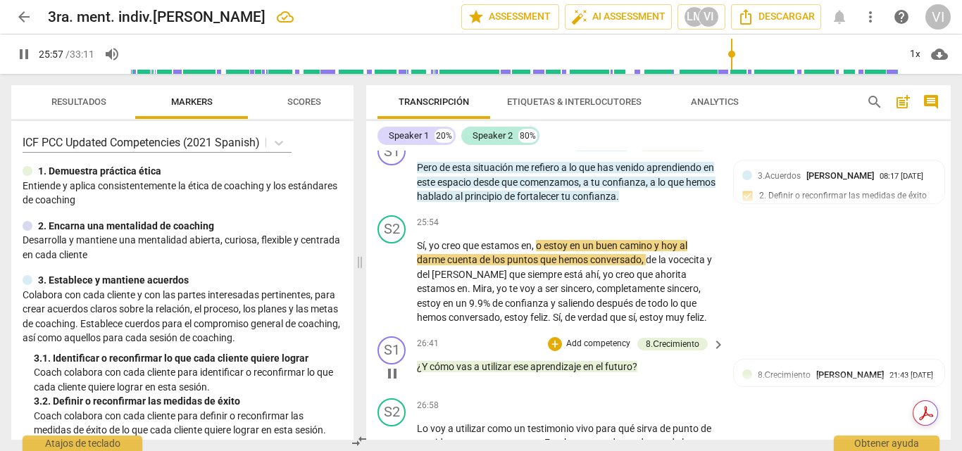
click at [609, 338] on p "Add competency" at bounding box center [598, 344] width 67 height 13
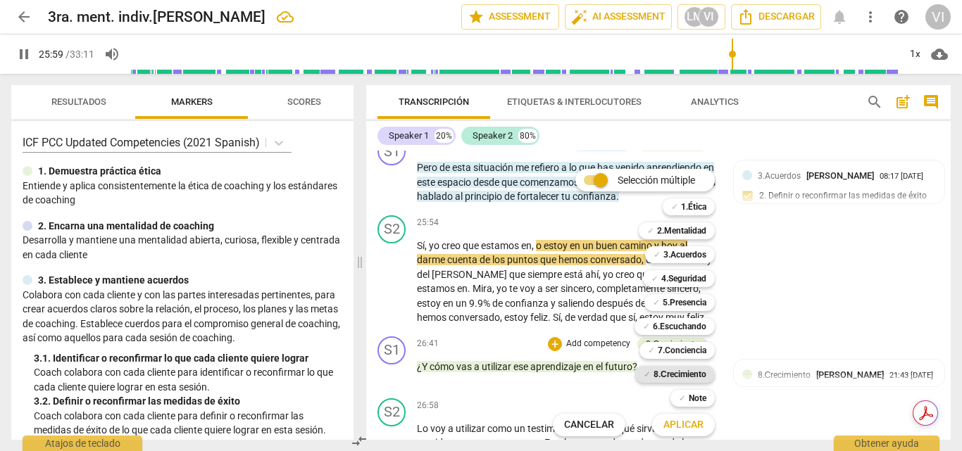
click at [681, 370] on b "8.Сrecimiento" at bounding box center [679, 374] width 53 height 17
click at [679, 426] on span "Aplicar" at bounding box center [683, 425] width 40 height 14
type input "1562"
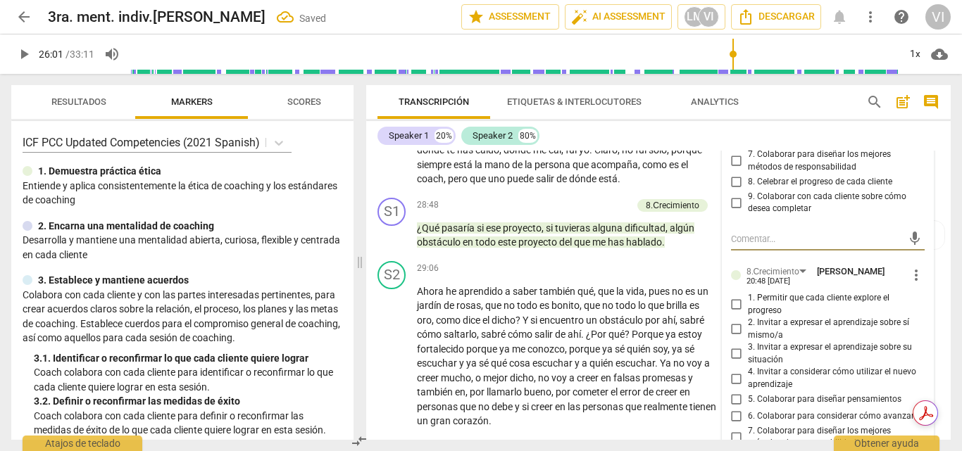
scroll to position [4634, 0]
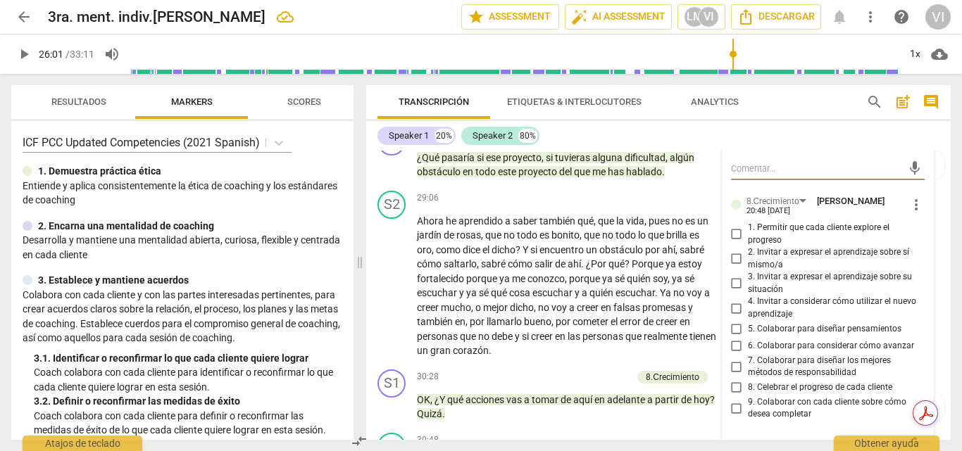
click at [734, 300] on input "4. Invitar a considerar cómo utilizar el nuevo aprendizaje" at bounding box center [736, 308] width 23 height 17
checkbox input "true"
click at [384, 220] on div "play_arrow pause" at bounding box center [399, 286] width 36 height 135
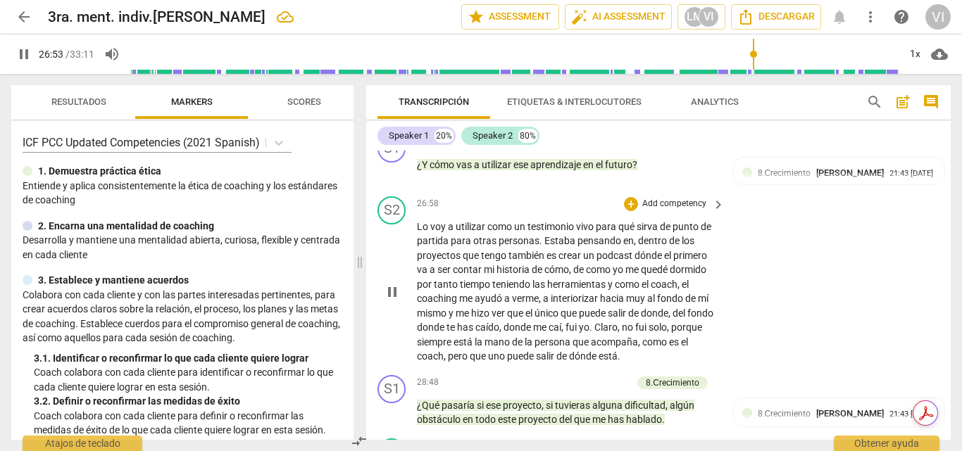
scroll to position [4399, 0]
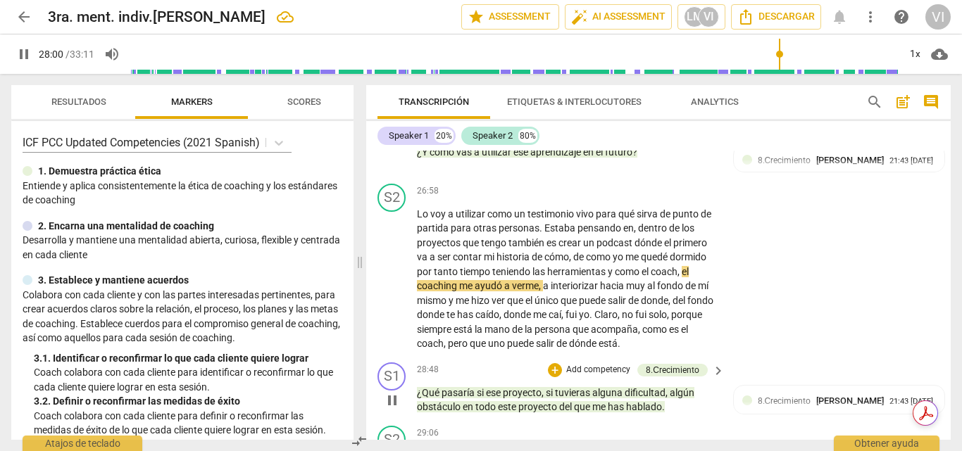
click at [616, 364] on p "Add competency" at bounding box center [598, 370] width 67 height 13
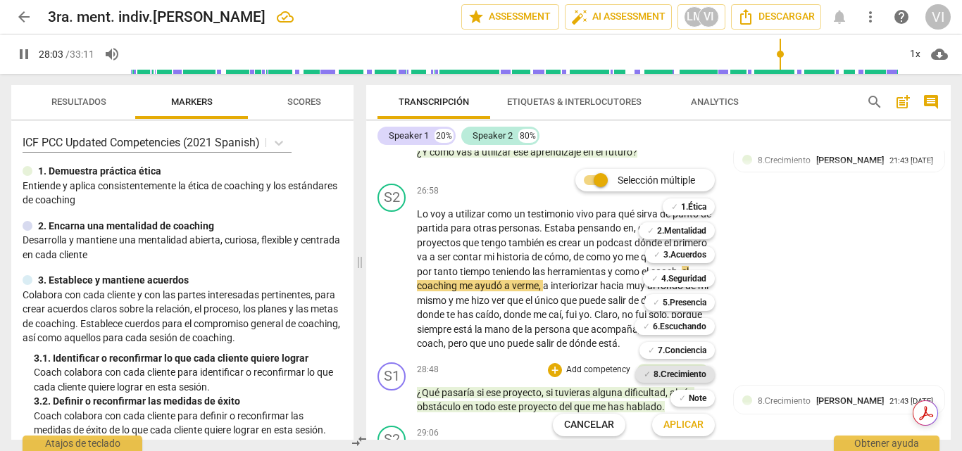
click at [677, 375] on b "8.Сrecimiento" at bounding box center [679, 374] width 53 height 17
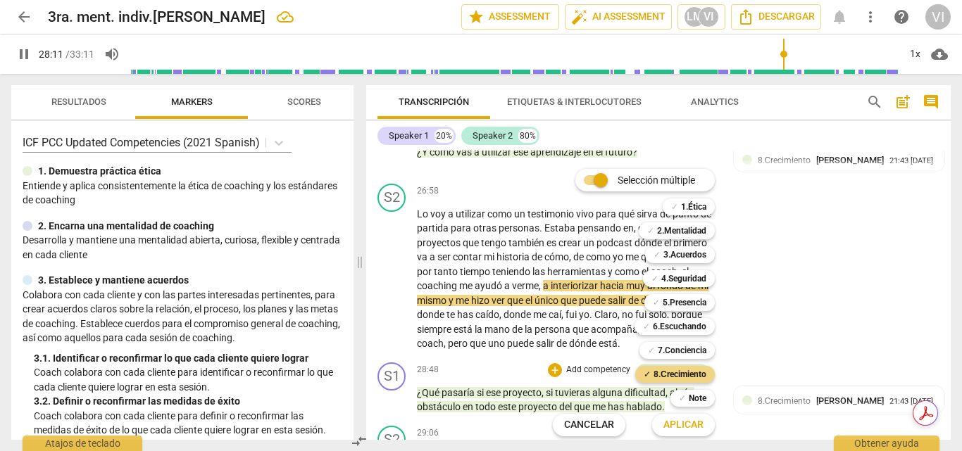
click at [686, 426] on span "Aplicar" at bounding box center [683, 425] width 40 height 14
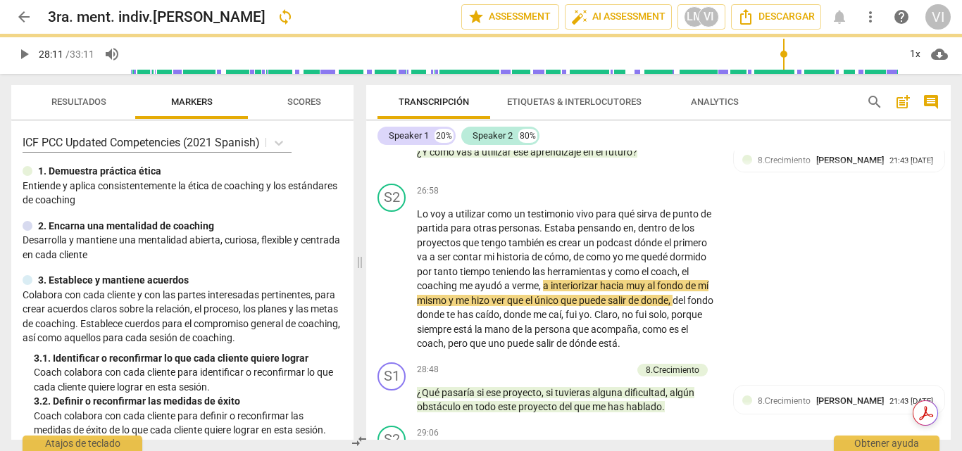
type input "1692"
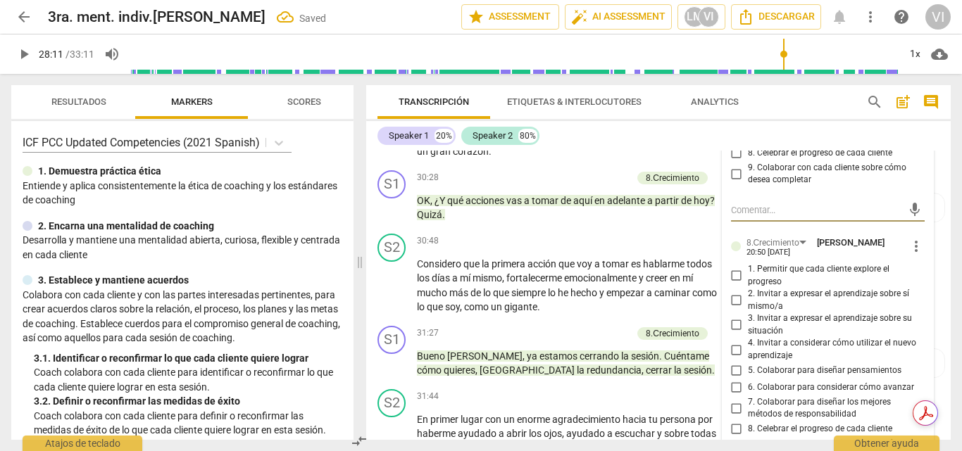
scroll to position [4875, 0]
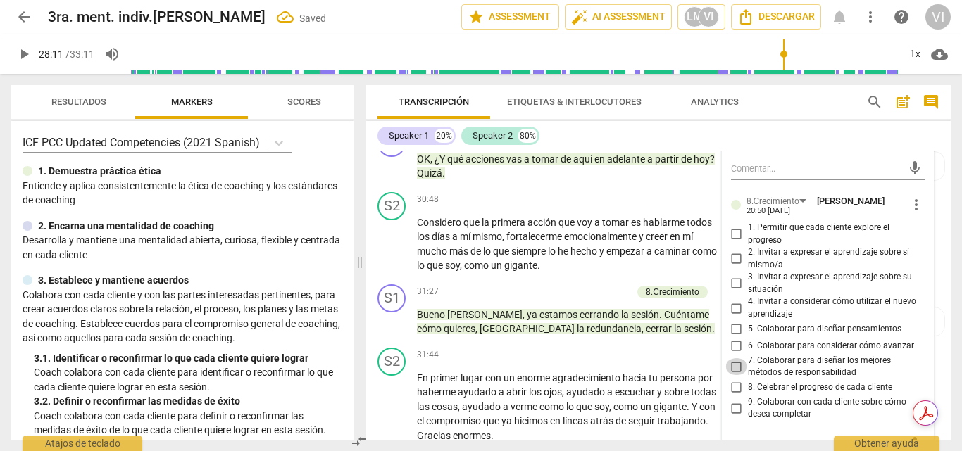
click at [735, 358] on input "7. Colaborar para diseñar los mejores métodos de responsabilidad" at bounding box center [736, 366] width 23 height 17
checkbox input "true"
click at [734, 338] on input "6. Colaborar para considerar cómo avanzar" at bounding box center [736, 346] width 23 height 17
checkbox input "true"
click at [25, 58] on span "play_arrow" at bounding box center [23, 54] width 17 height 17
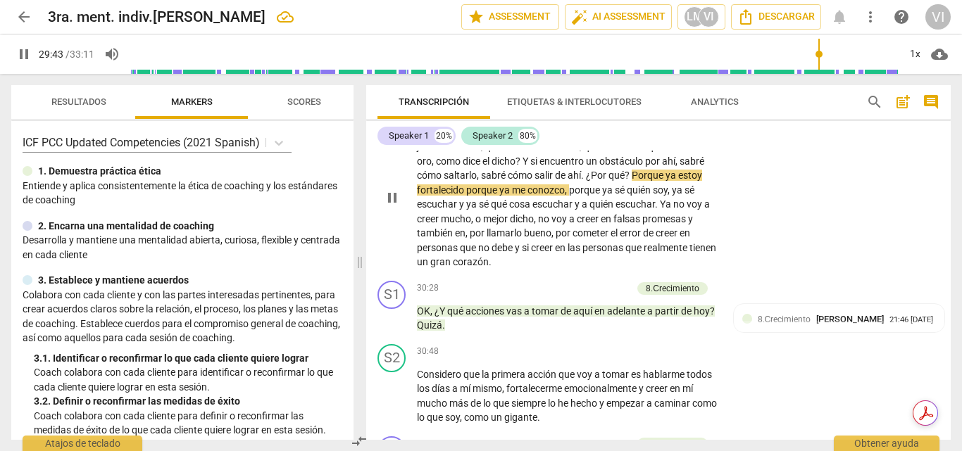
scroll to position [4725, 0]
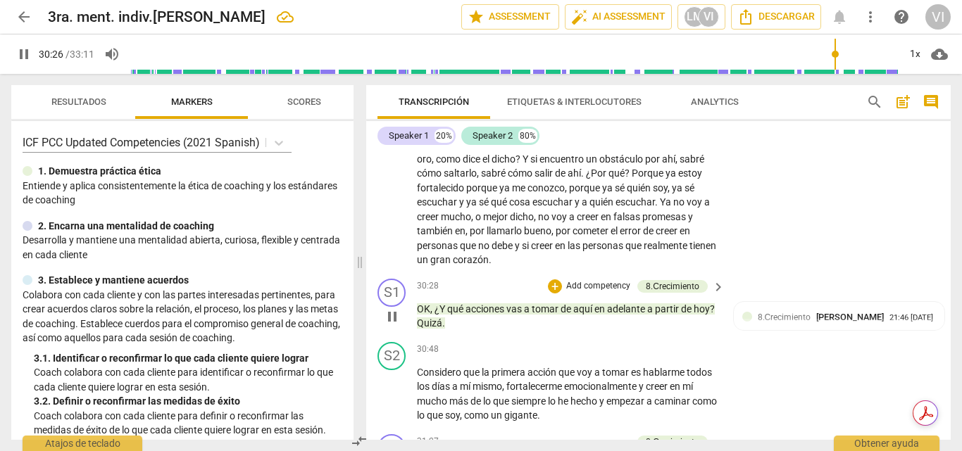
click at [617, 280] on p "Add competency" at bounding box center [598, 286] width 67 height 13
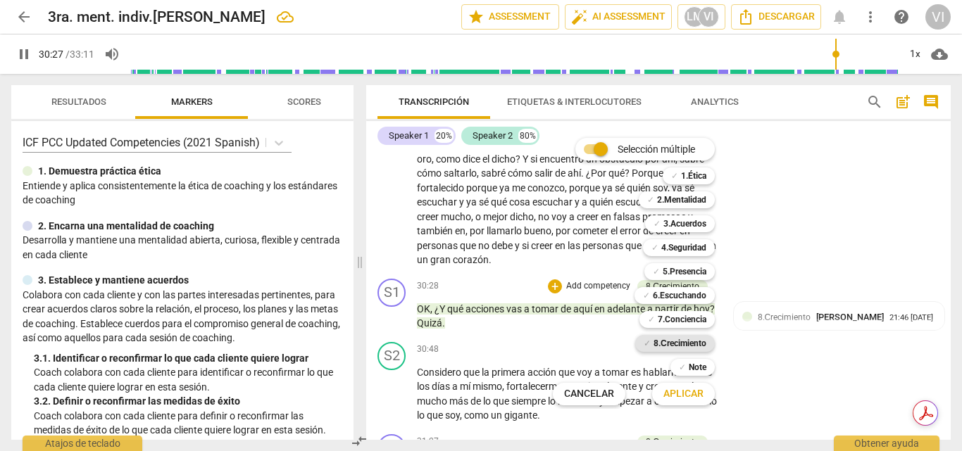
click at [669, 344] on b "8.Сrecimiento" at bounding box center [679, 343] width 53 height 17
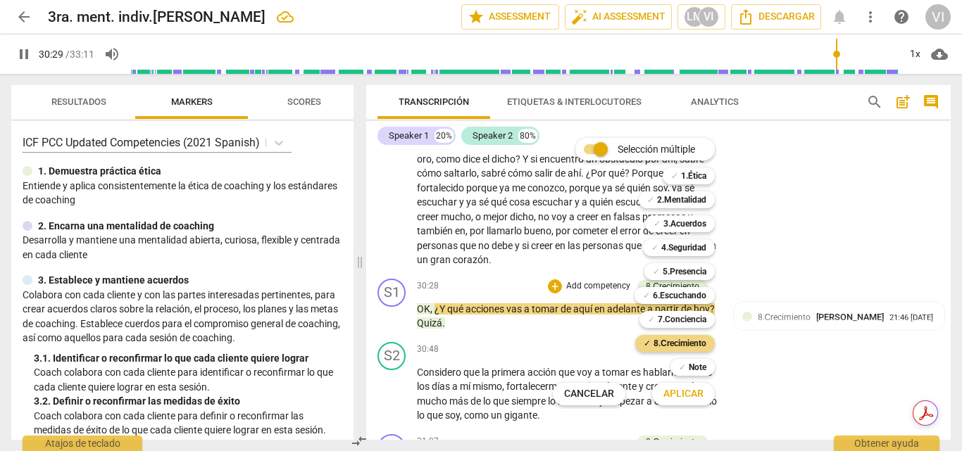
click at [685, 394] on span "Aplicar" at bounding box center [683, 394] width 40 height 14
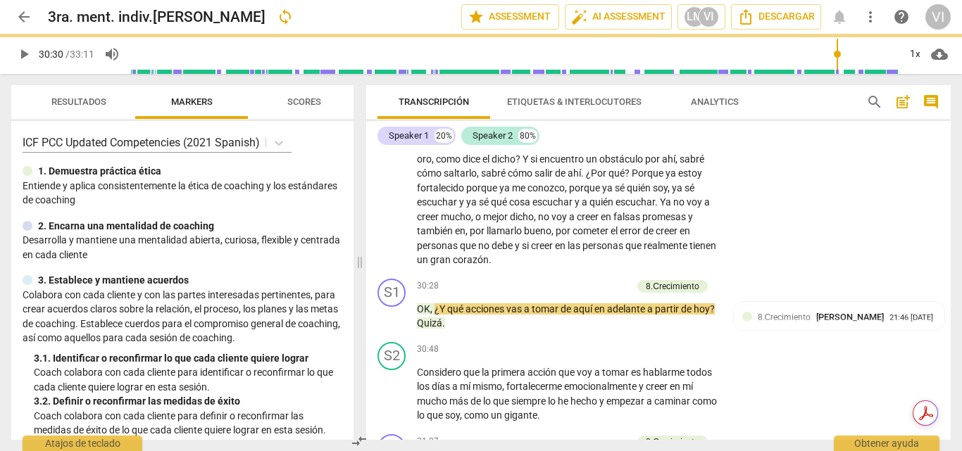
type input "1830"
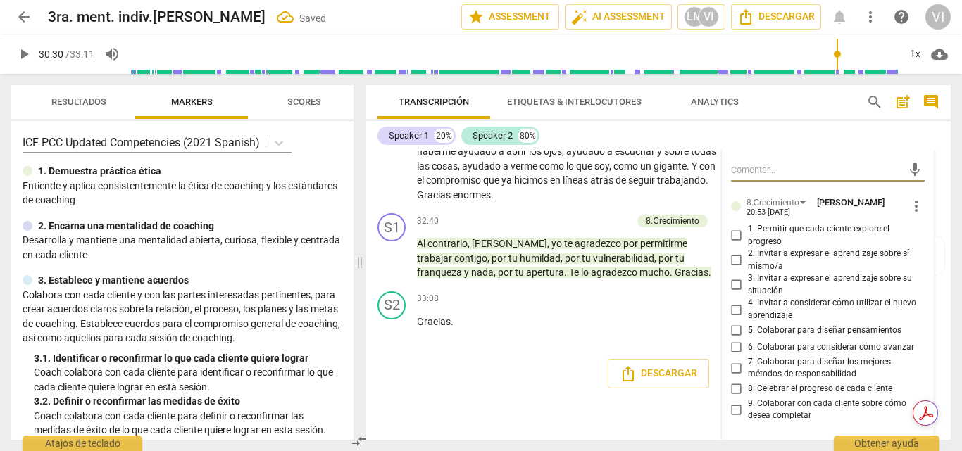
scroll to position [5117, 0]
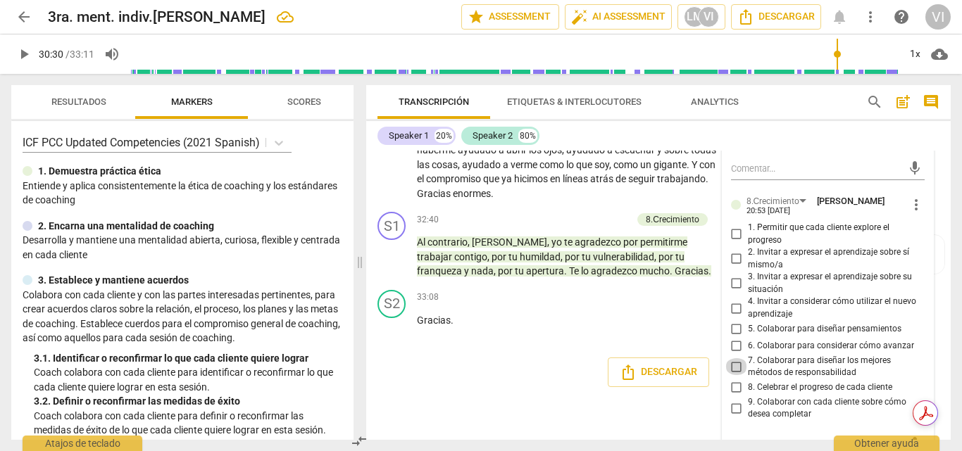
click at [733, 358] on input "7. Colaborar para diseñar los mejores métodos de responsabilidad" at bounding box center [736, 366] width 23 height 17
checkbox input "true"
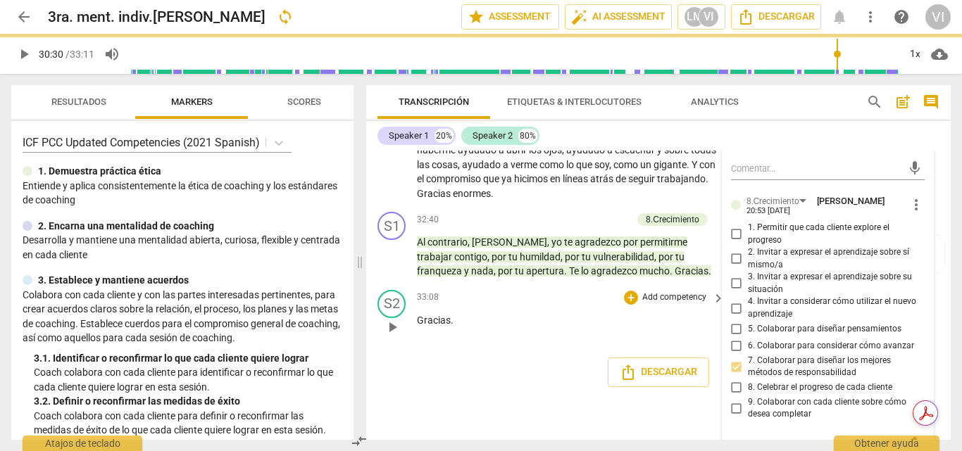
click at [530, 329] on div "S2 play_arrow pause 33:08 + Add competency keyboard_arrow_right Gracias ." at bounding box center [658, 315] width 584 height 62
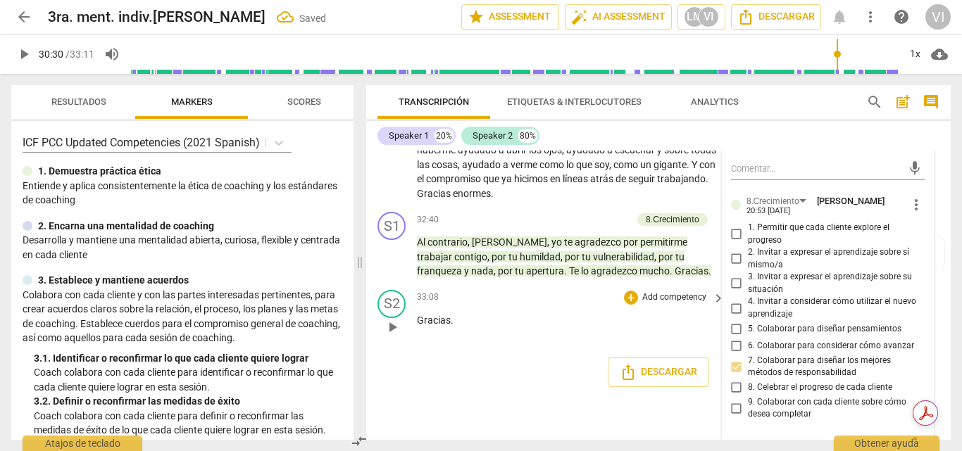
scroll to position [5061, 0]
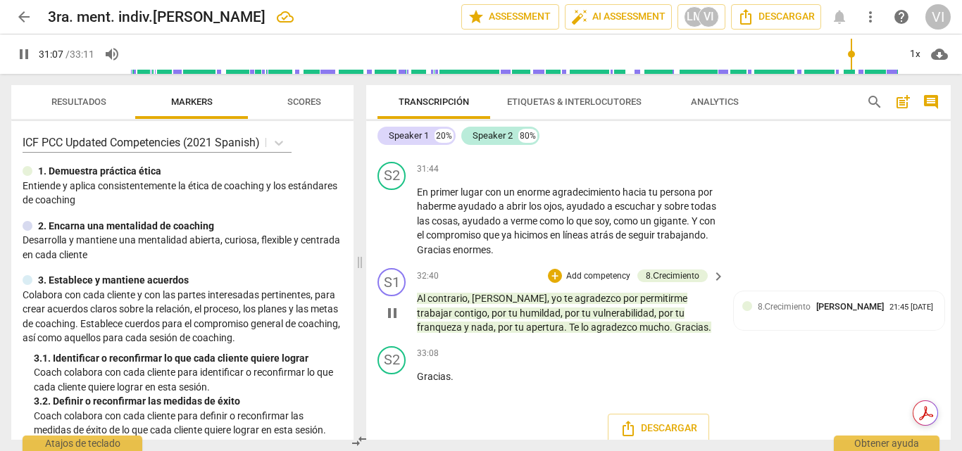
click at [622, 270] on p "Add competency" at bounding box center [598, 276] width 67 height 13
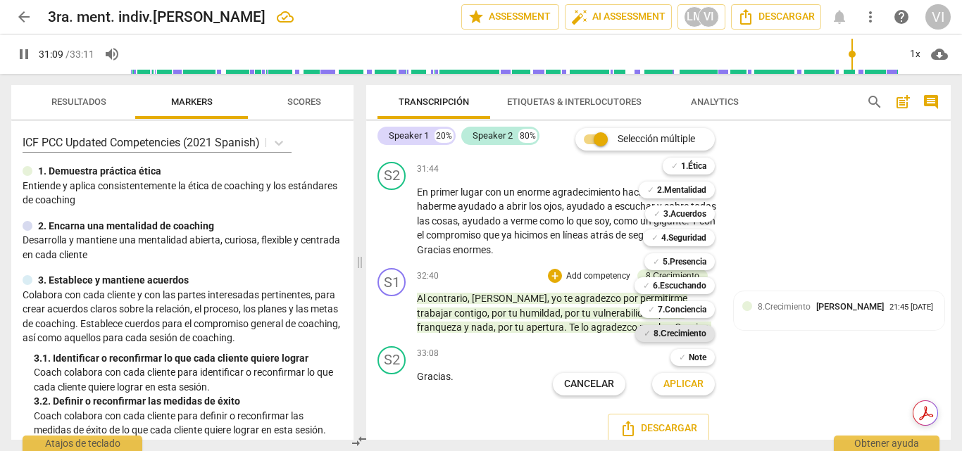
click at [672, 334] on b "8.Сrecimiento" at bounding box center [679, 333] width 53 height 17
click at [677, 391] on span "Aplicar" at bounding box center [683, 384] width 40 height 14
type input "1871"
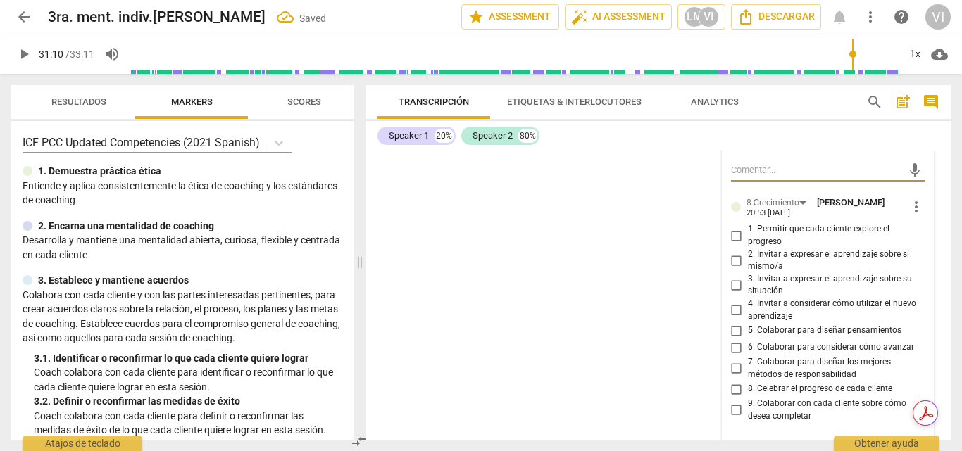
scroll to position [5456, 0]
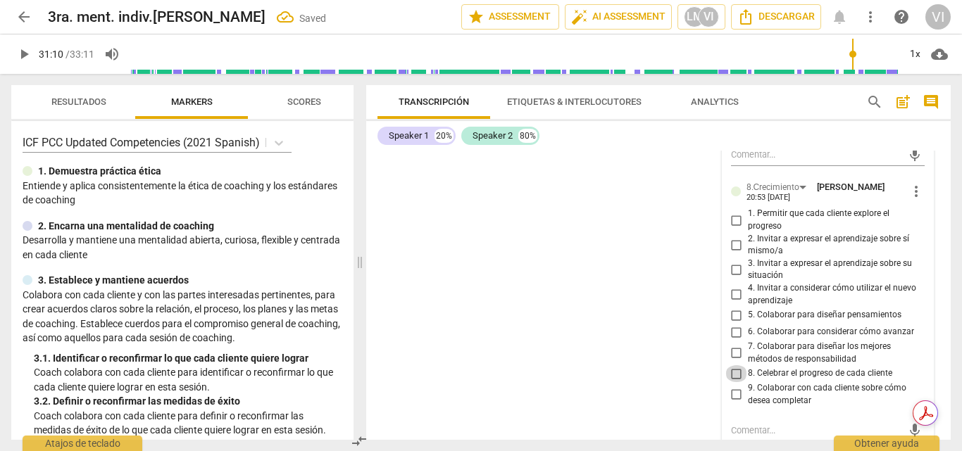
click at [734, 365] on input "8. Celebrar el progreso de cada cliente" at bounding box center [736, 373] width 23 height 17
checkbox input "true"
click at [18, 56] on span "play_arrow" at bounding box center [23, 54] width 17 height 17
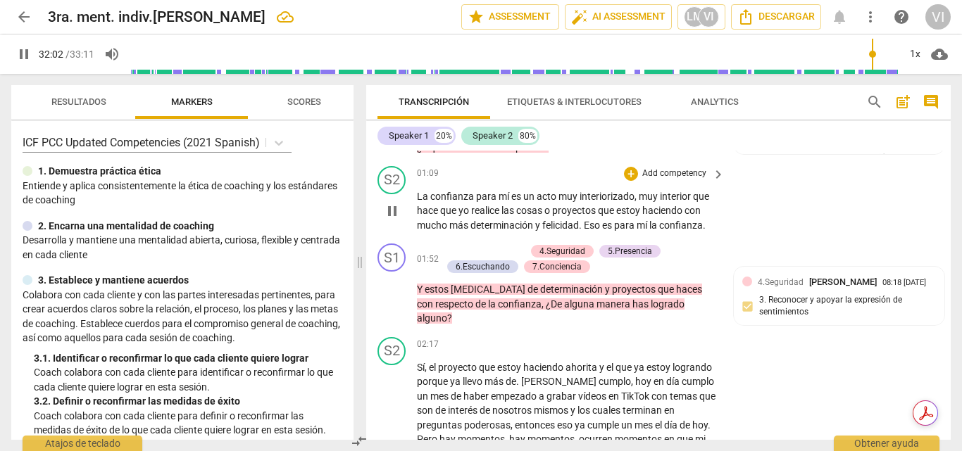
scroll to position [5061, 0]
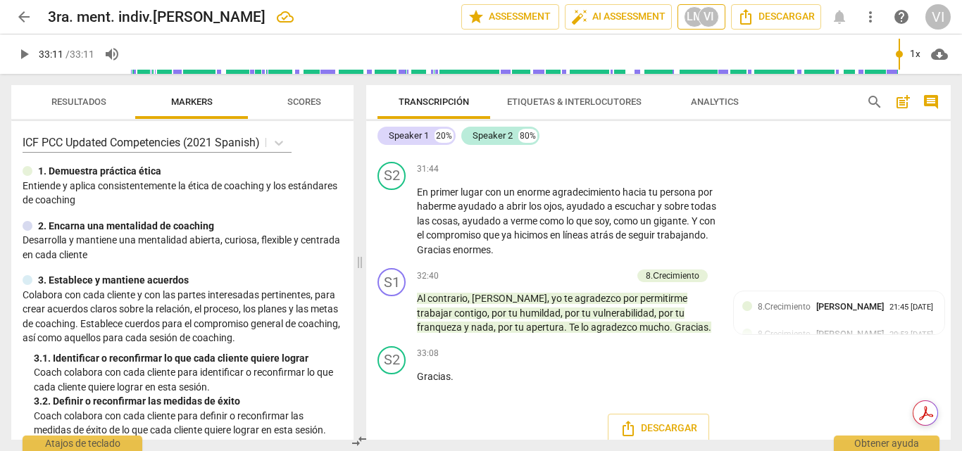
type input "1991"
